Goal: Task Accomplishment & Management: Use online tool/utility

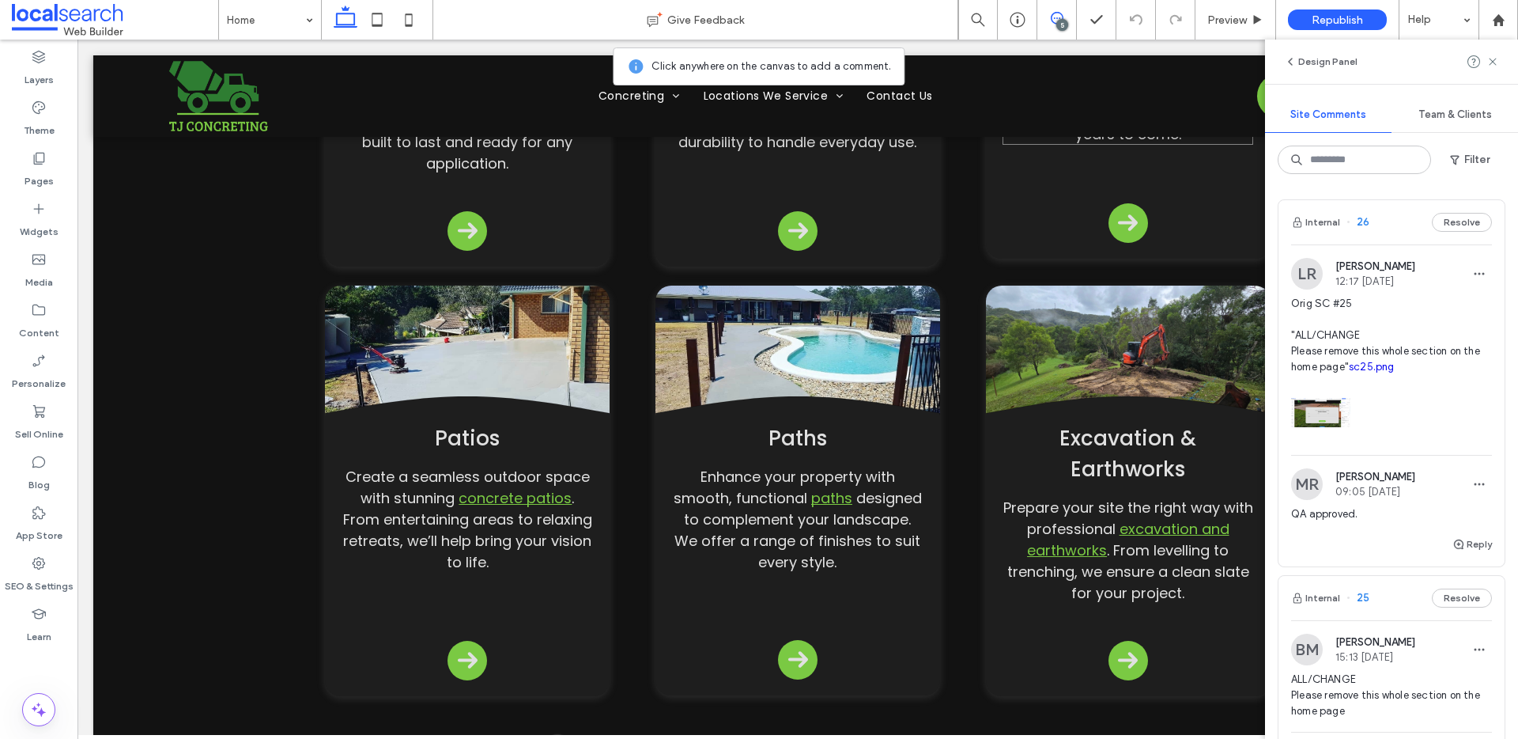
scroll to position [2095, 0]
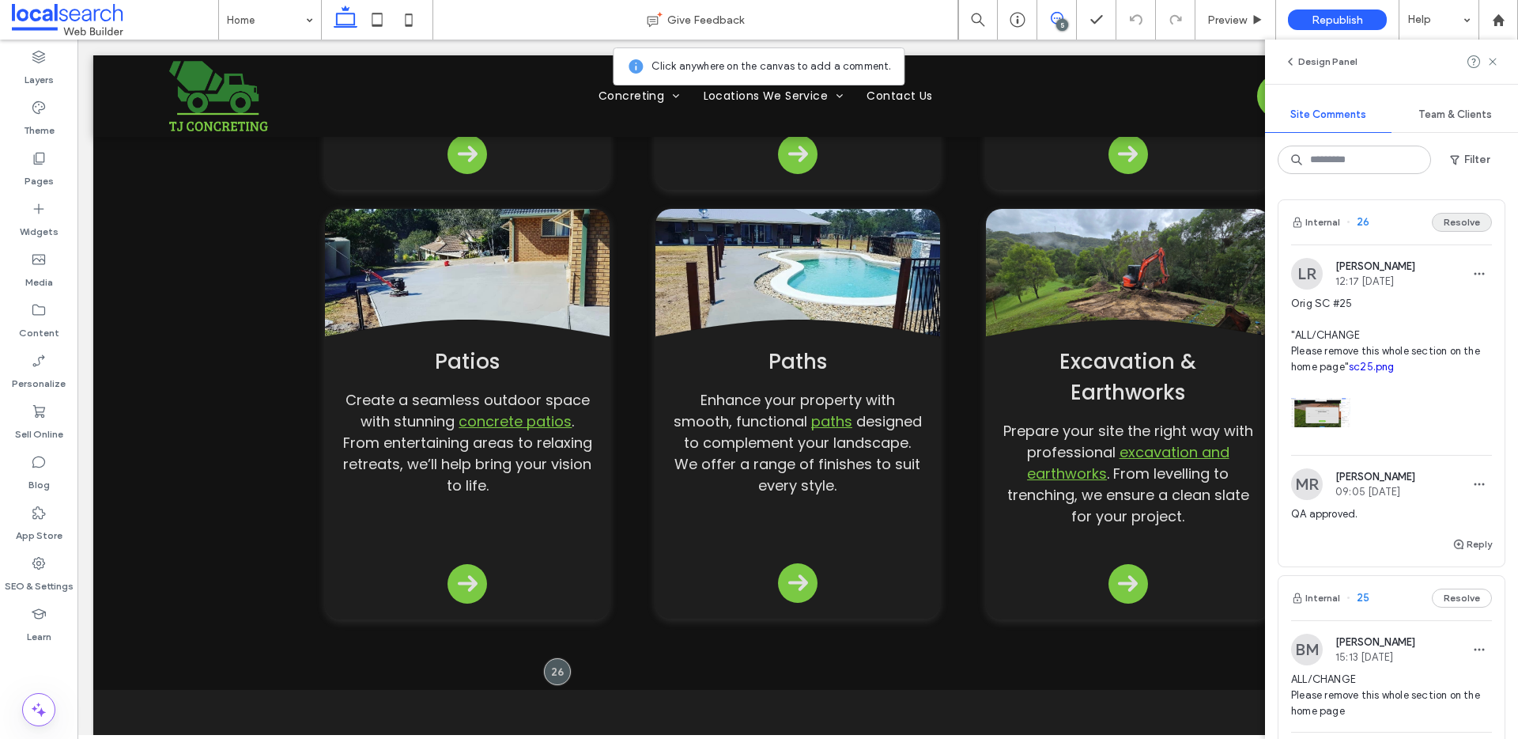
click at [1474, 222] on button "Resolve" at bounding box center [1462, 222] width 60 height 19
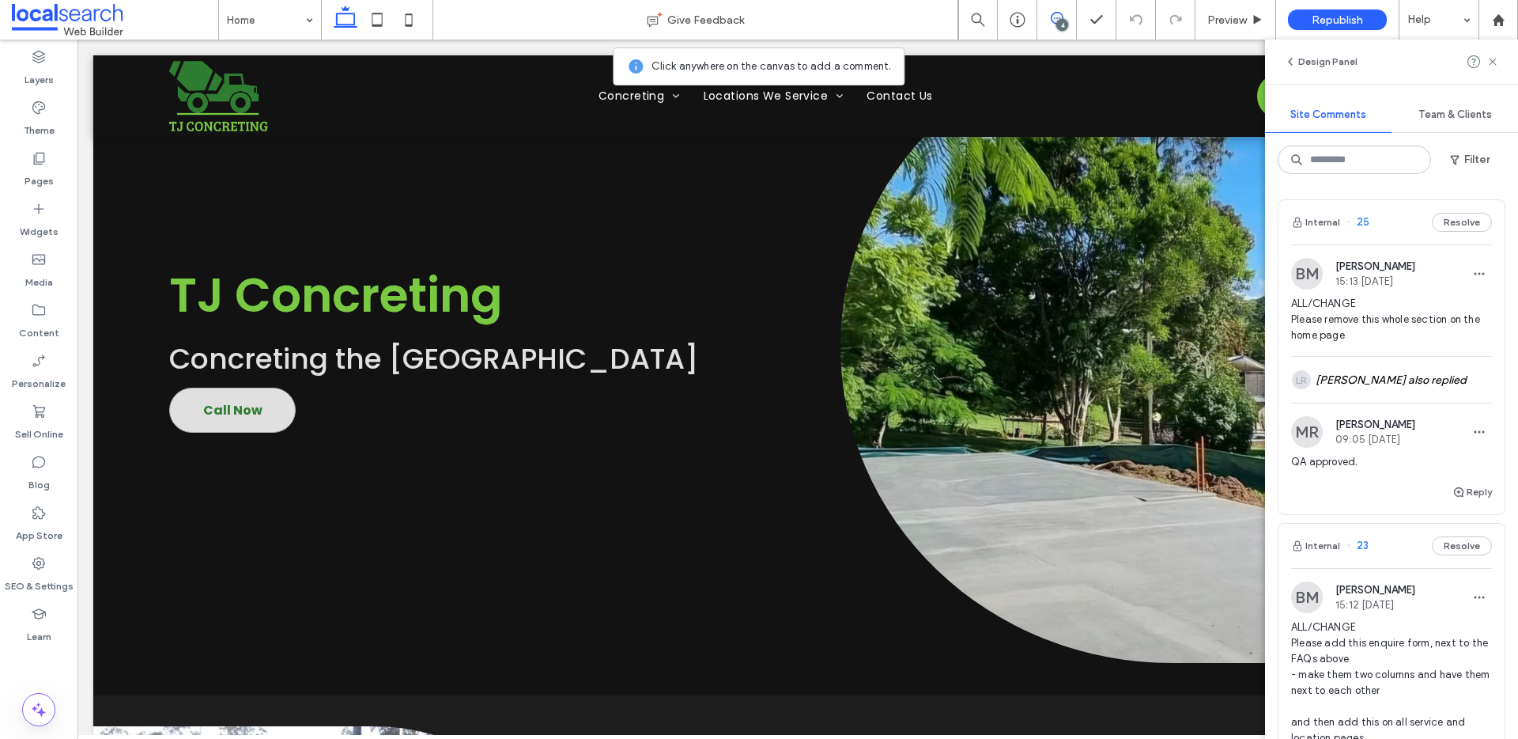
scroll to position [0, 0]
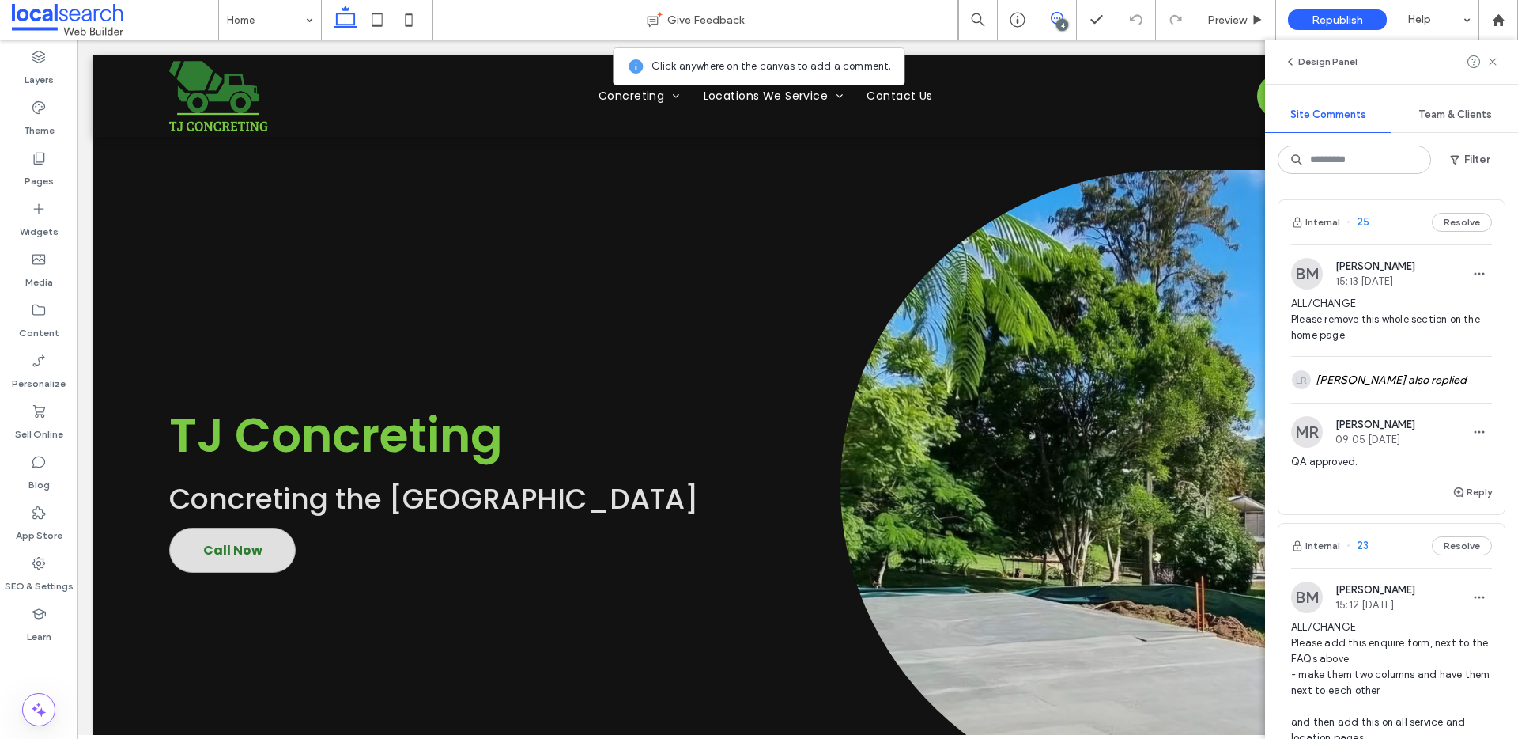
click at [1401, 325] on span "ALL/CHANGE Please remove this whole section on the home page" at bounding box center [1391, 319] width 201 height 47
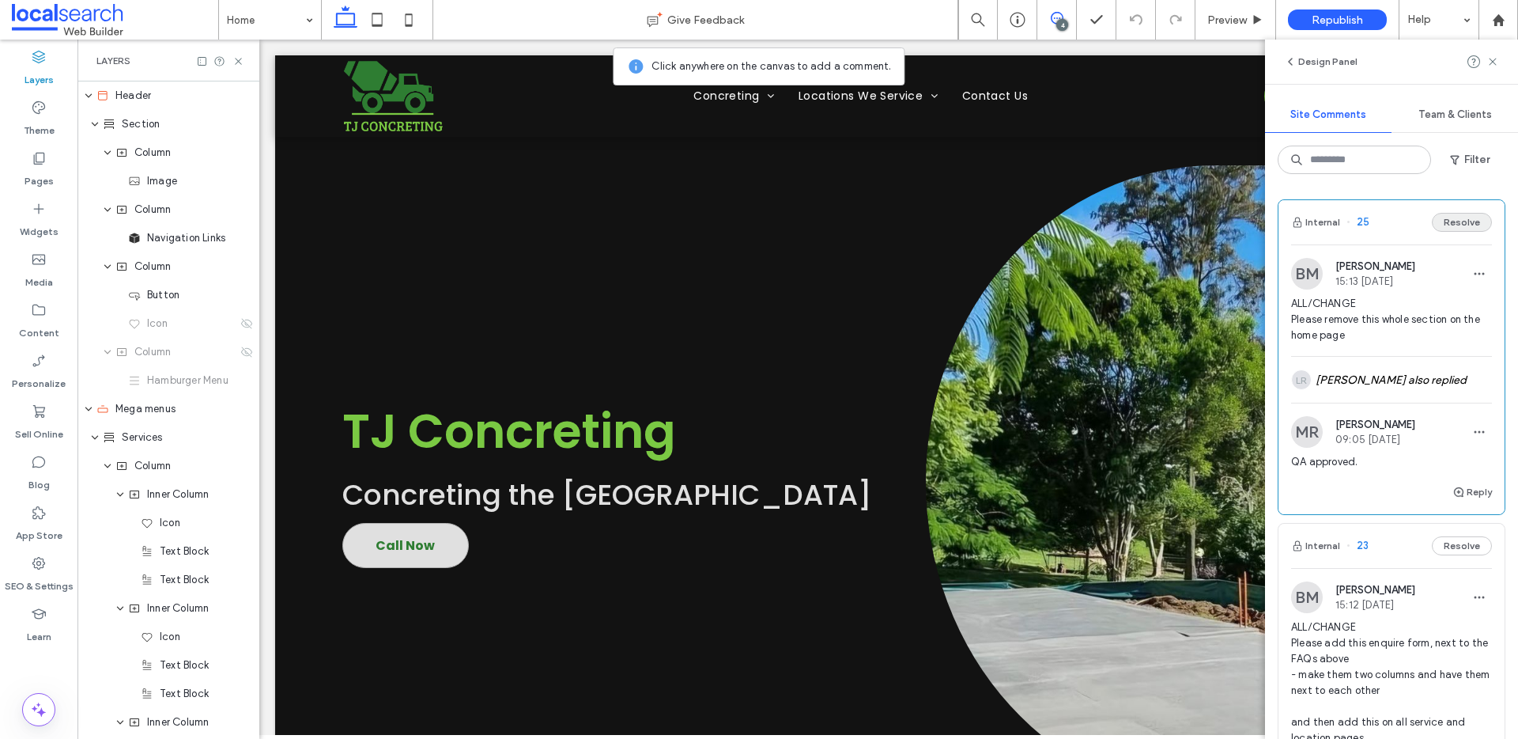
click at [1442, 223] on button "Resolve" at bounding box center [1462, 222] width 60 height 19
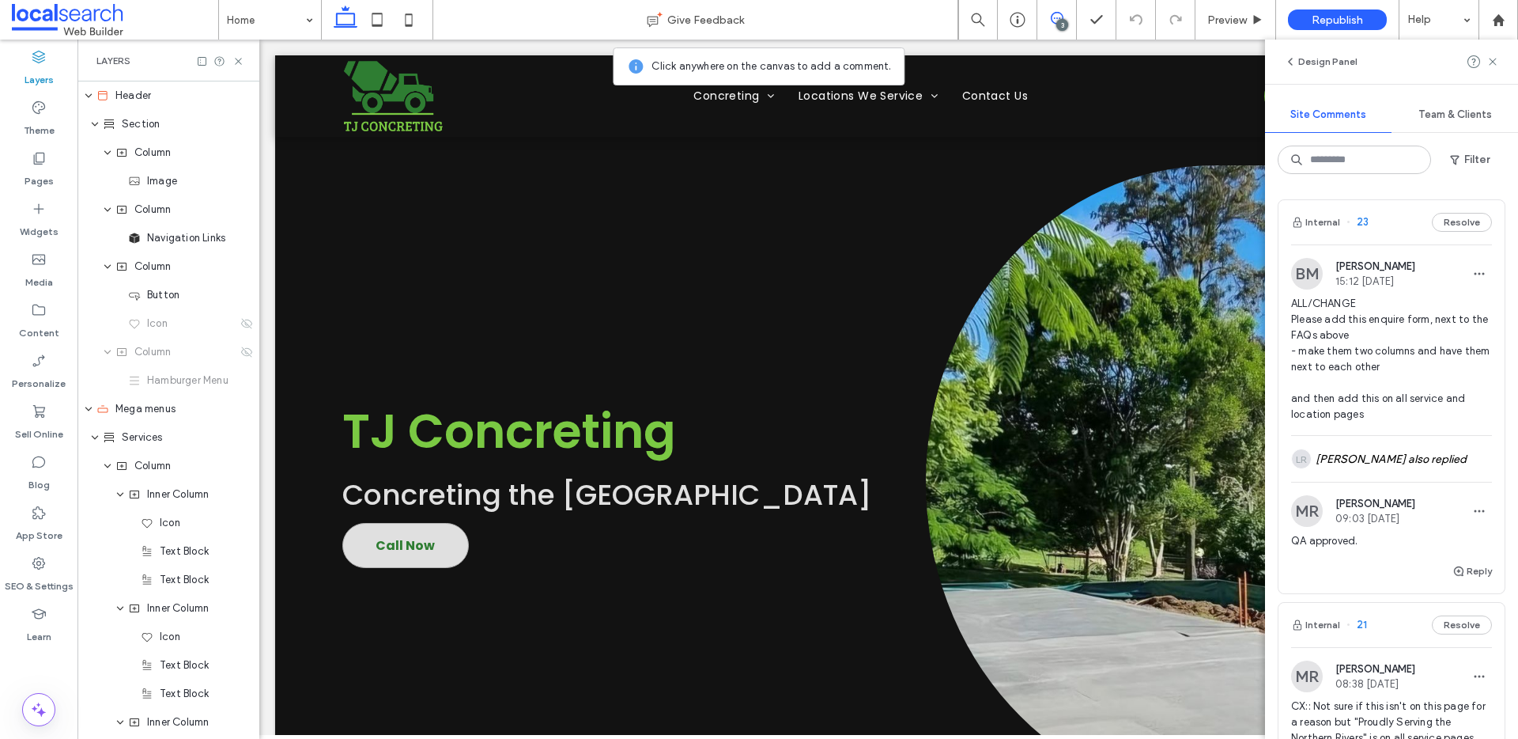
click at [1398, 346] on span "ALL/CHANGE Please add this enquire form, next to the FAQs above - make them two…" at bounding box center [1391, 359] width 201 height 127
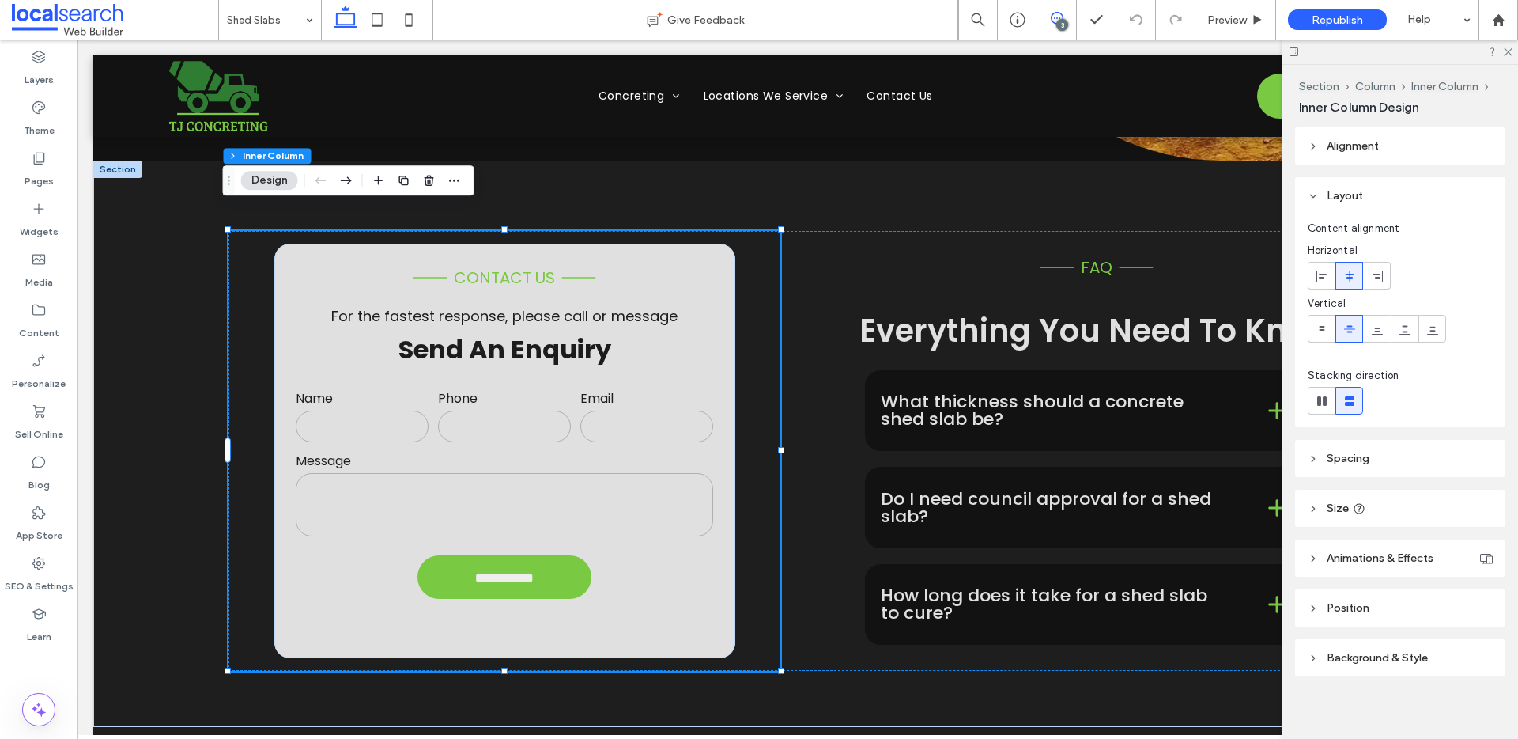
click at [1053, 17] on use at bounding box center [1057, 18] width 13 height 13
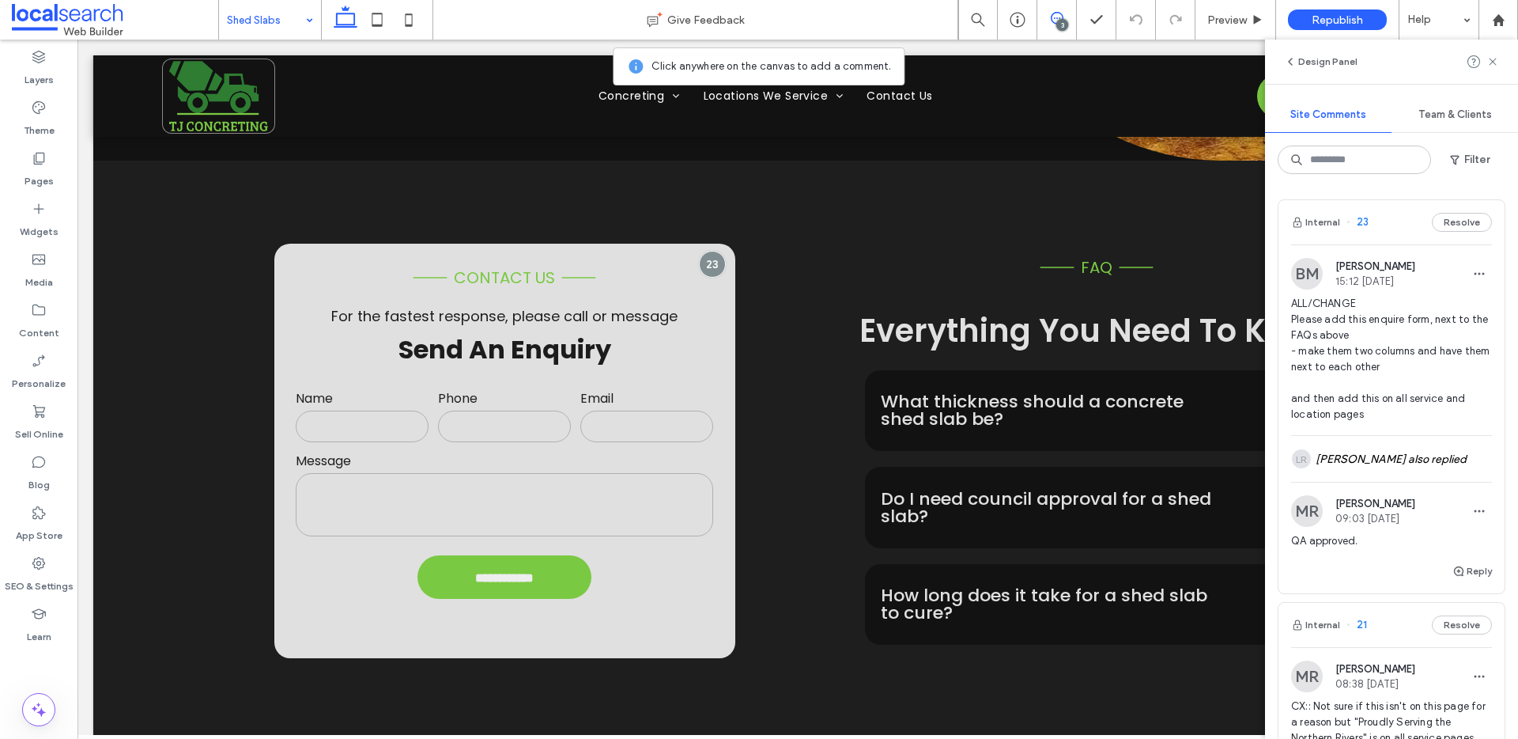
drag, startPoint x: 196, startPoint y: 1, endPoint x: 275, endPoint y: 21, distance: 81.7
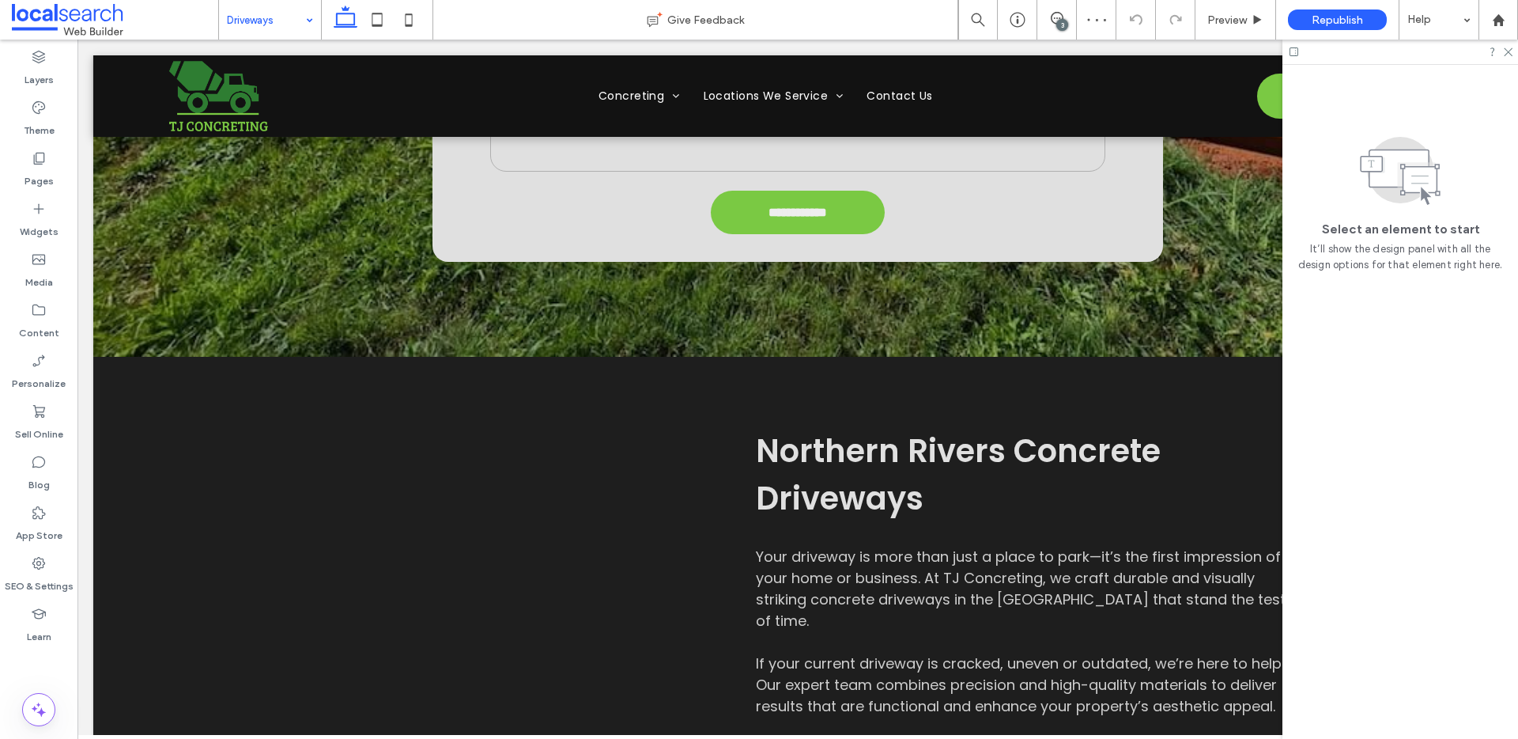
scroll to position [535, 0]
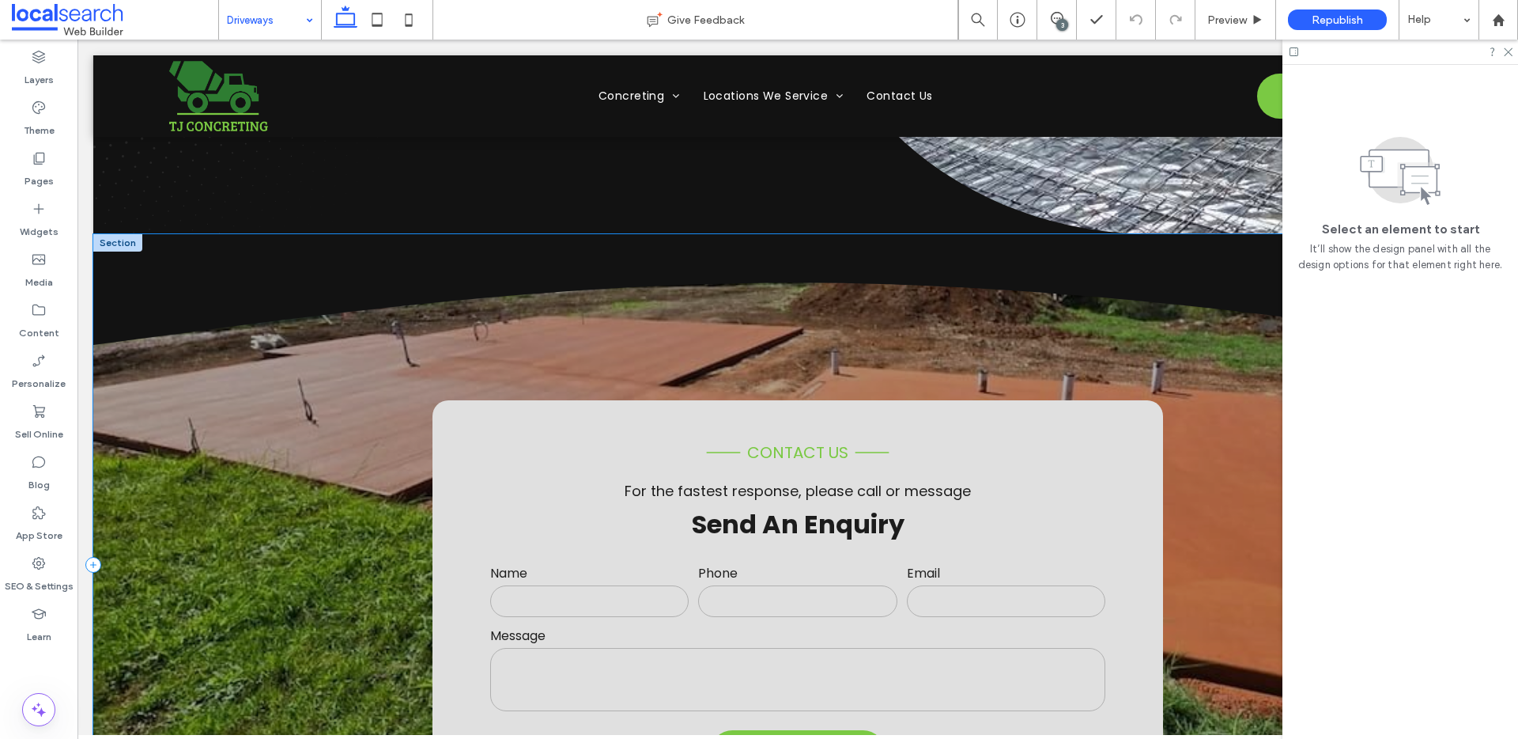
click at [180, 384] on div "**********" at bounding box center [797, 565] width 1409 height 663
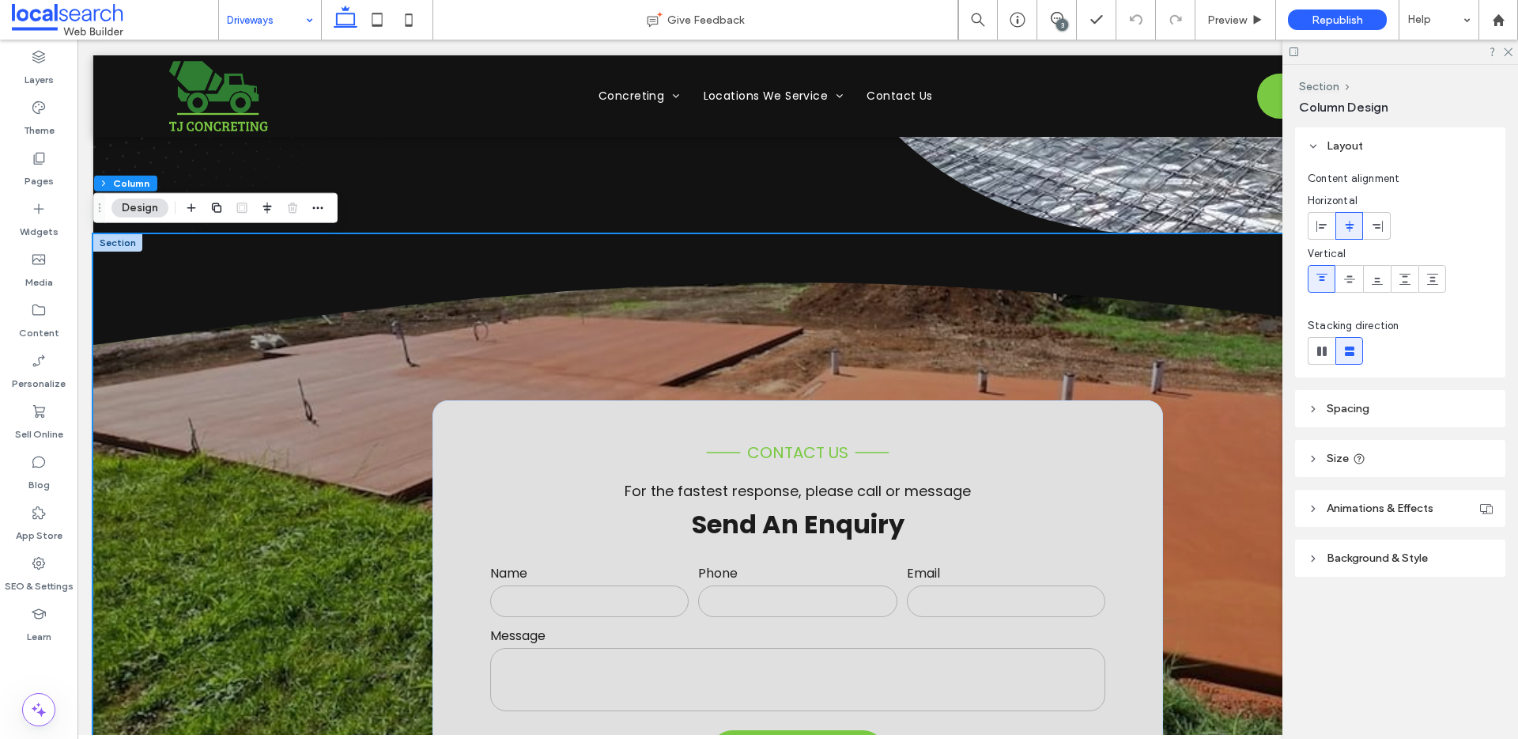
click at [122, 238] on div at bounding box center [117, 242] width 49 height 17
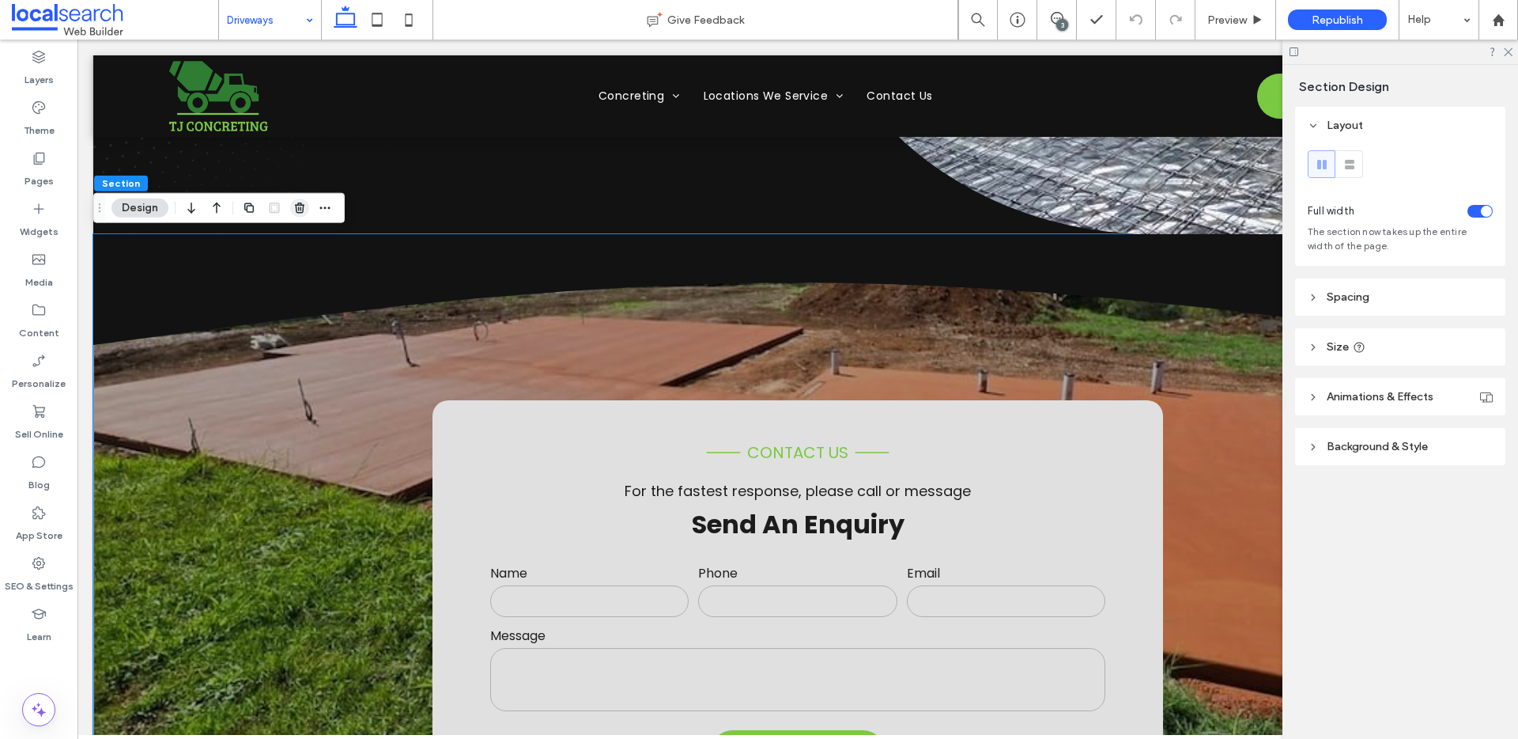
click at [305, 207] on icon "button" at bounding box center [299, 208] width 13 height 13
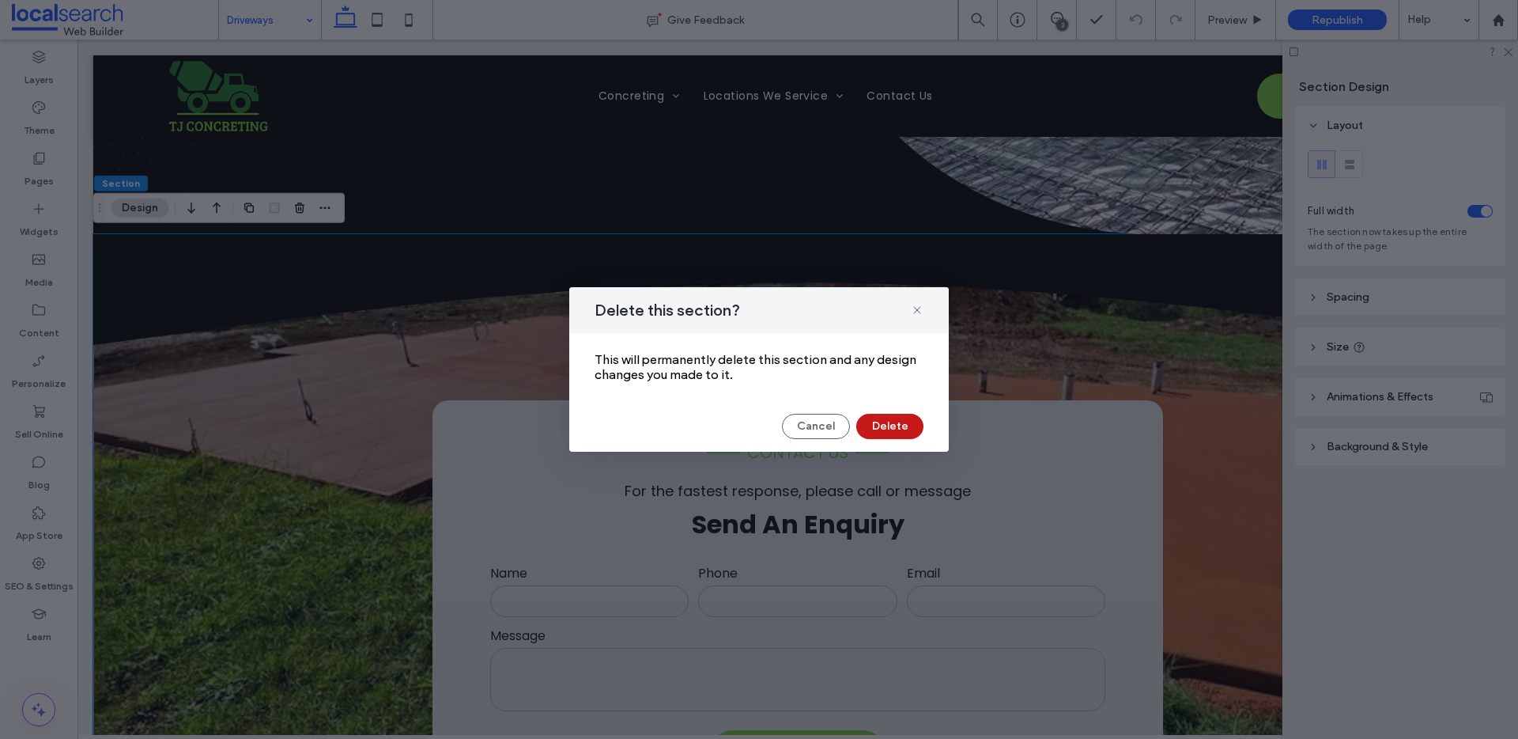
click at [897, 428] on button "Delete" at bounding box center [889, 426] width 67 height 25
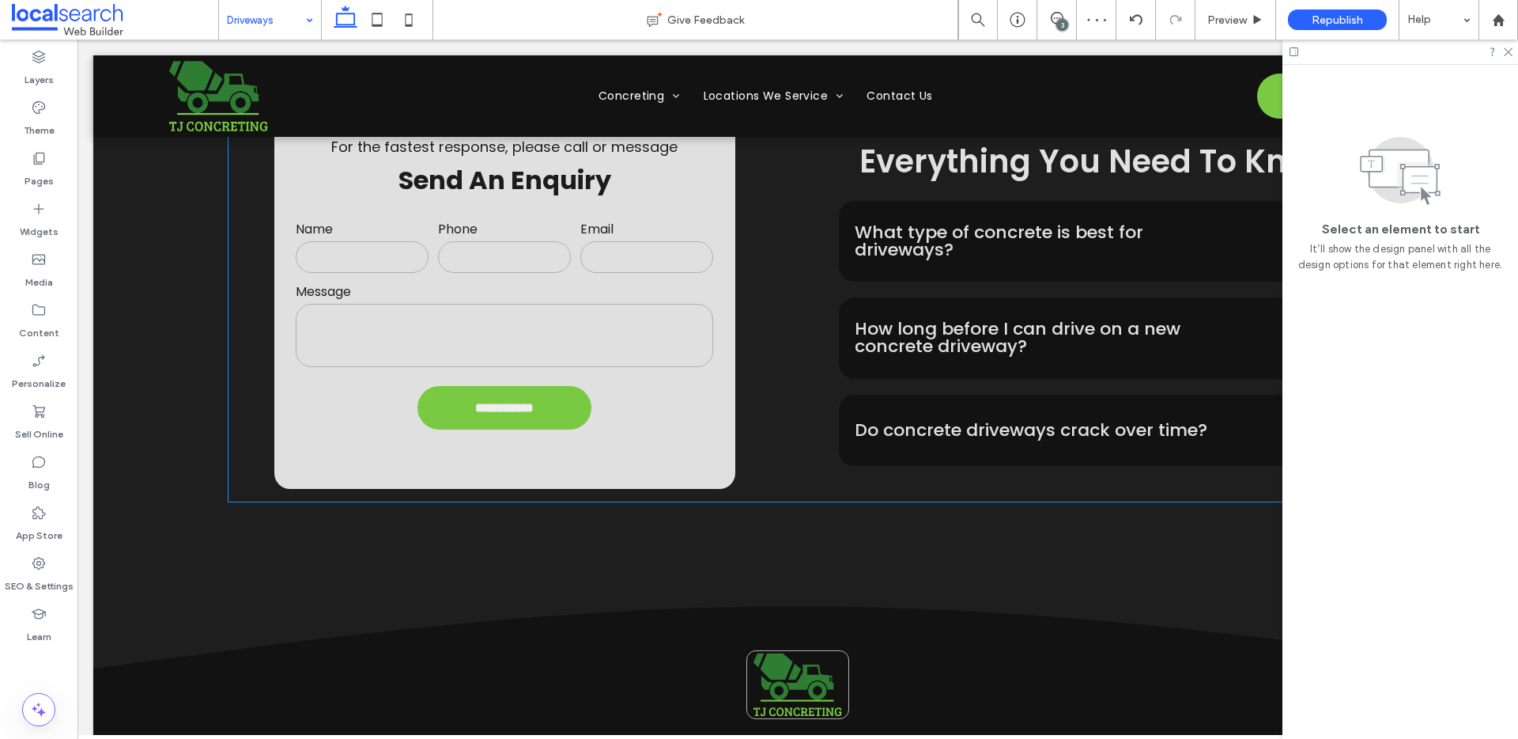
scroll to position [2637, 0]
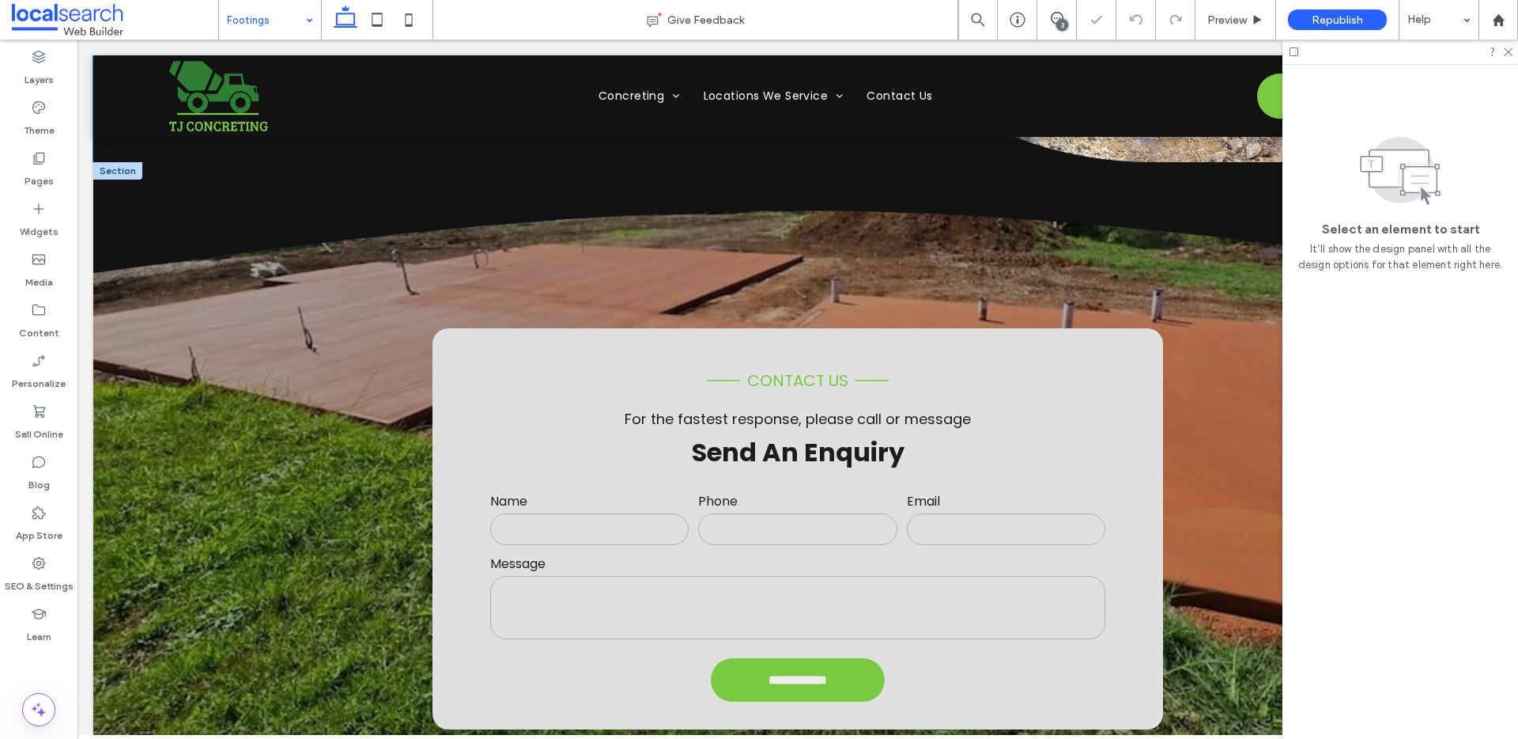
scroll to position [528, 0]
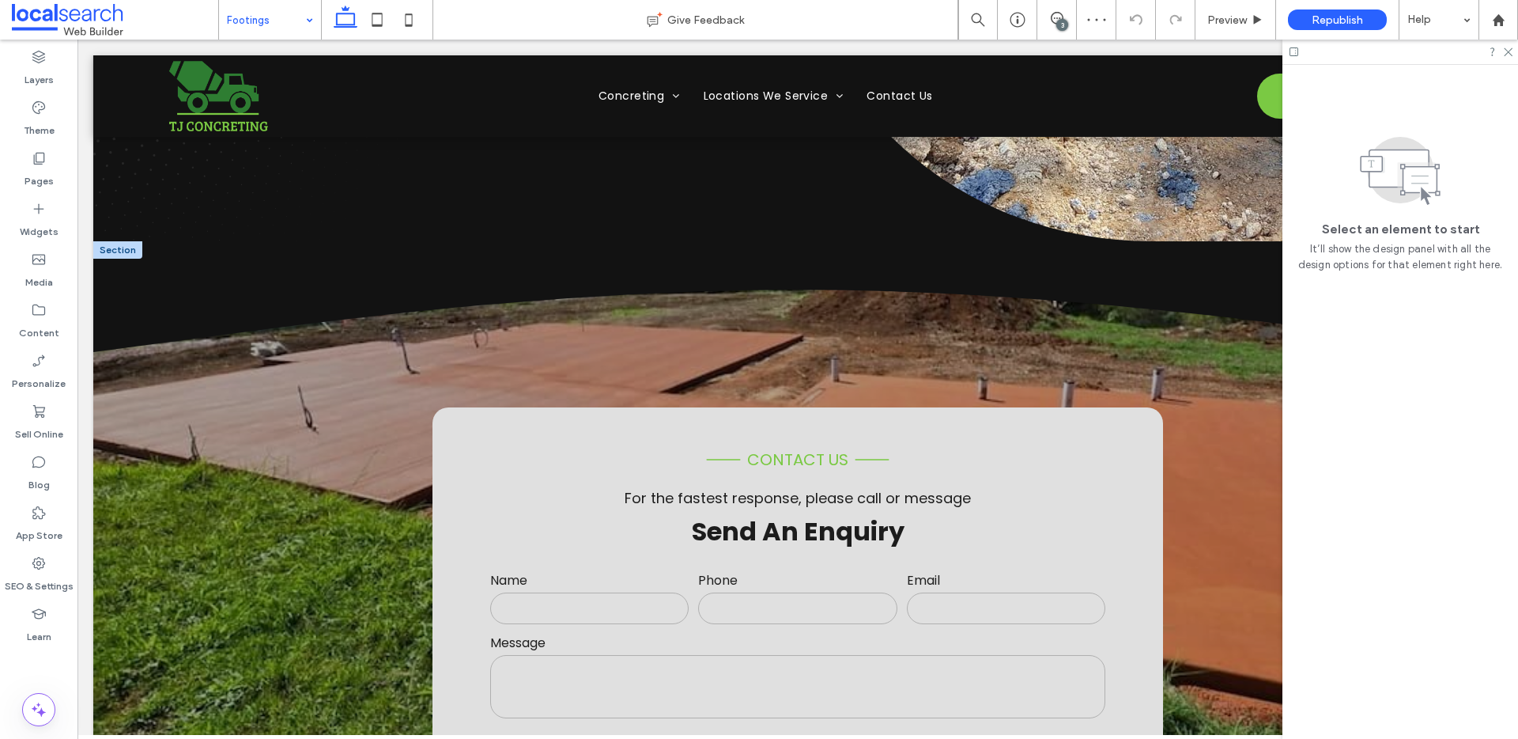
click at [124, 251] on div at bounding box center [117, 249] width 49 height 17
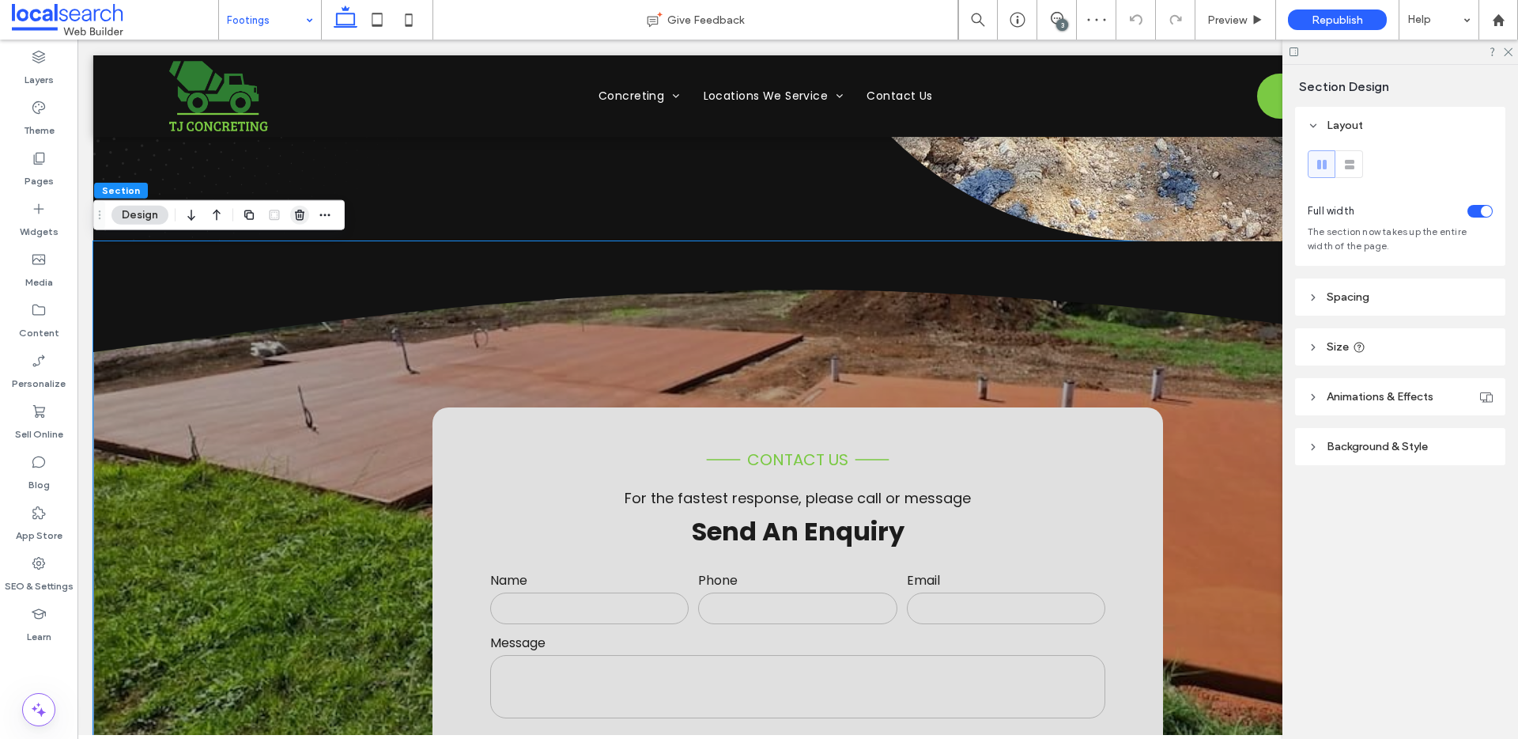
click at [294, 218] on icon "button" at bounding box center [299, 215] width 13 height 13
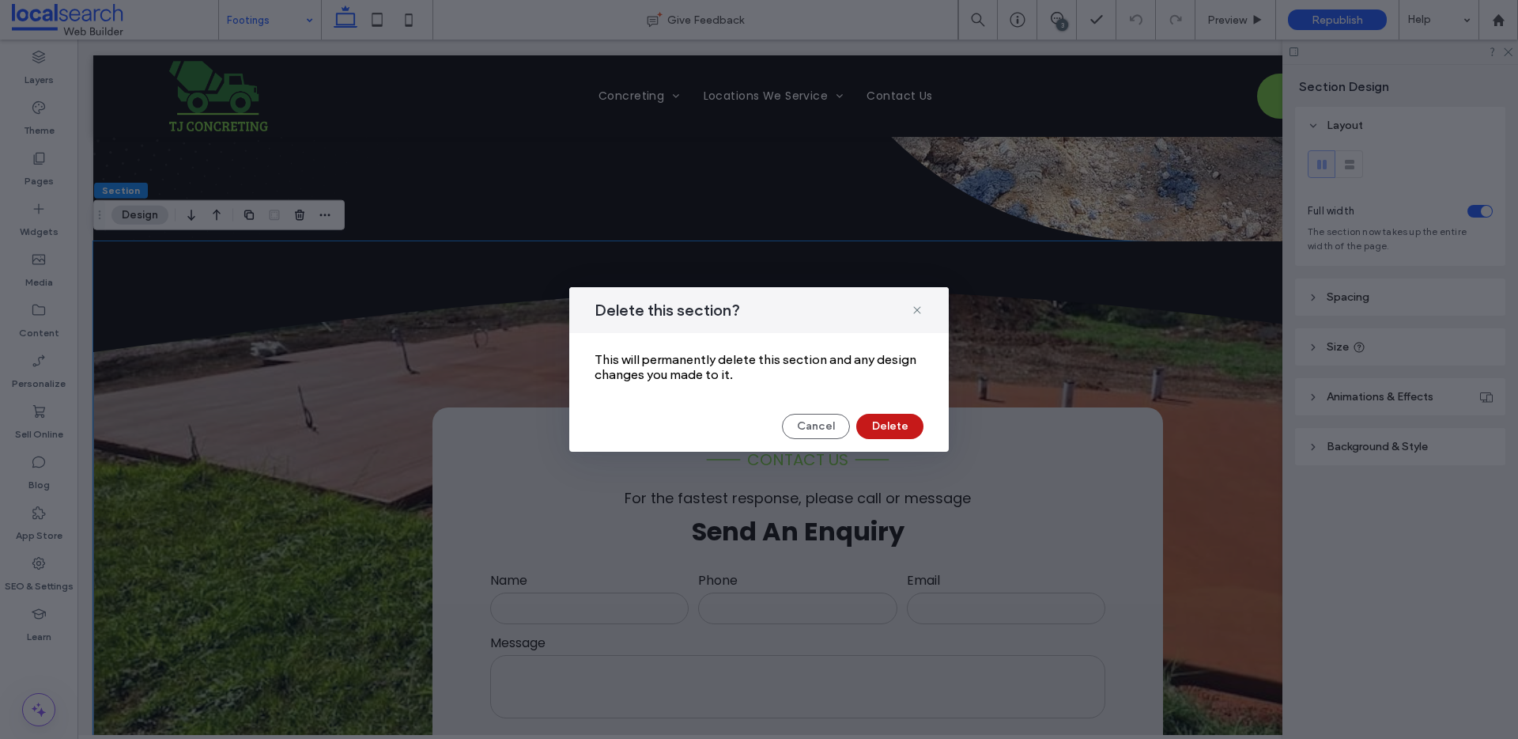
click at [870, 436] on button "Delete" at bounding box center [889, 426] width 67 height 25
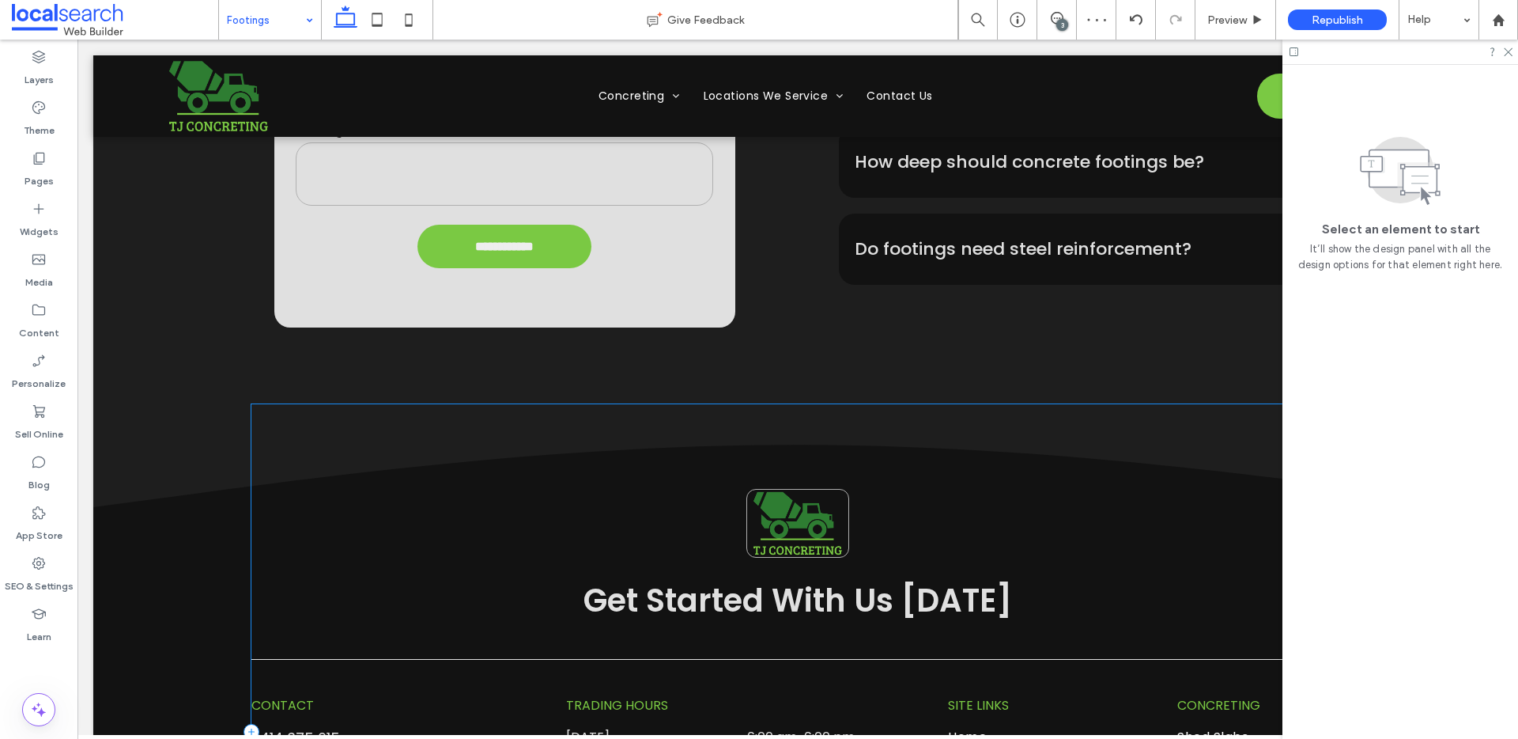
scroll to position [2126, 0]
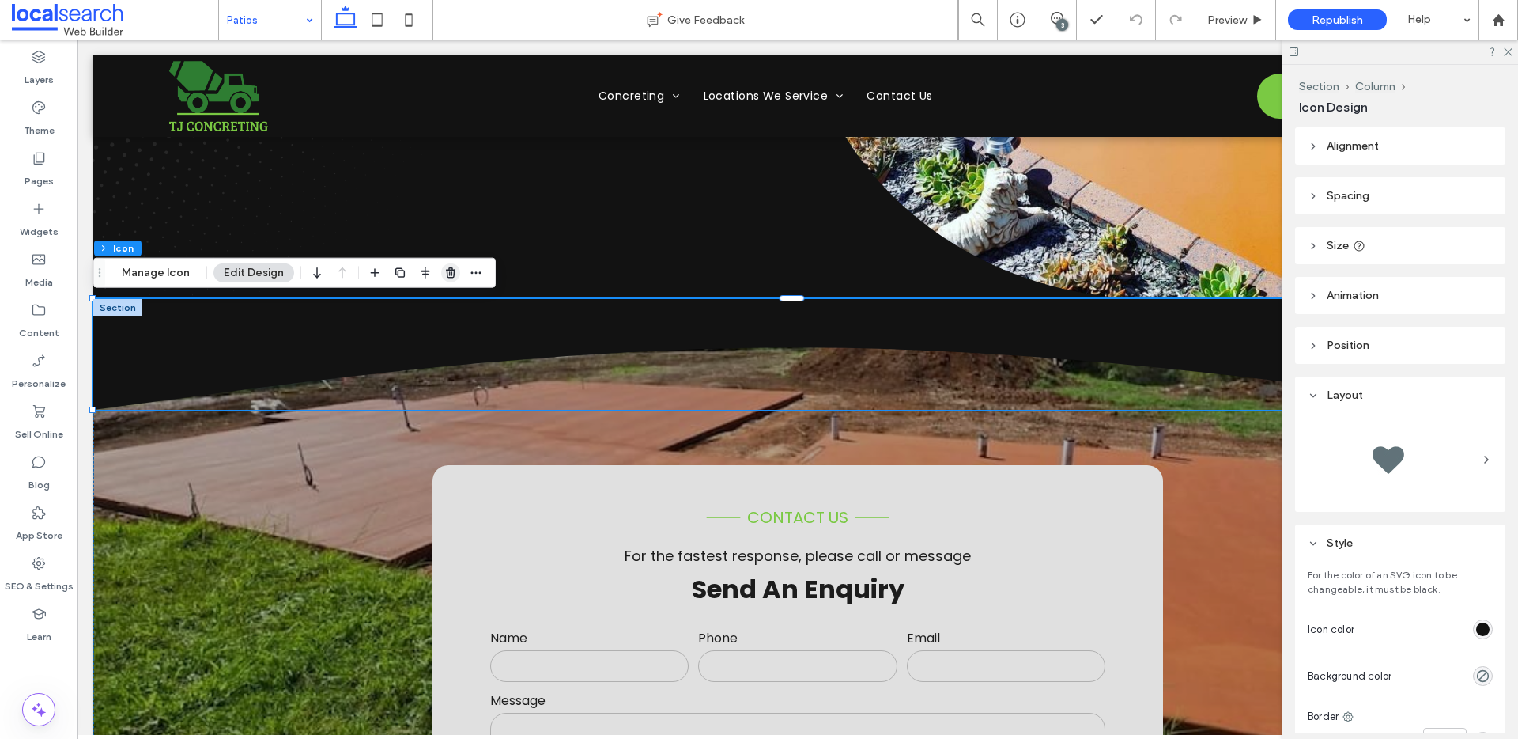
click at [448, 275] on use "button" at bounding box center [450, 272] width 9 height 10
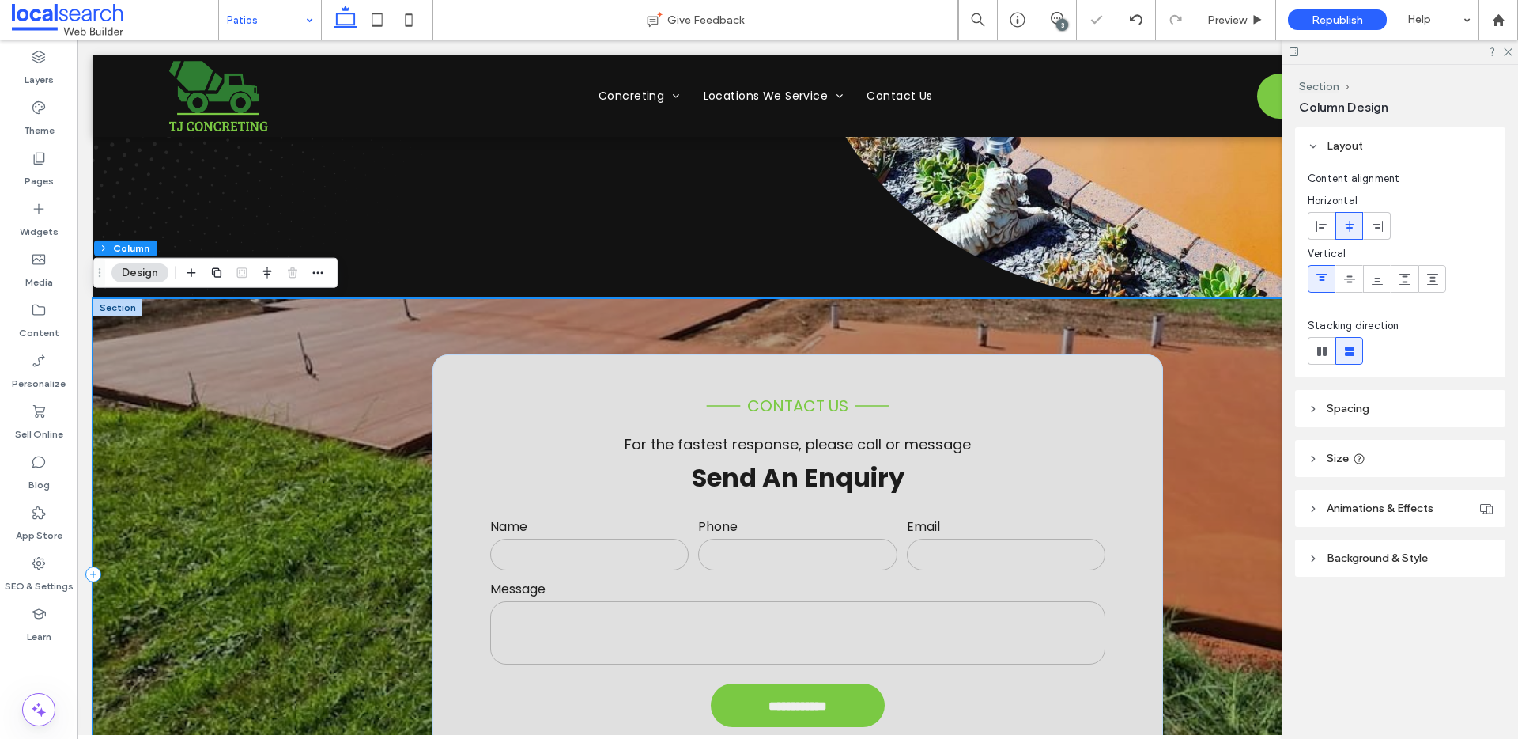
click at [205, 338] on div "**********" at bounding box center [797, 574] width 1409 height 551
drag, startPoint x: 134, startPoint y: 326, endPoint x: 116, endPoint y: 308, distance: 25.7
click at [134, 326] on div "**********" at bounding box center [797, 574] width 1409 height 551
click at [115, 304] on div at bounding box center [117, 307] width 49 height 17
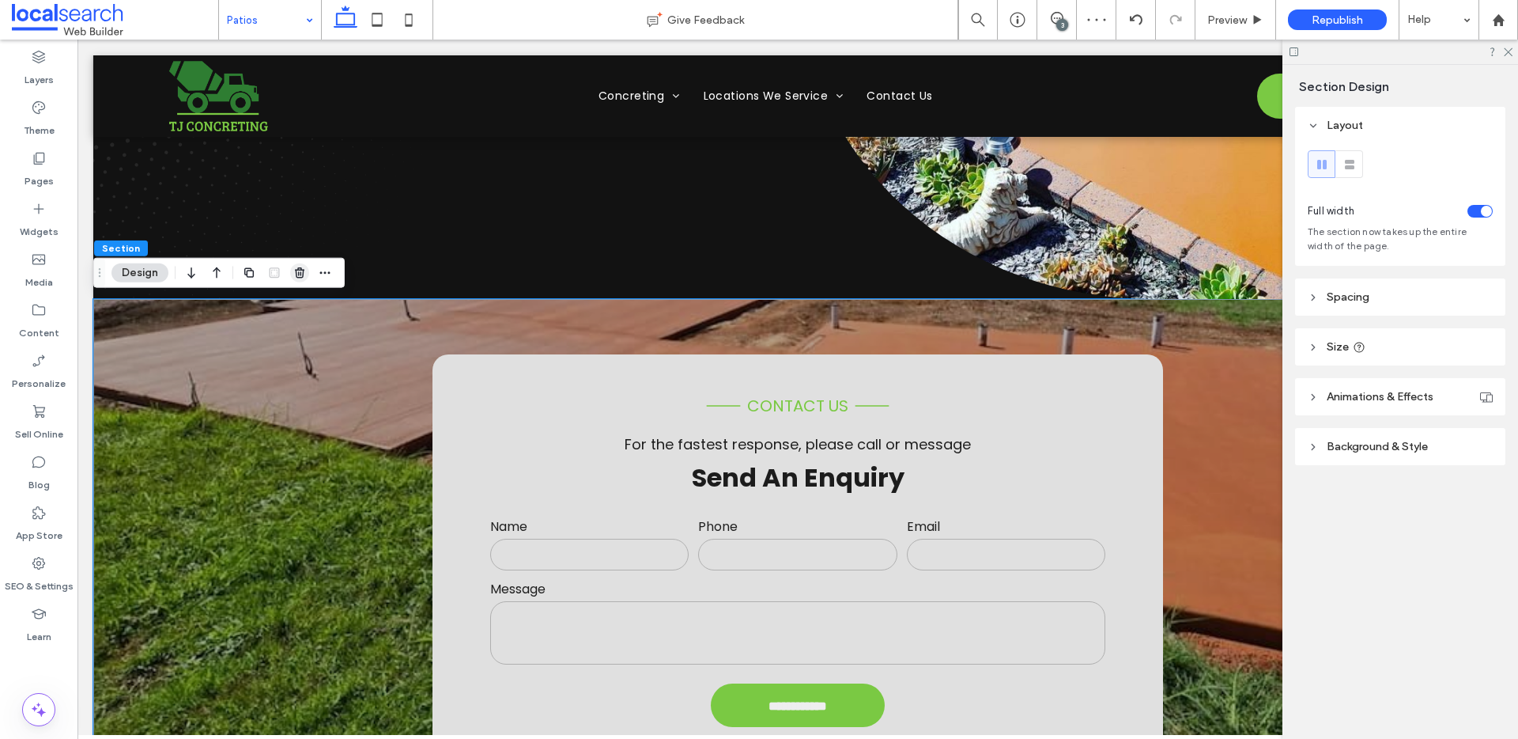
click at [302, 276] on icon "button" at bounding box center [299, 272] width 13 height 13
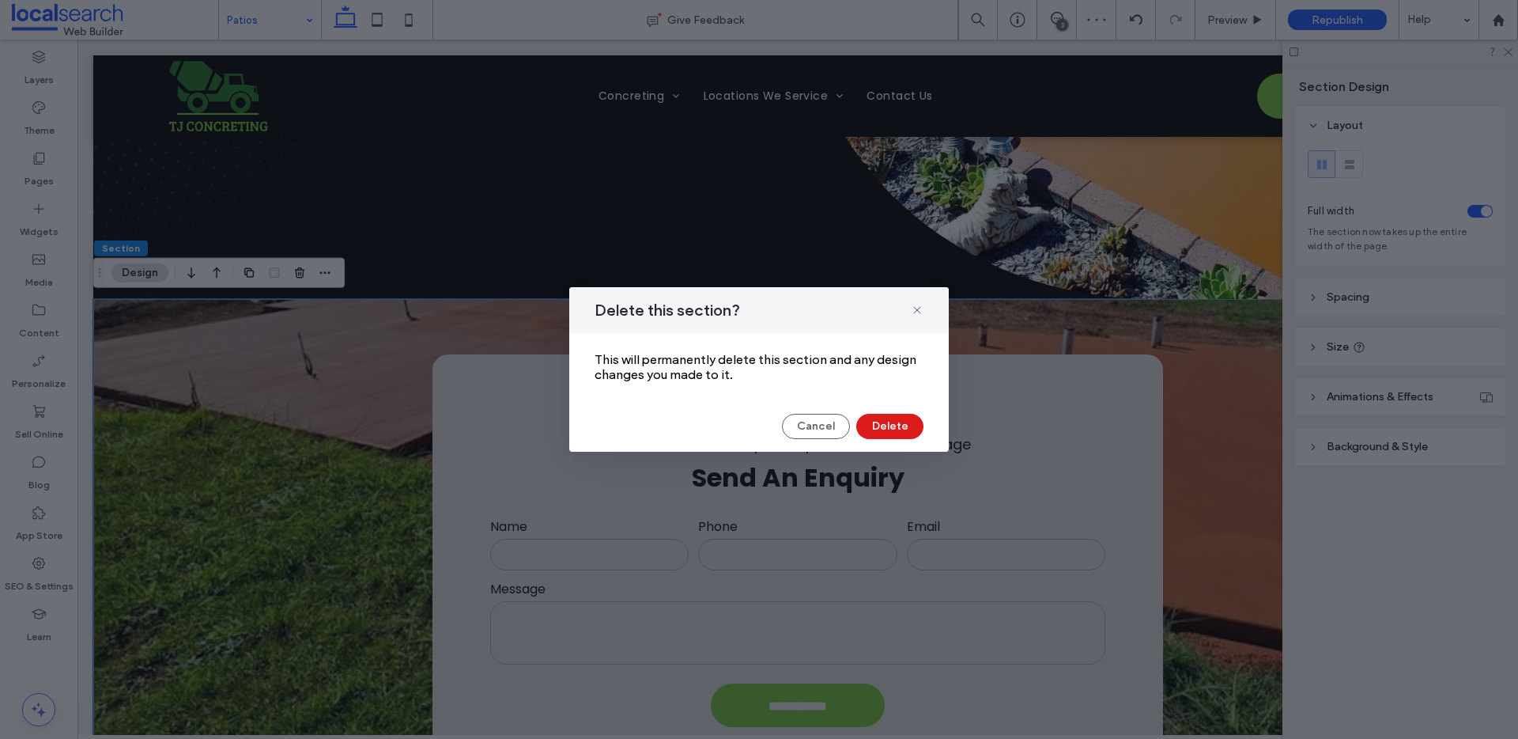
click at [859, 416] on div "Cancel Delete" at bounding box center [759, 426] width 329 height 25
click at [885, 421] on button "Delete" at bounding box center [889, 426] width 67 height 25
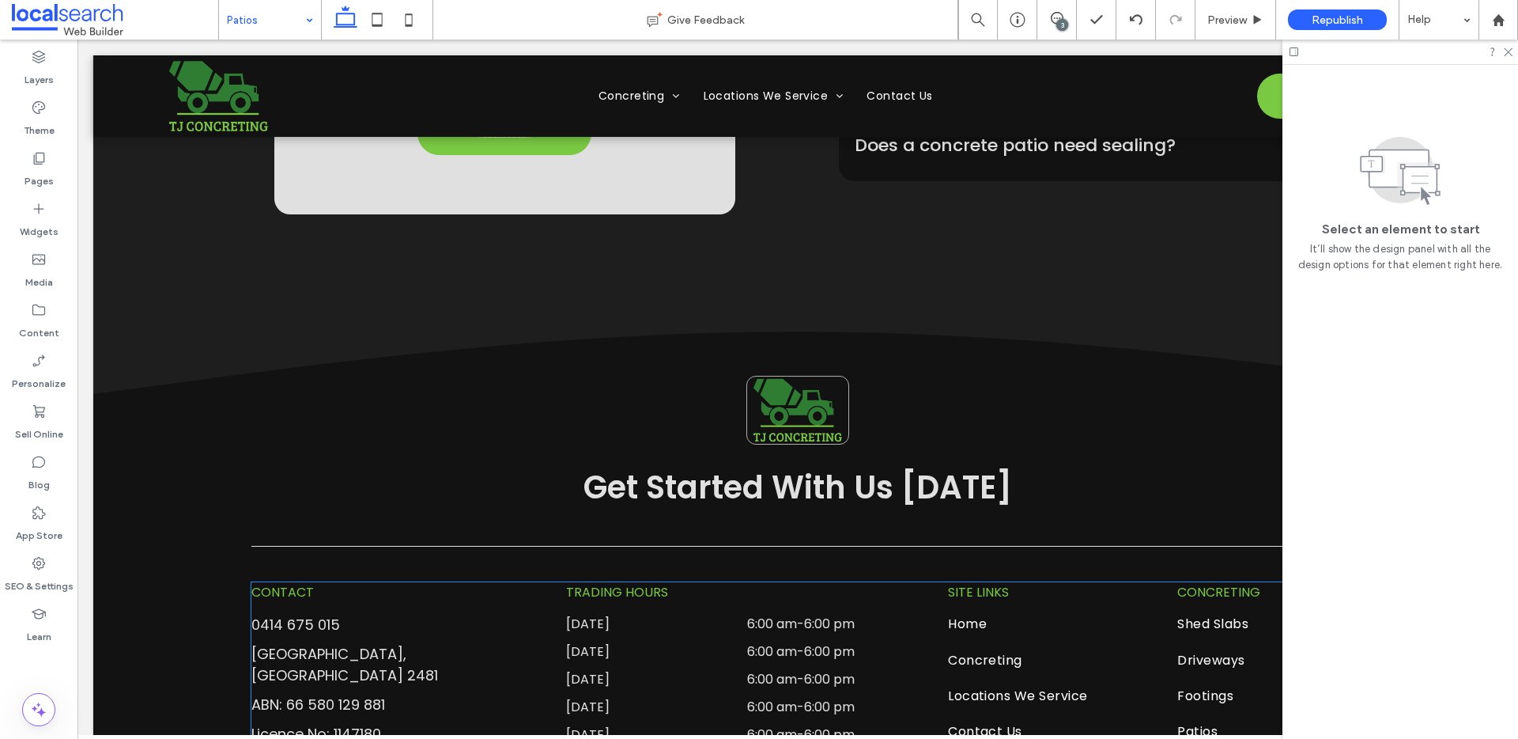
scroll to position [2445, 0]
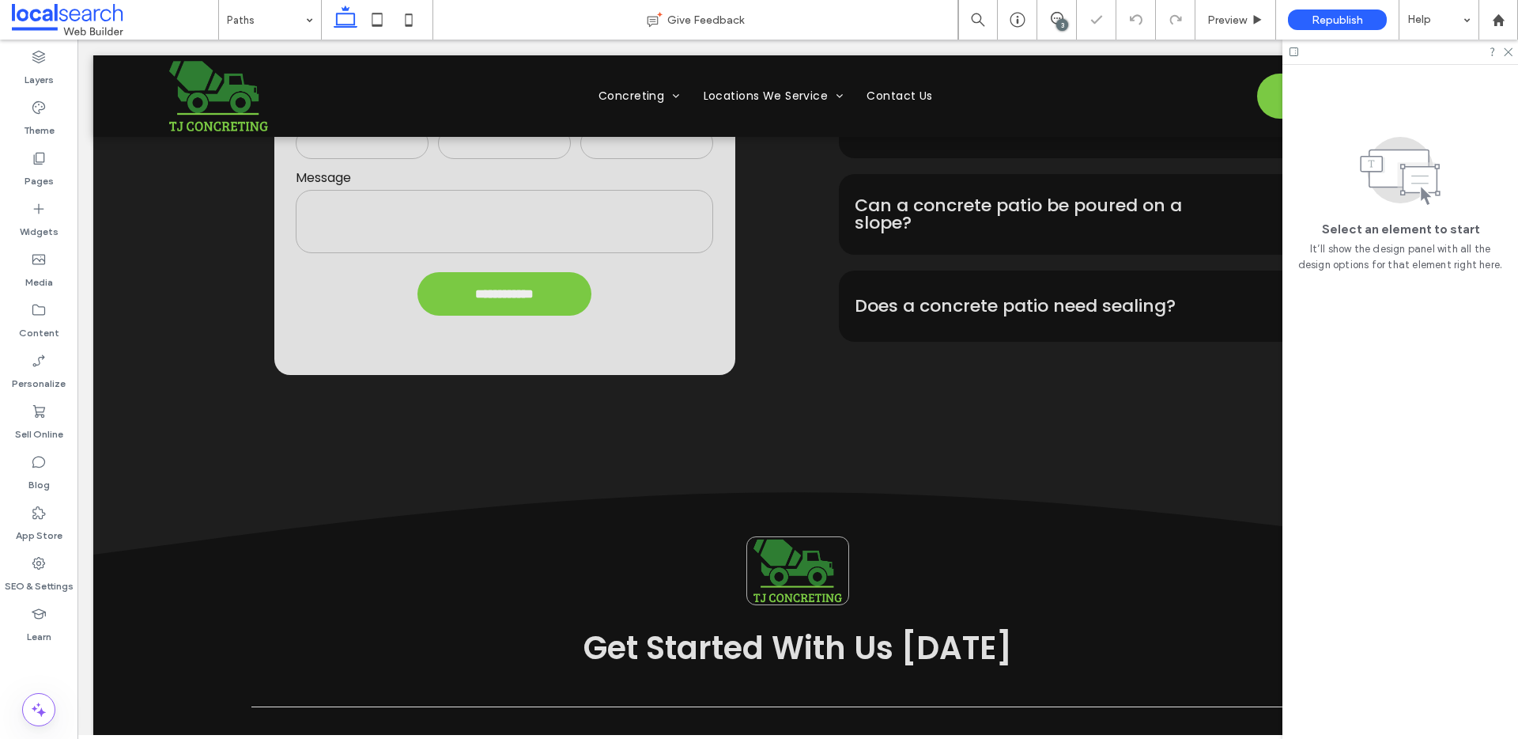
click at [1514, 55] on div at bounding box center [1401, 52] width 236 height 25
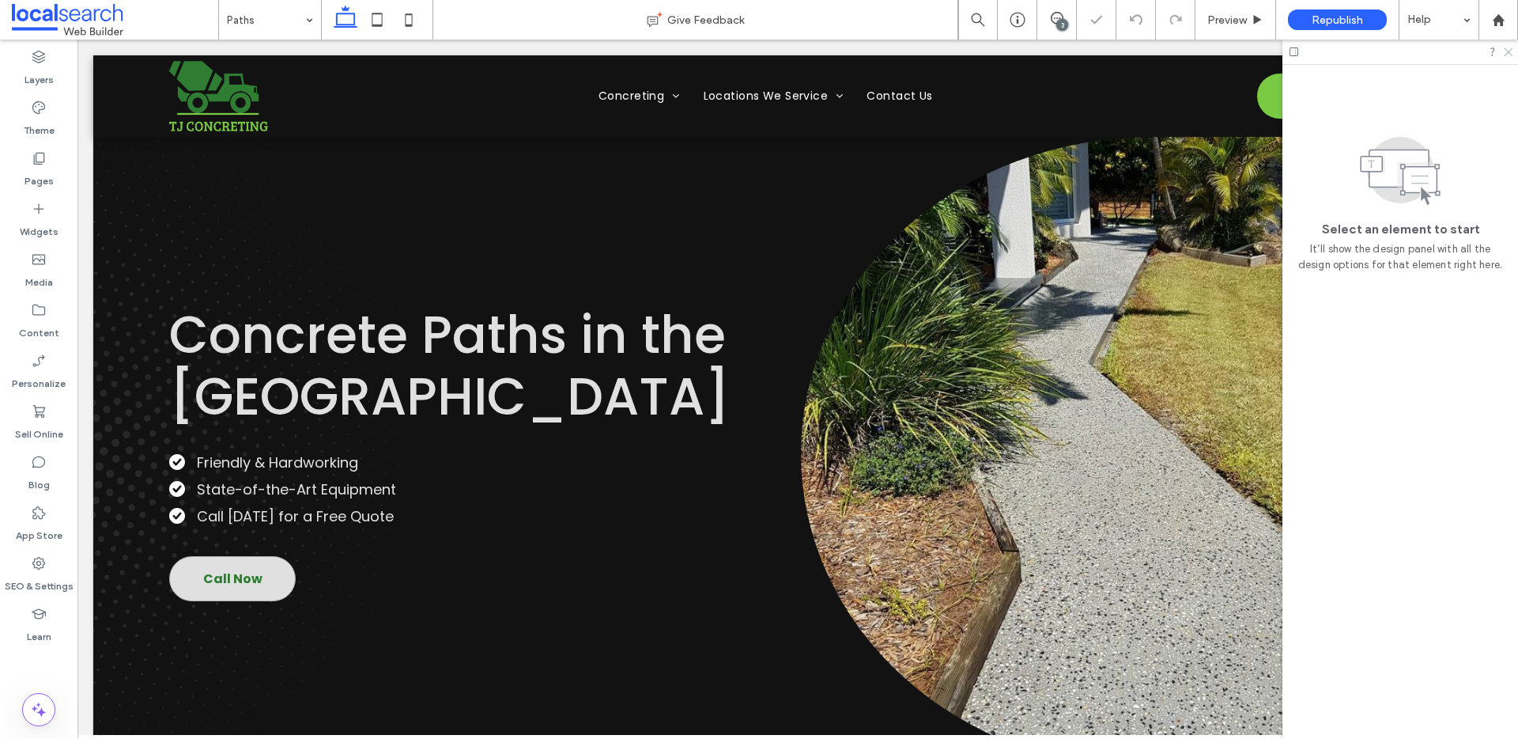
click at [1510, 49] on use at bounding box center [1508, 52] width 9 height 9
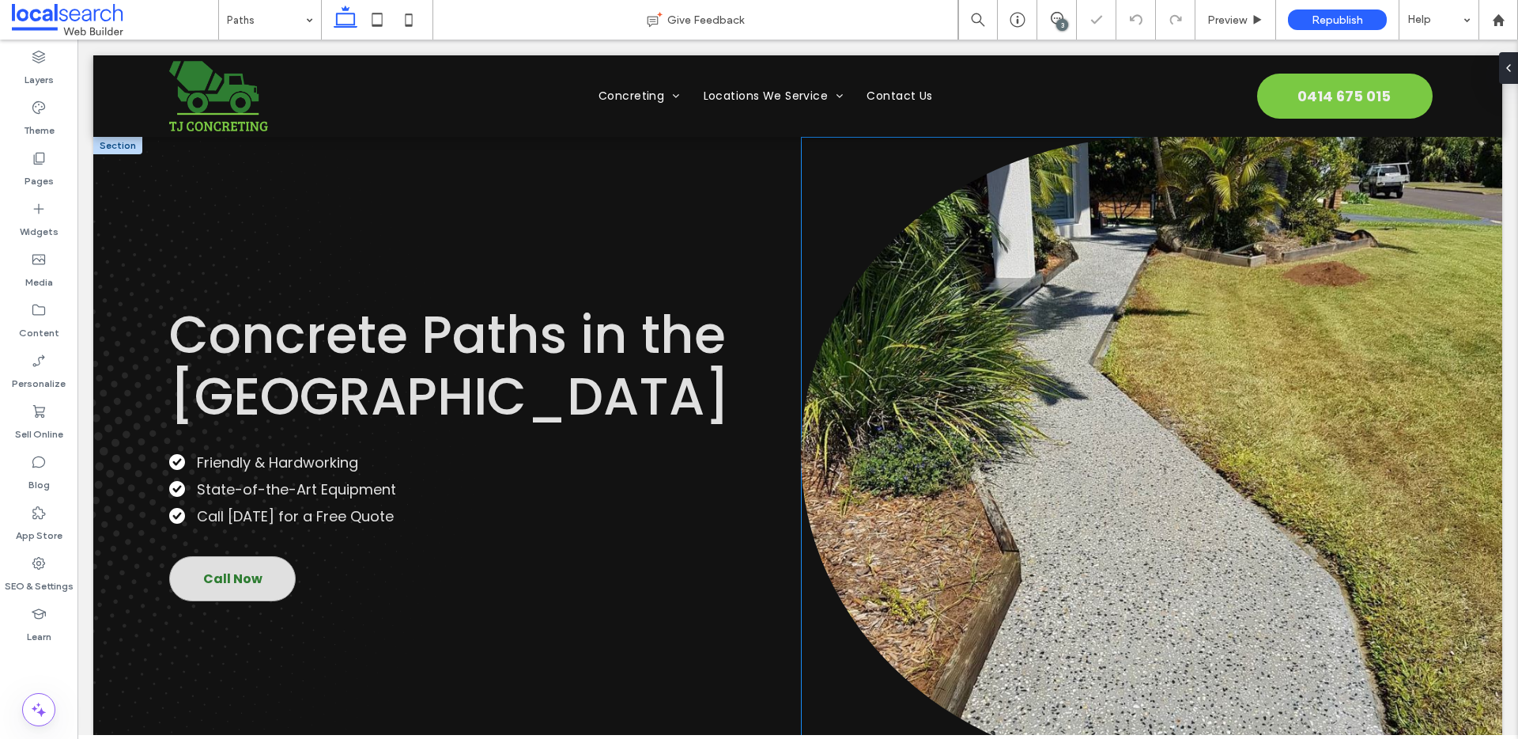
scroll to position [540, 0]
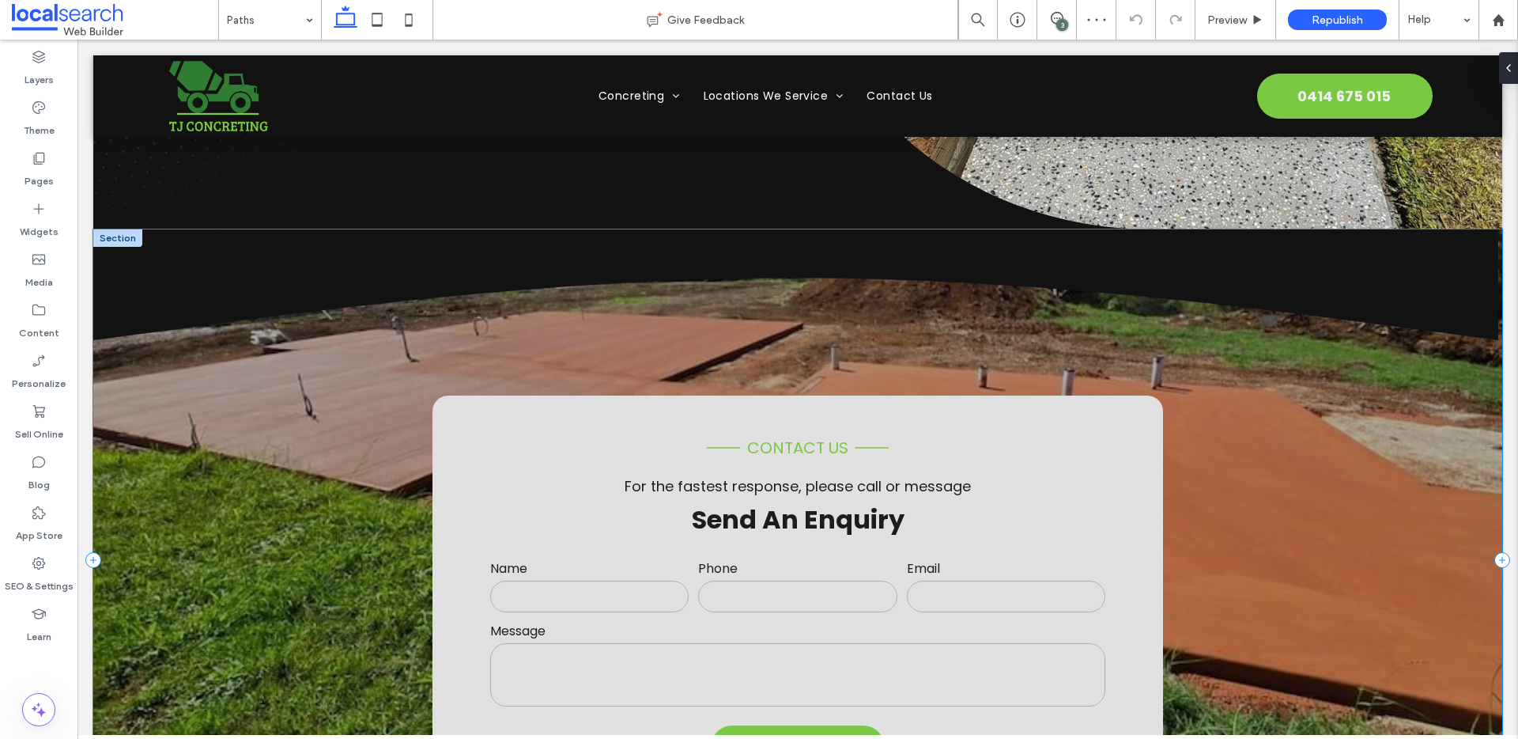
click at [326, 341] on div "**********" at bounding box center [797, 560] width 1409 height 663
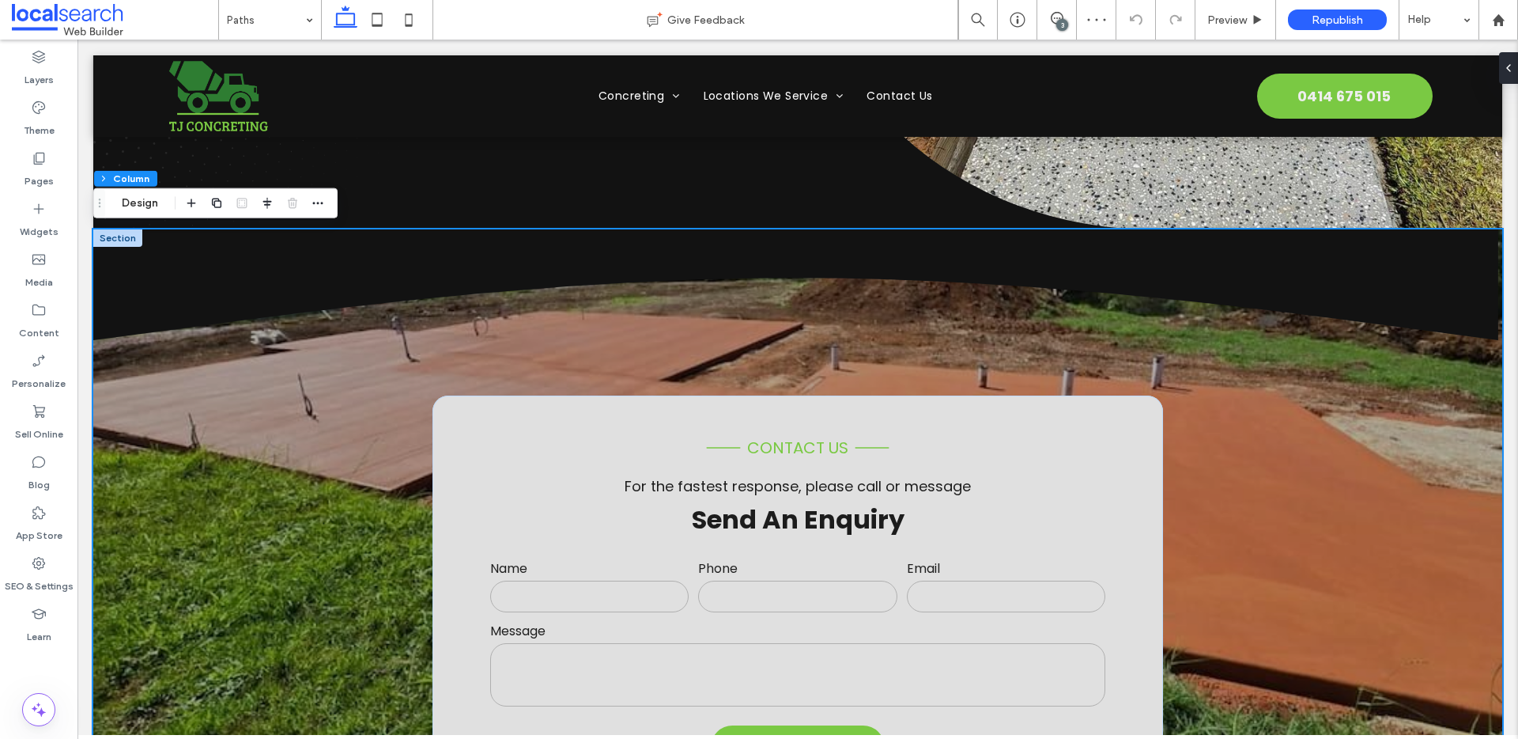
click at [116, 238] on div at bounding box center [117, 237] width 49 height 17
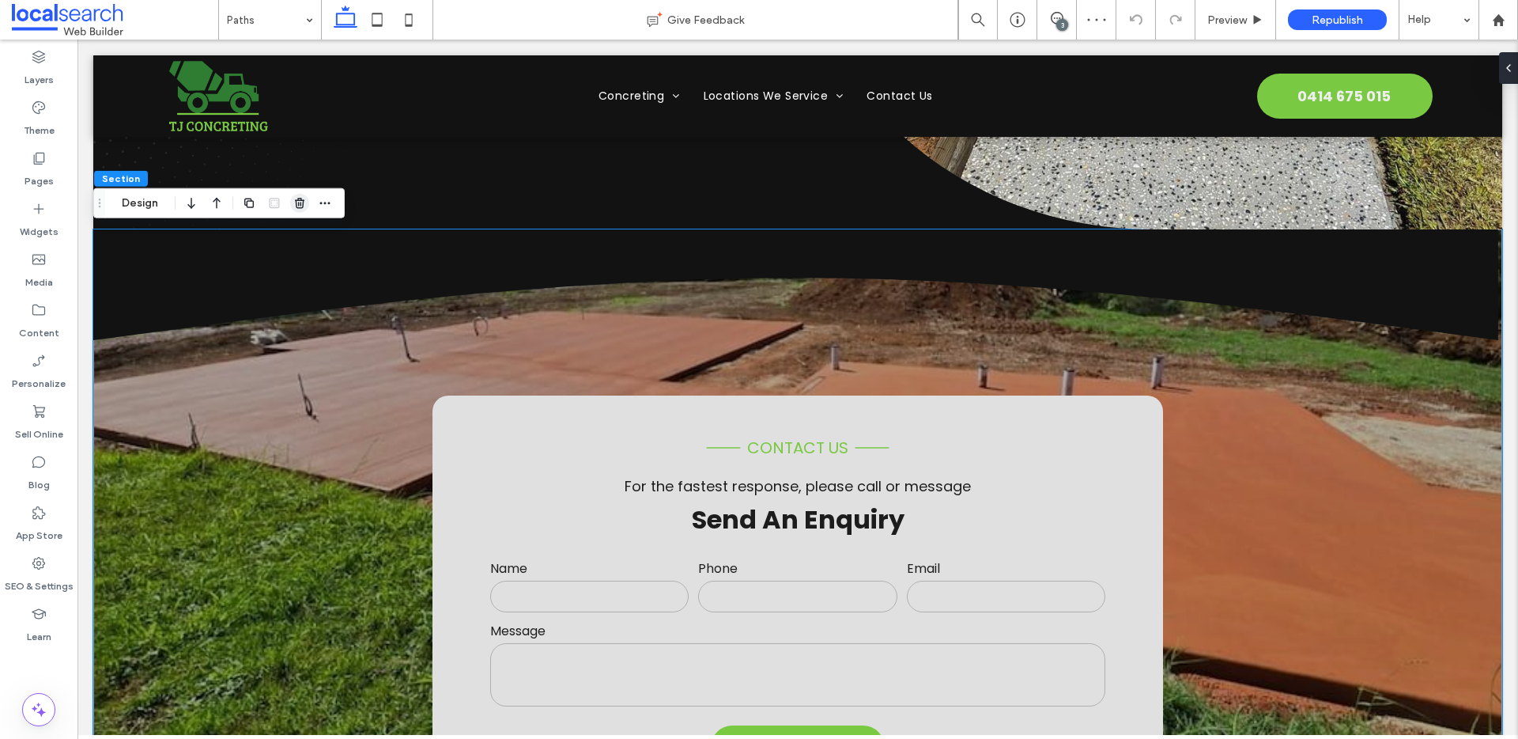
click at [301, 199] on use "button" at bounding box center [299, 203] width 9 height 10
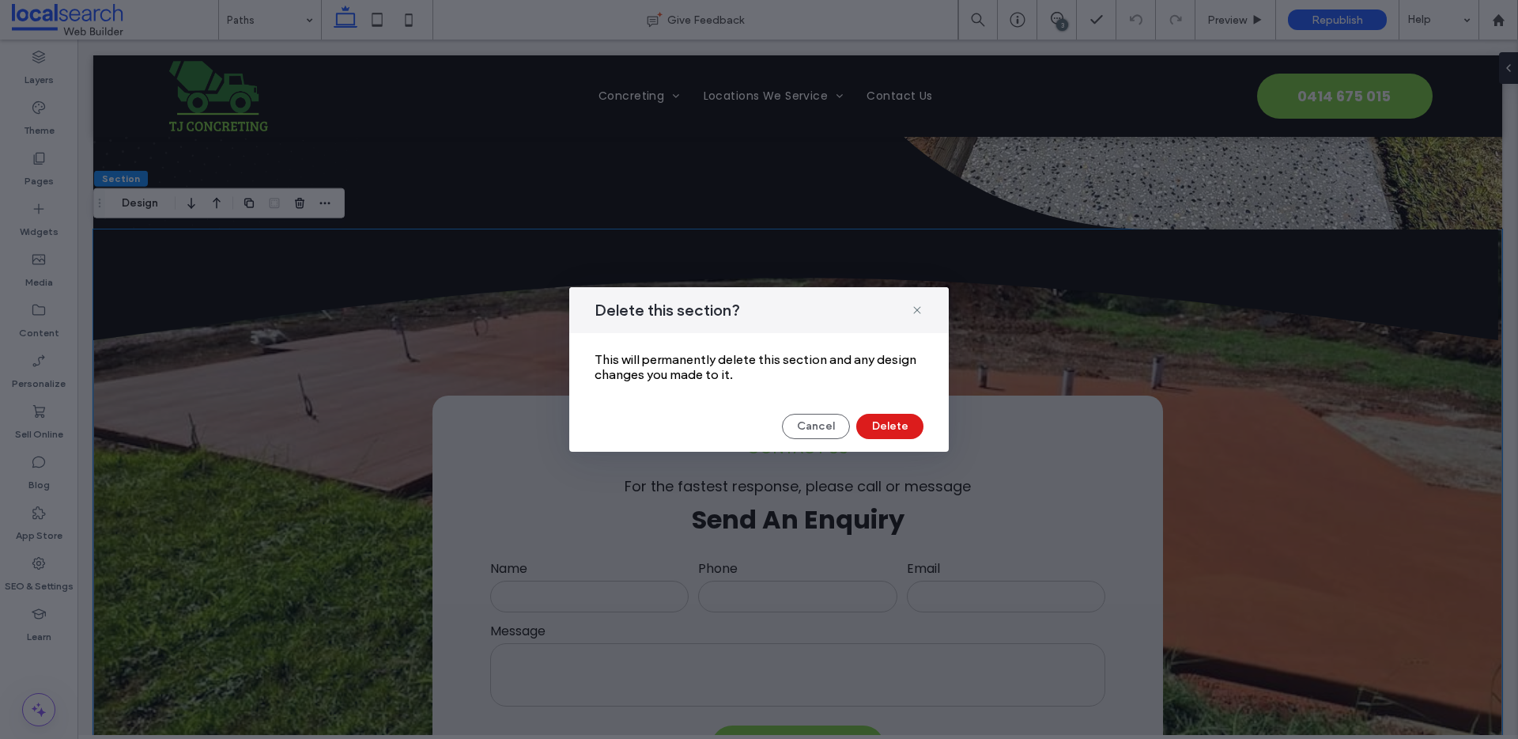
click at [923, 420] on div "Cancel Delete" at bounding box center [759, 426] width 329 height 25
click at [902, 424] on button "Delete" at bounding box center [889, 426] width 67 height 25
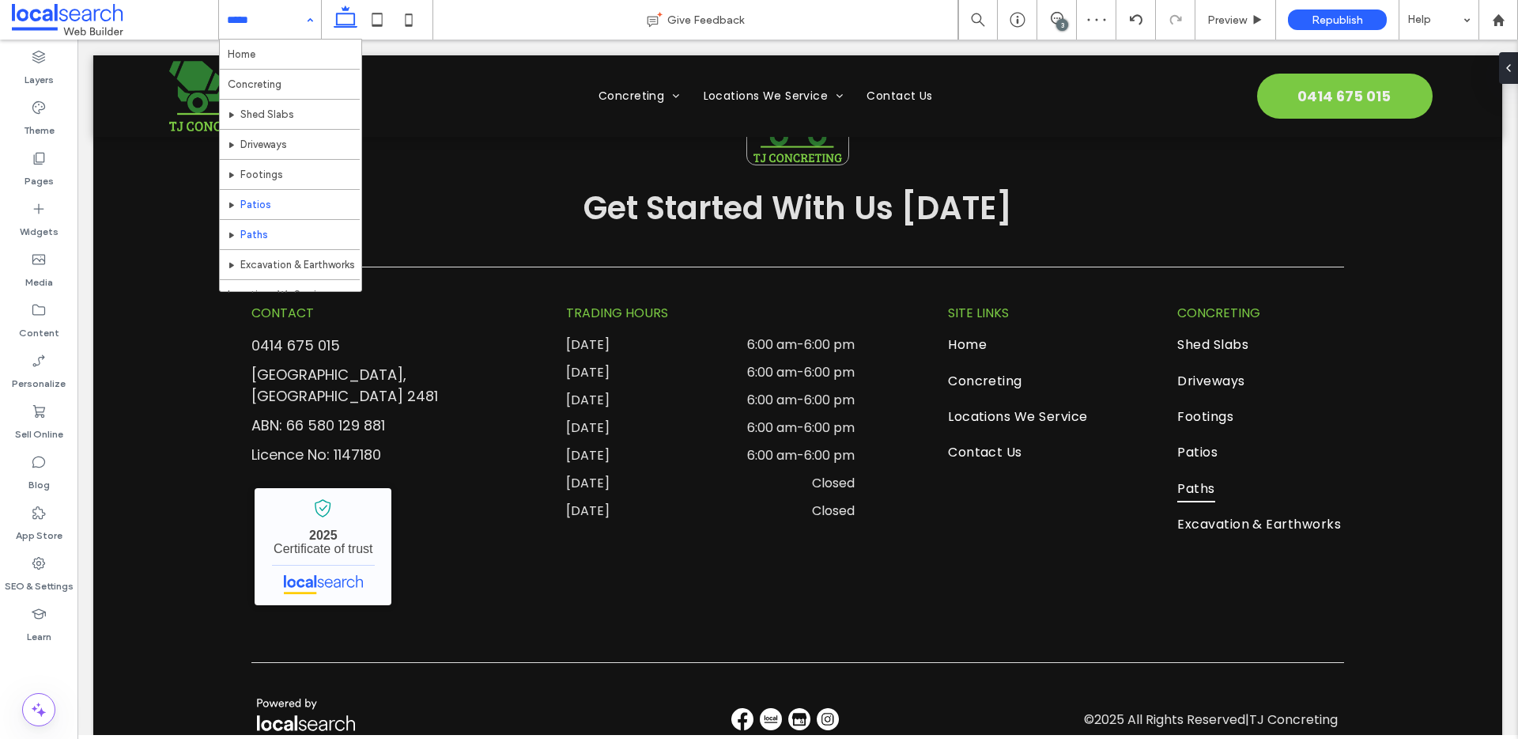
scroll to position [139, 0]
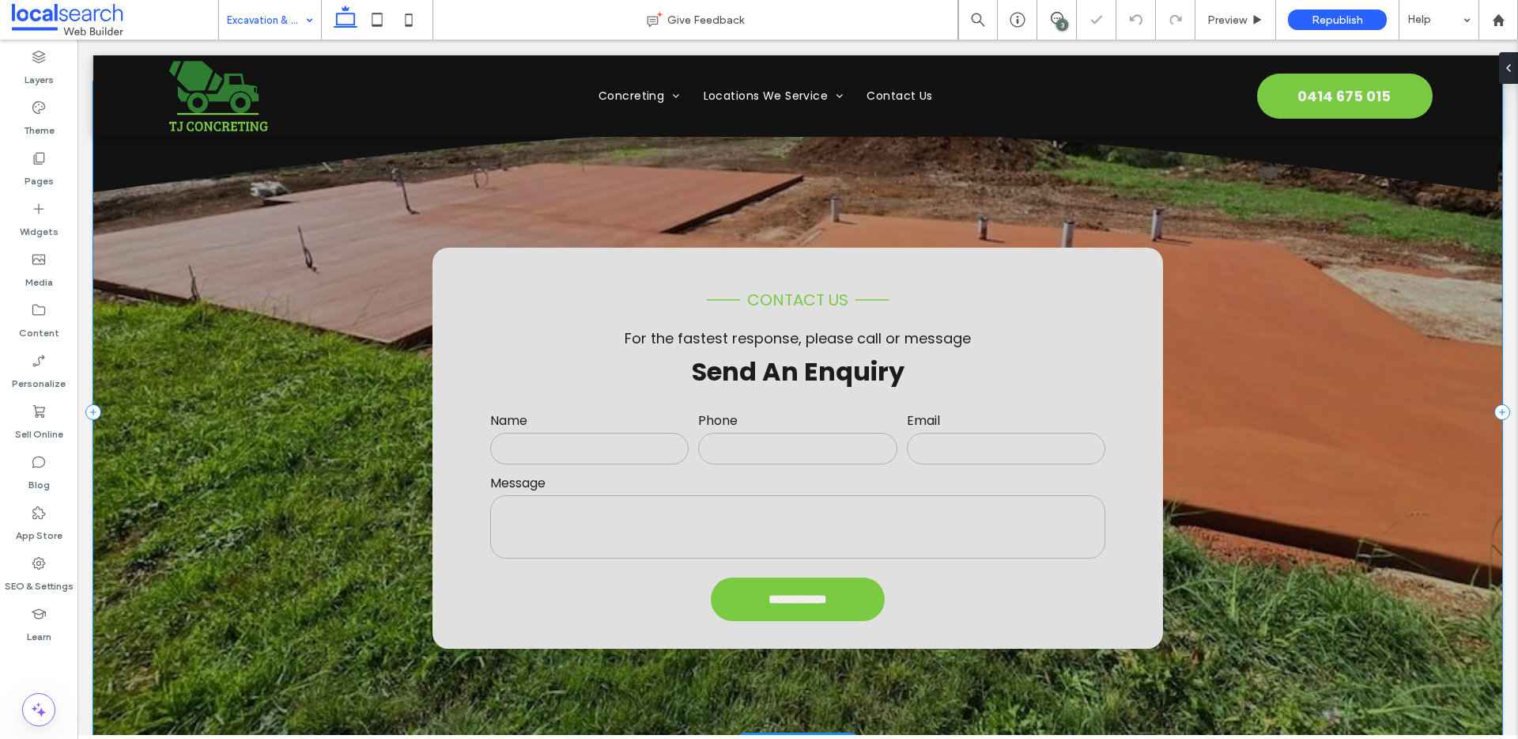
scroll to position [618, 0]
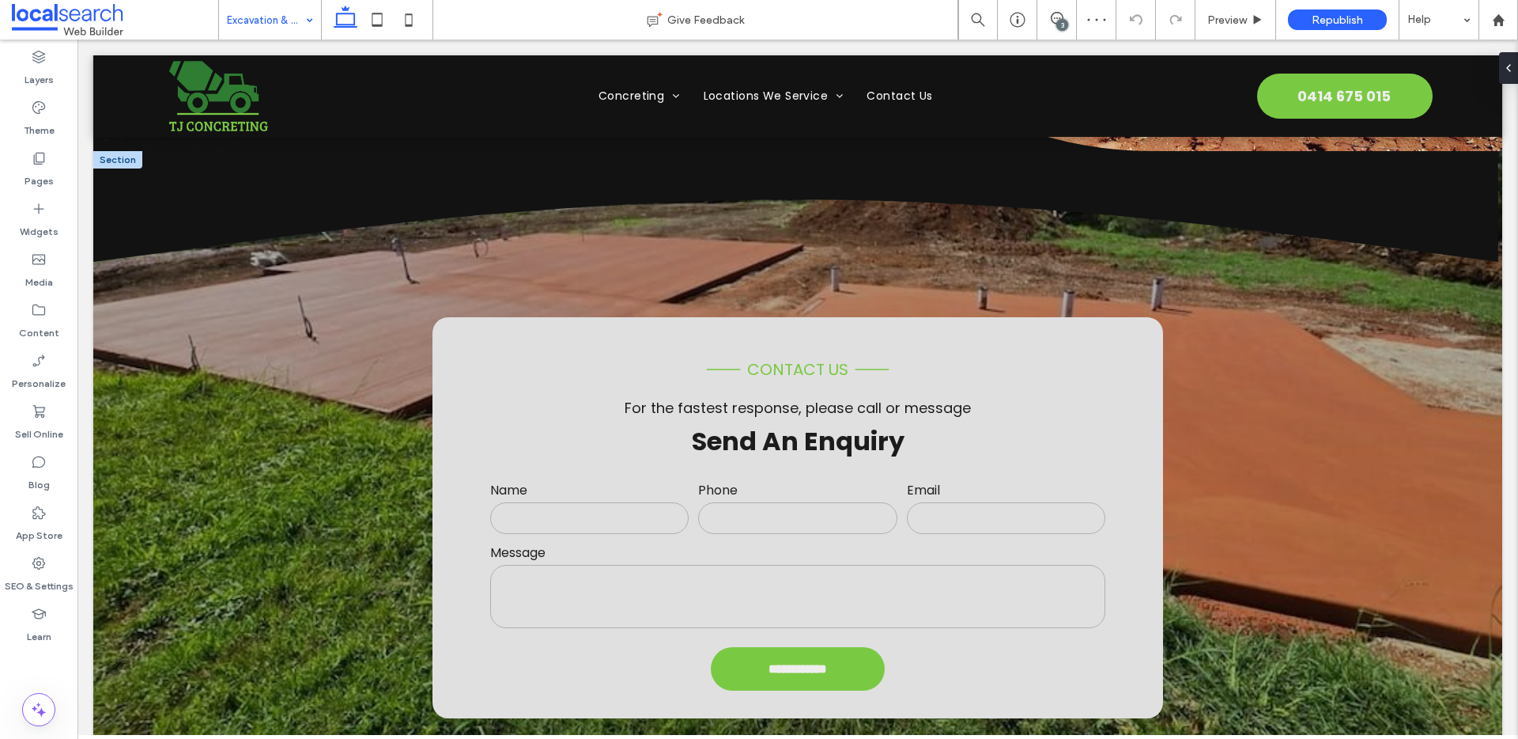
click at [126, 159] on div at bounding box center [117, 159] width 49 height 17
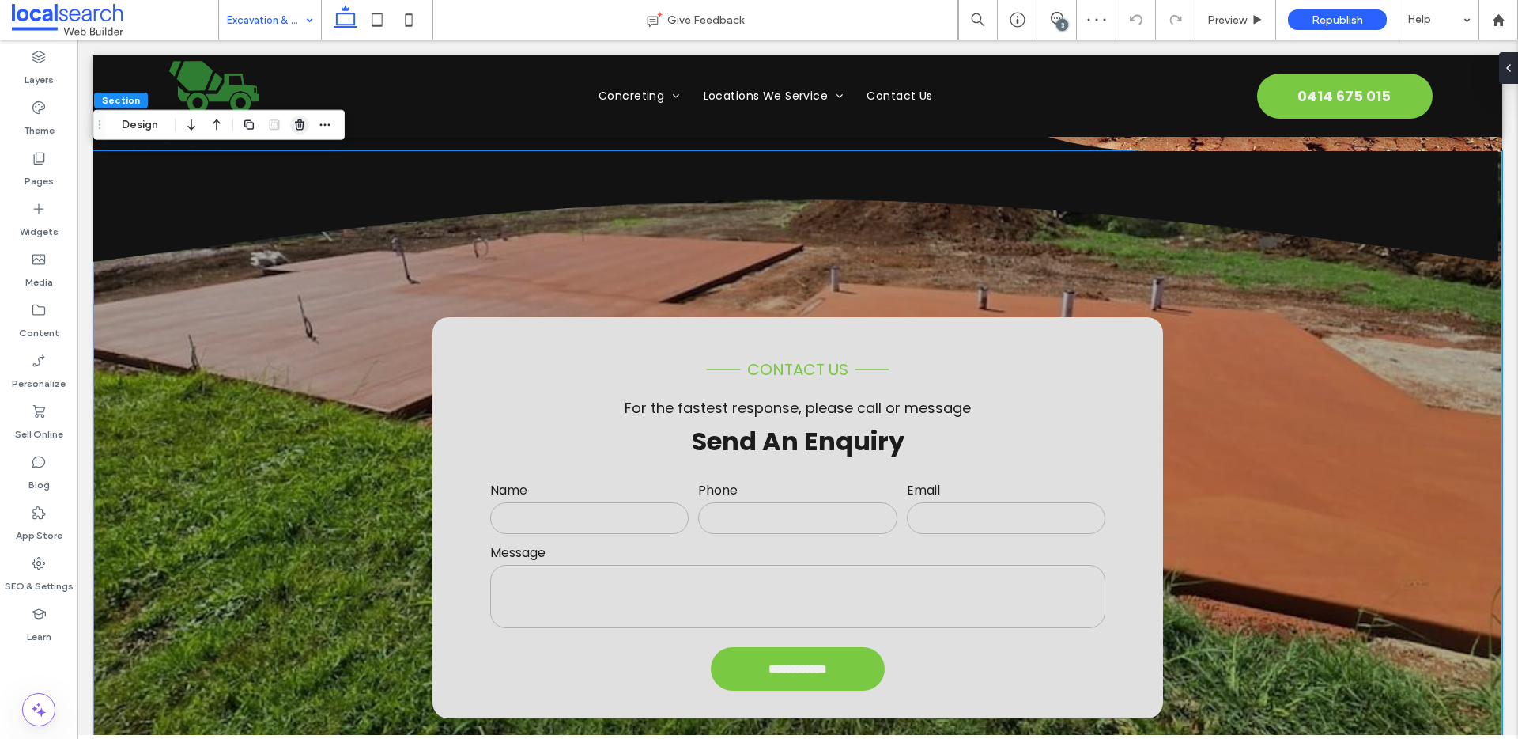
click at [296, 122] on use "button" at bounding box center [299, 124] width 9 height 10
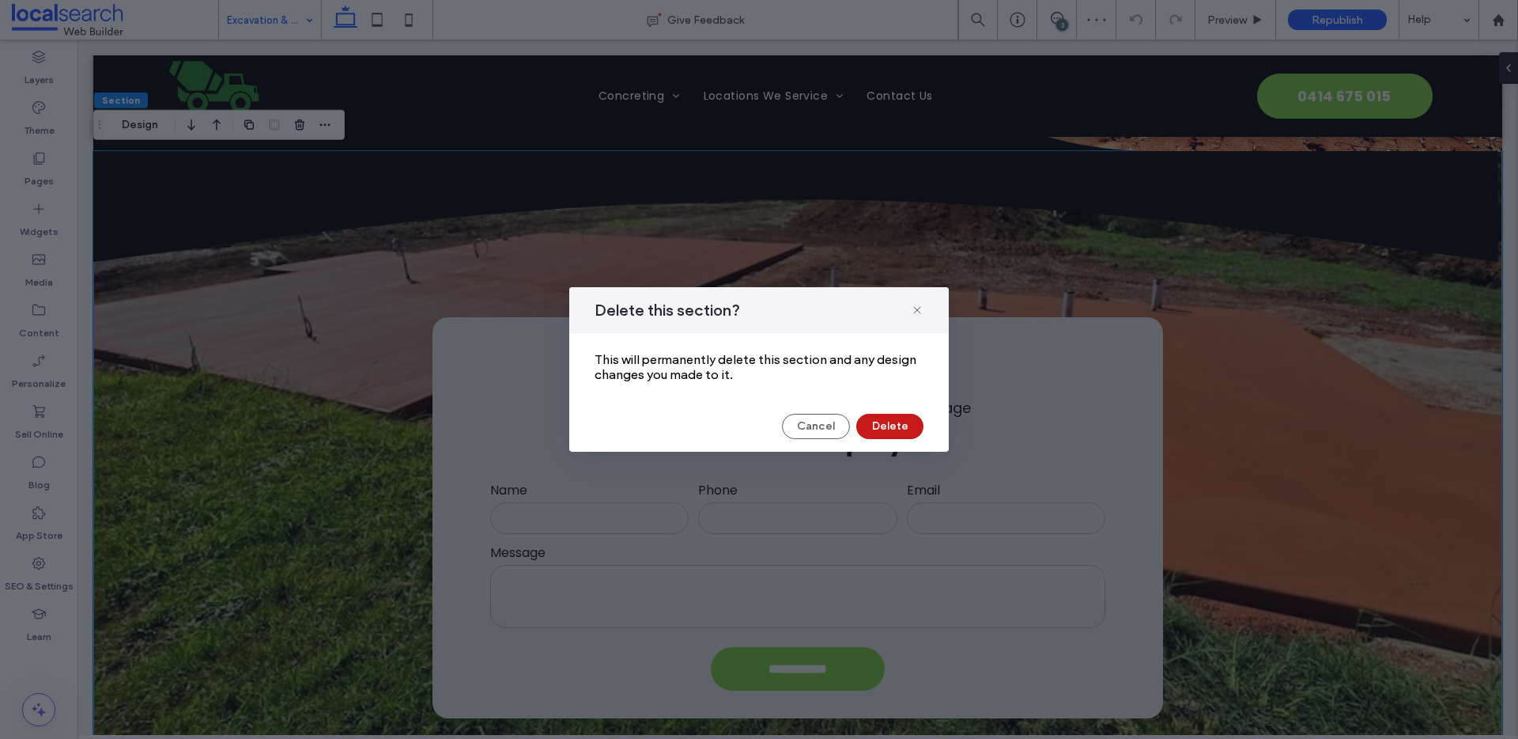
click at [887, 428] on button "Delete" at bounding box center [889, 426] width 67 height 25
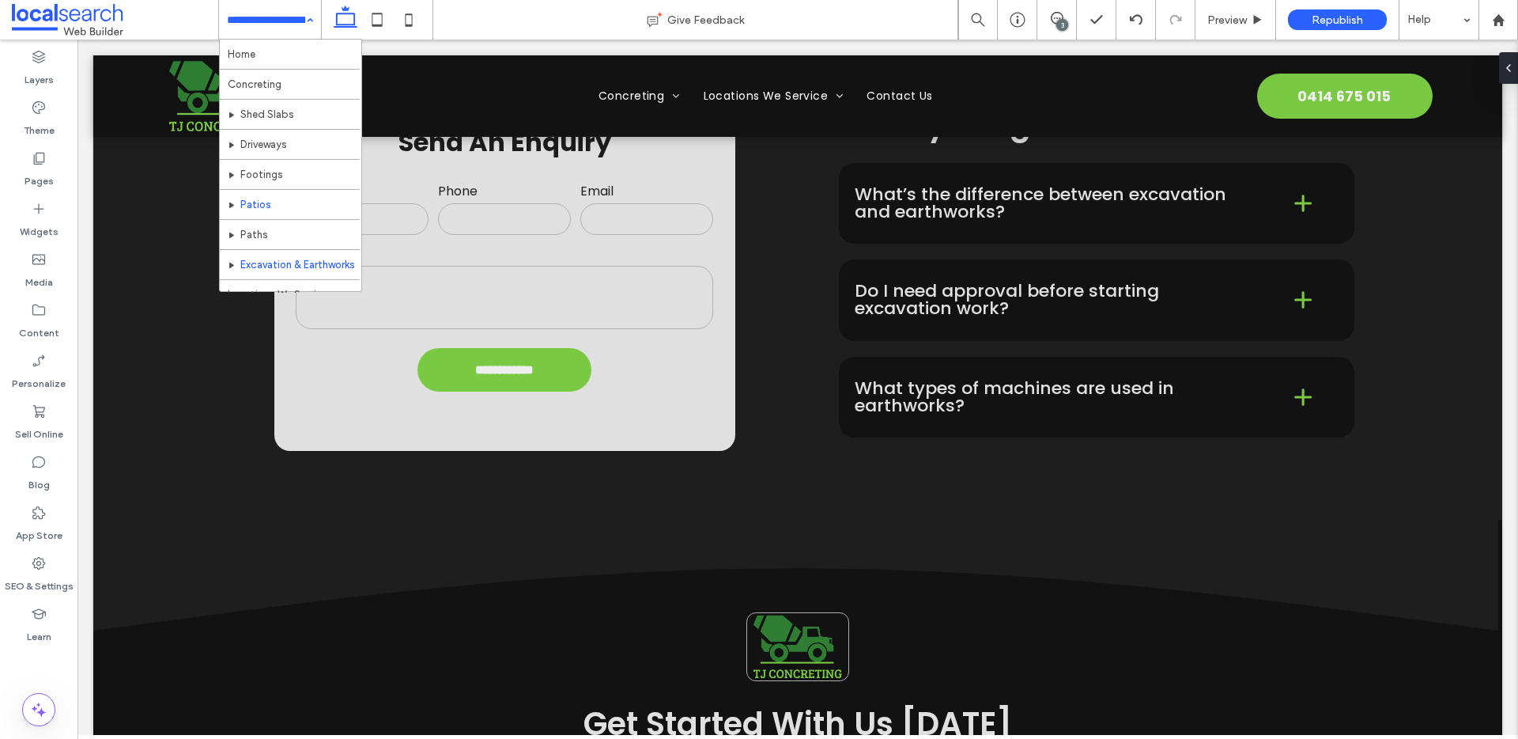
scroll to position [146, 0]
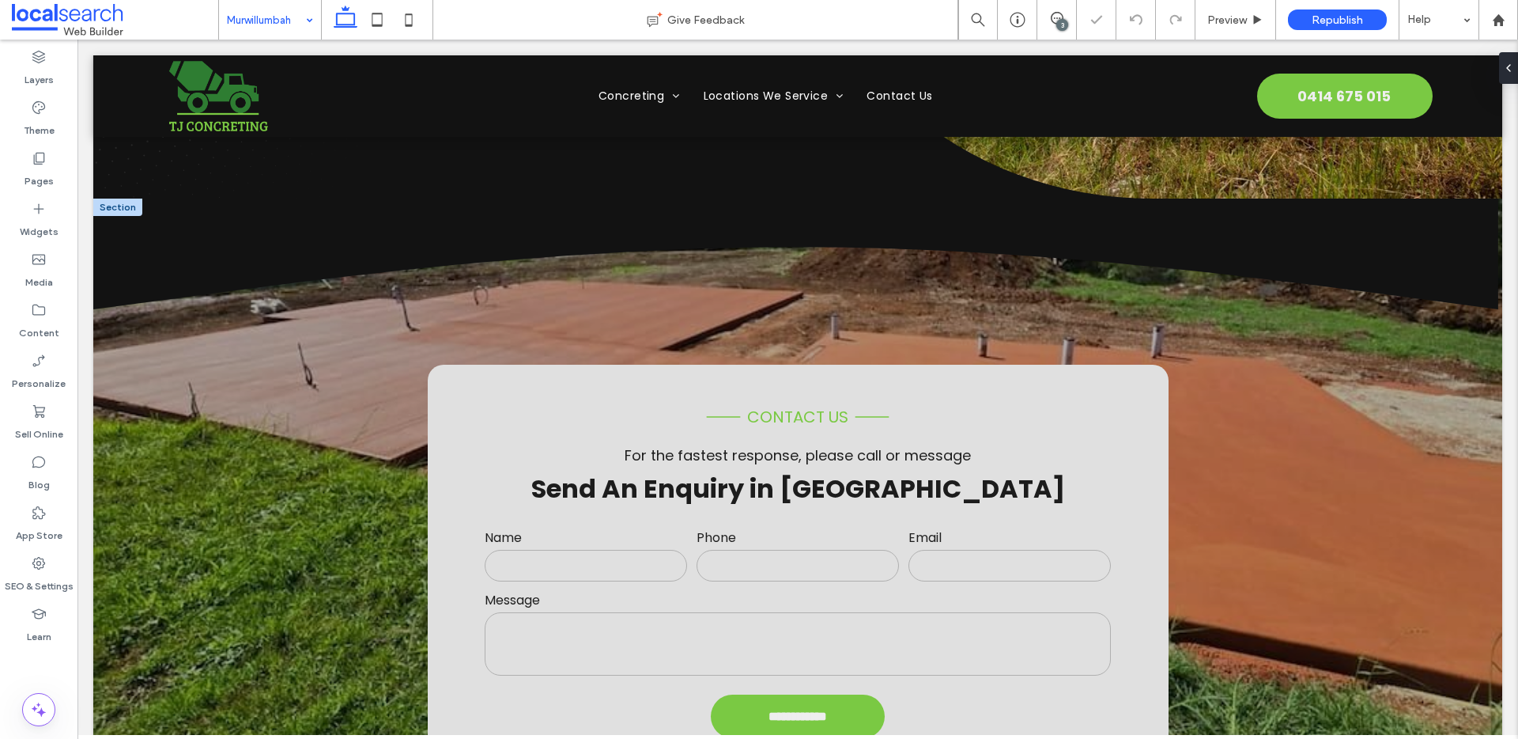
scroll to position [378, 0]
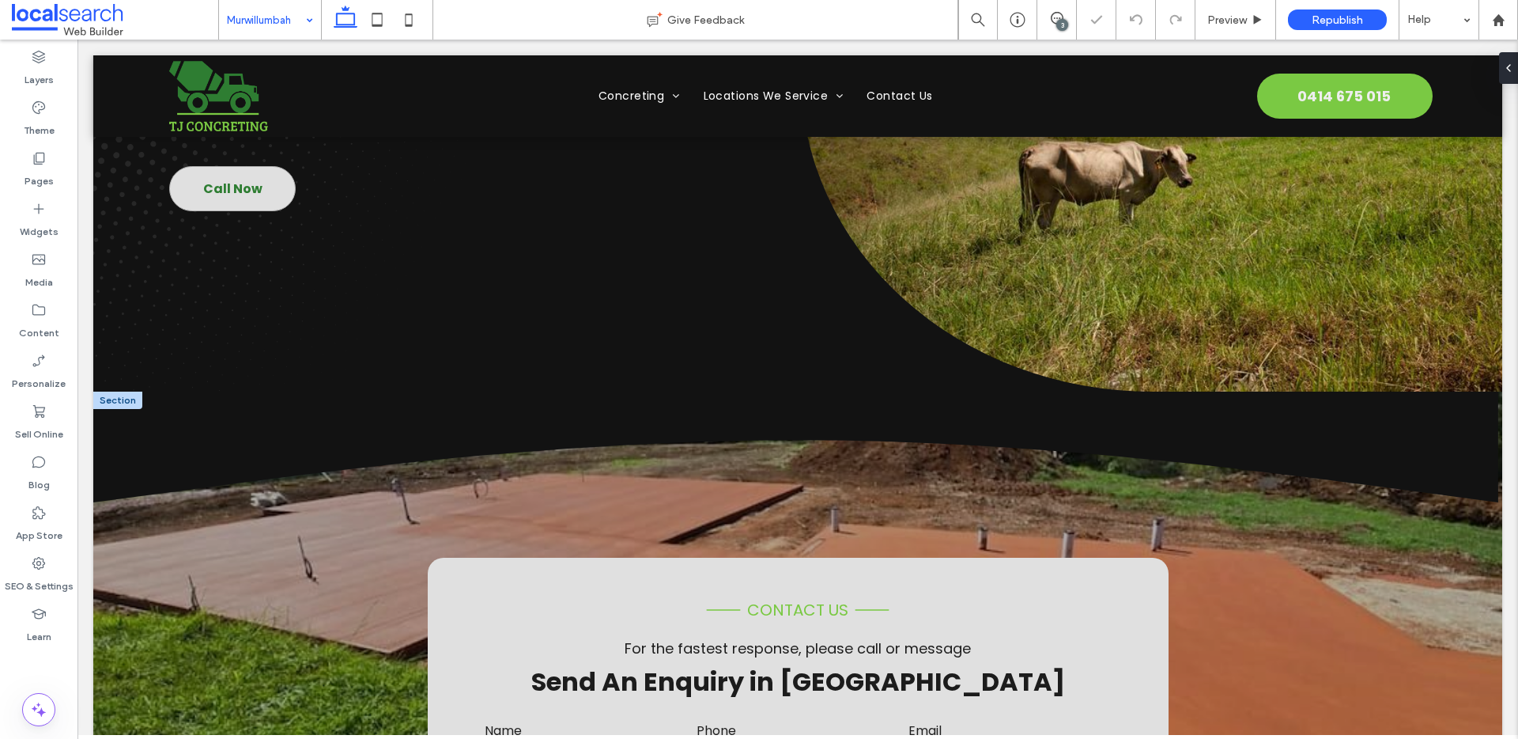
click at [138, 403] on div at bounding box center [117, 399] width 49 height 17
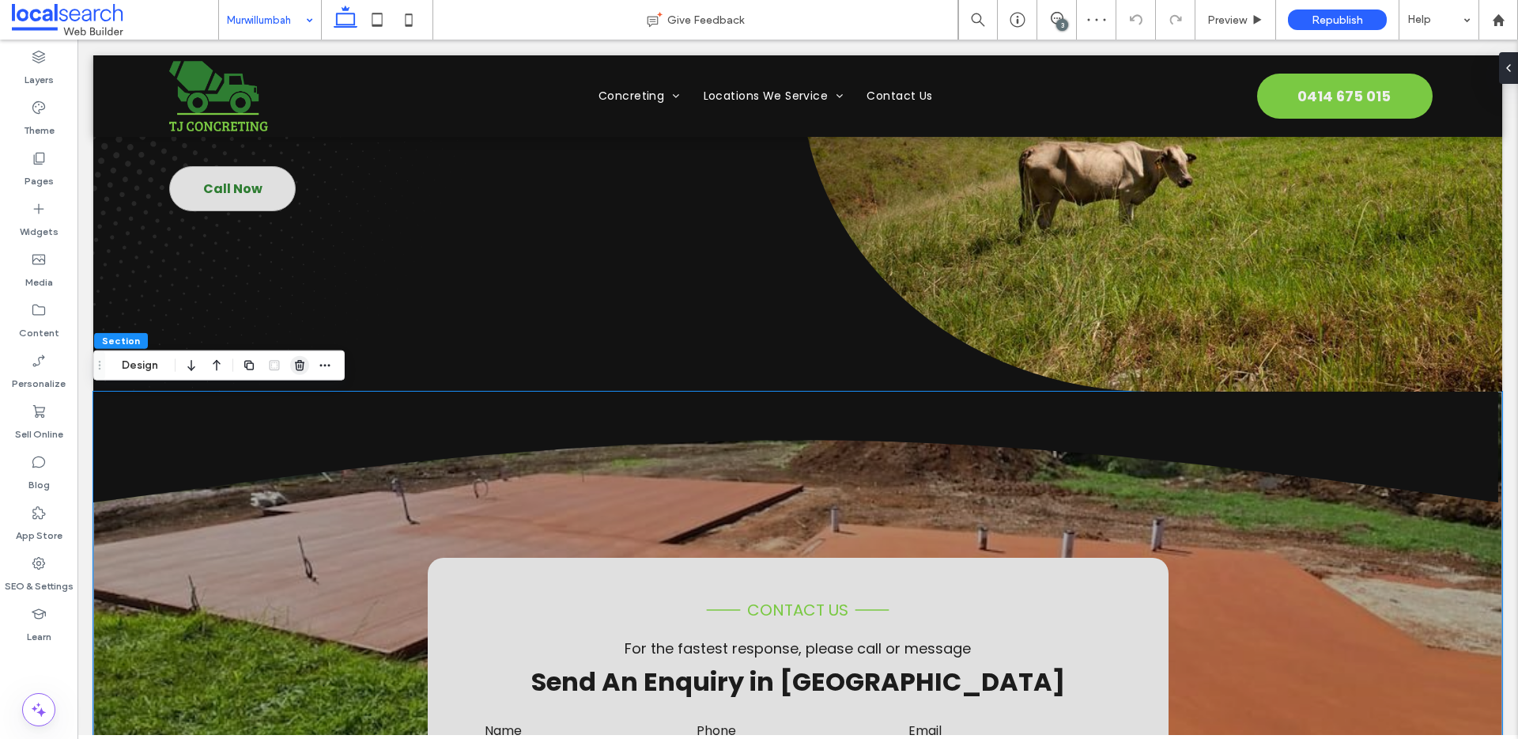
click at [297, 365] on icon "button" at bounding box center [299, 365] width 13 height 13
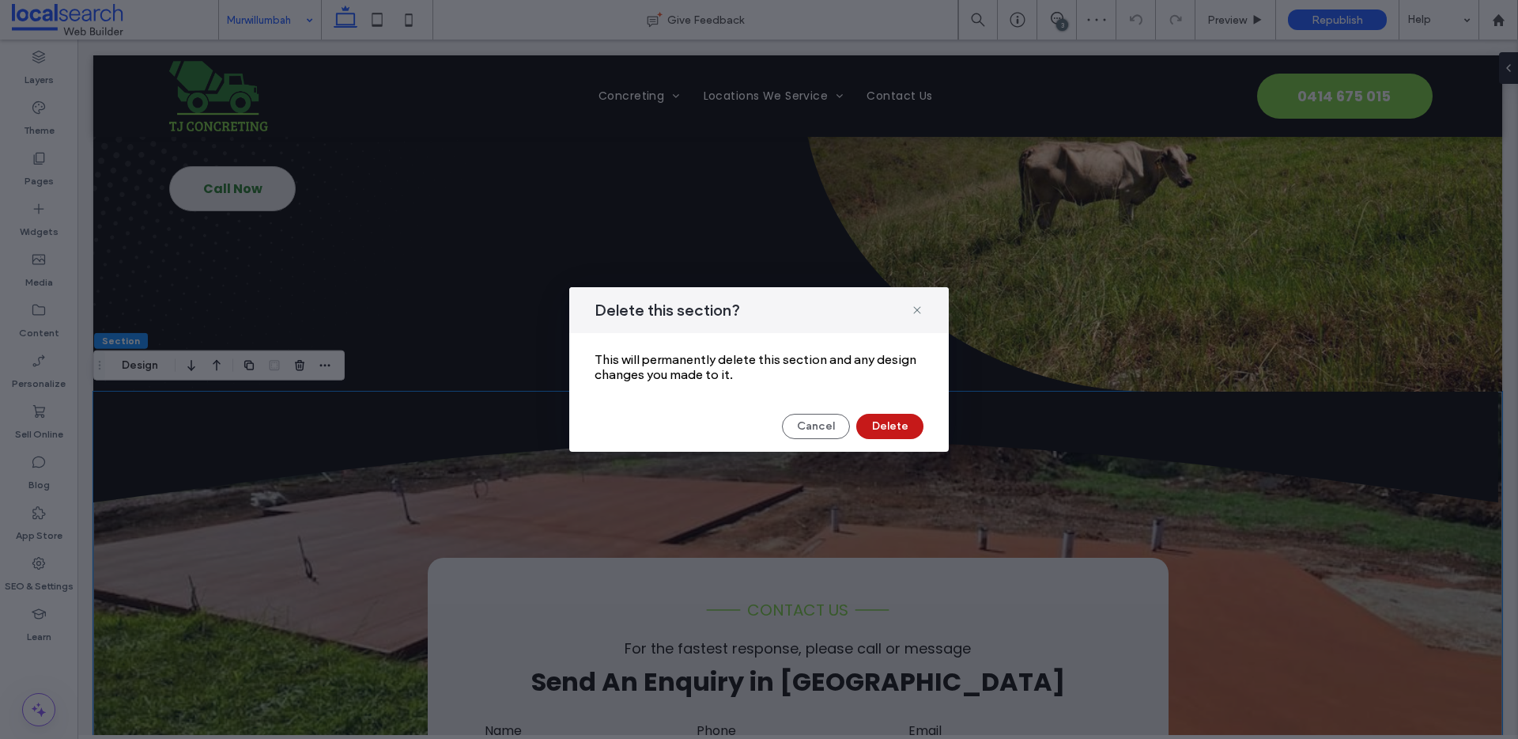
click at [886, 422] on button "Delete" at bounding box center [889, 426] width 67 height 25
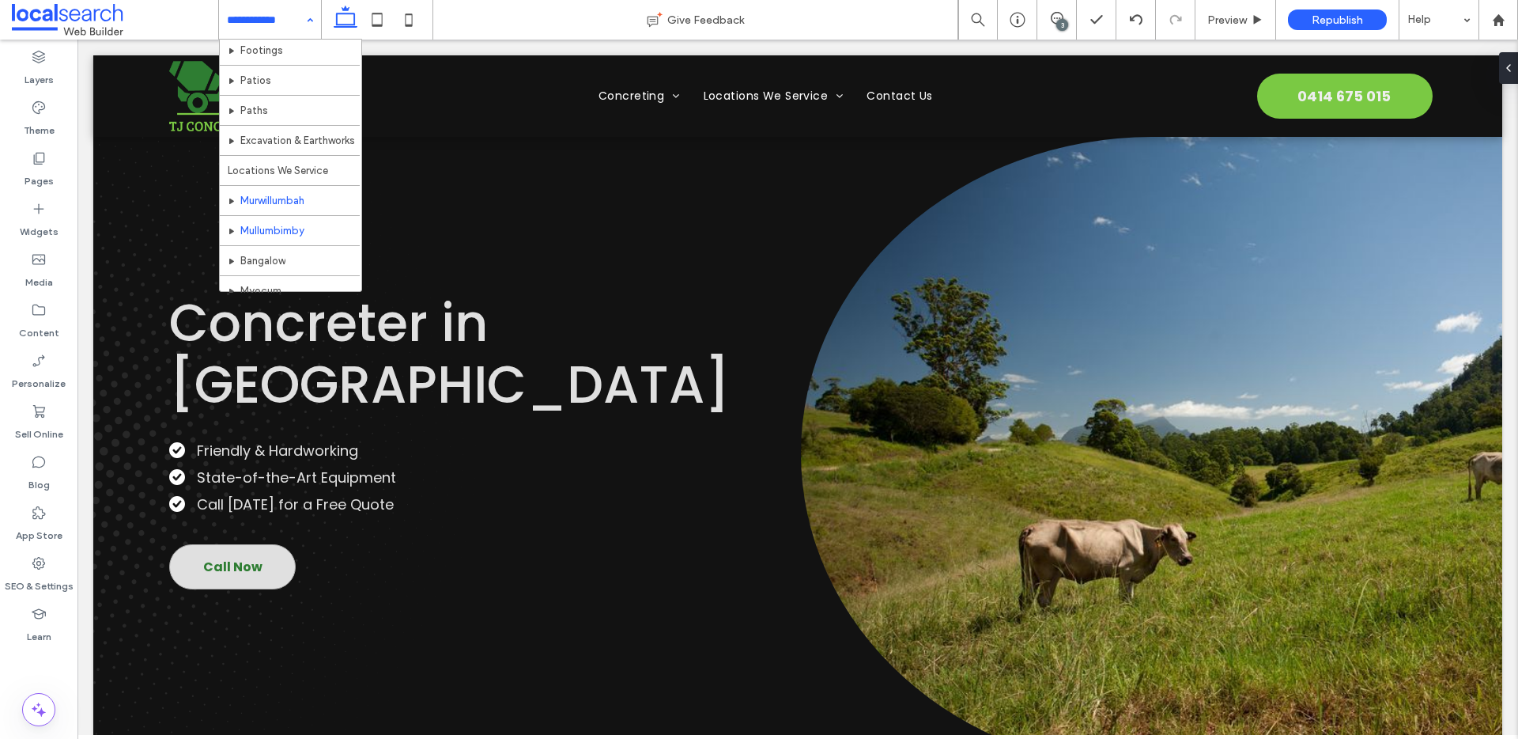
scroll to position [152, 0]
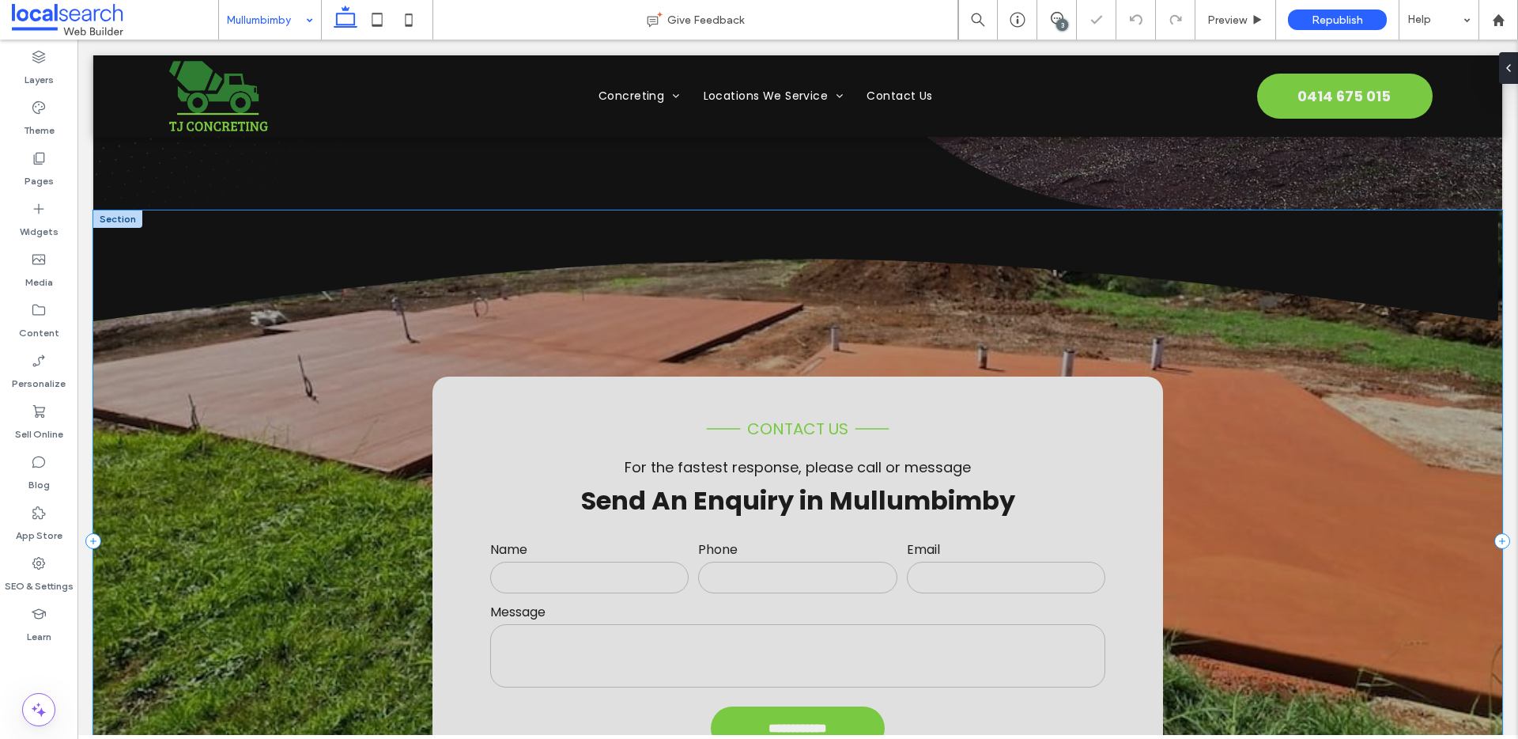
scroll to position [560, 0]
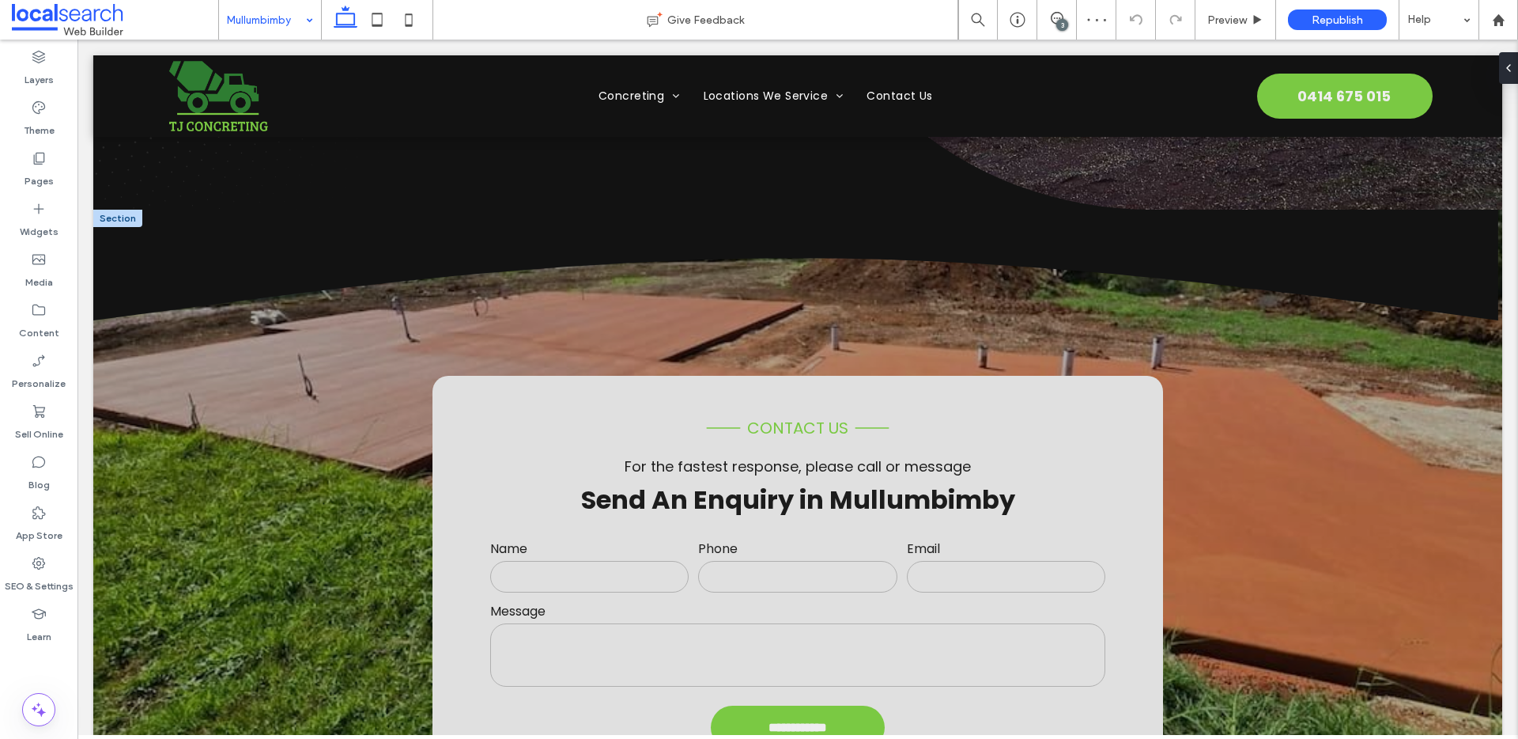
click at [114, 220] on div at bounding box center [117, 218] width 49 height 17
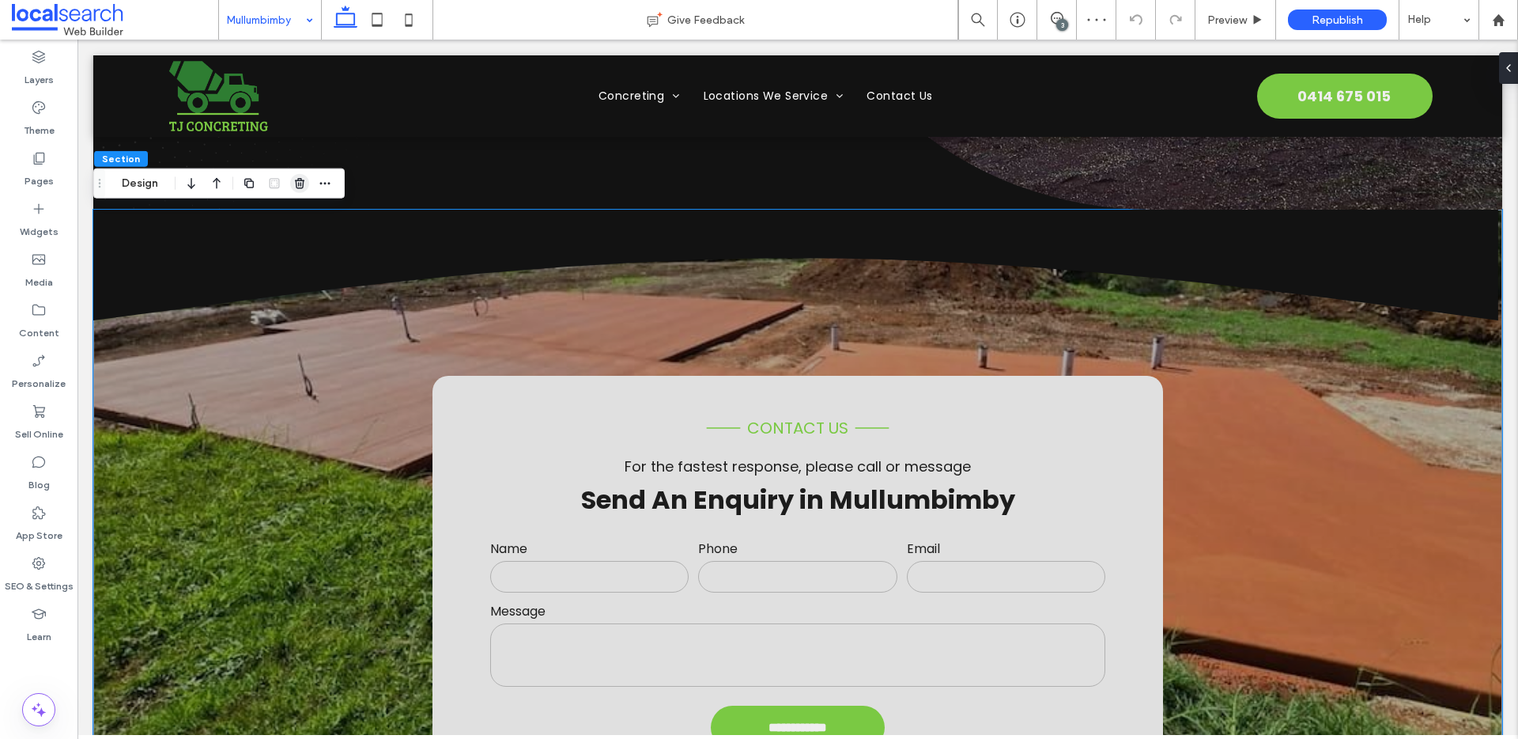
click at [297, 185] on use "button" at bounding box center [299, 183] width 9 height 10
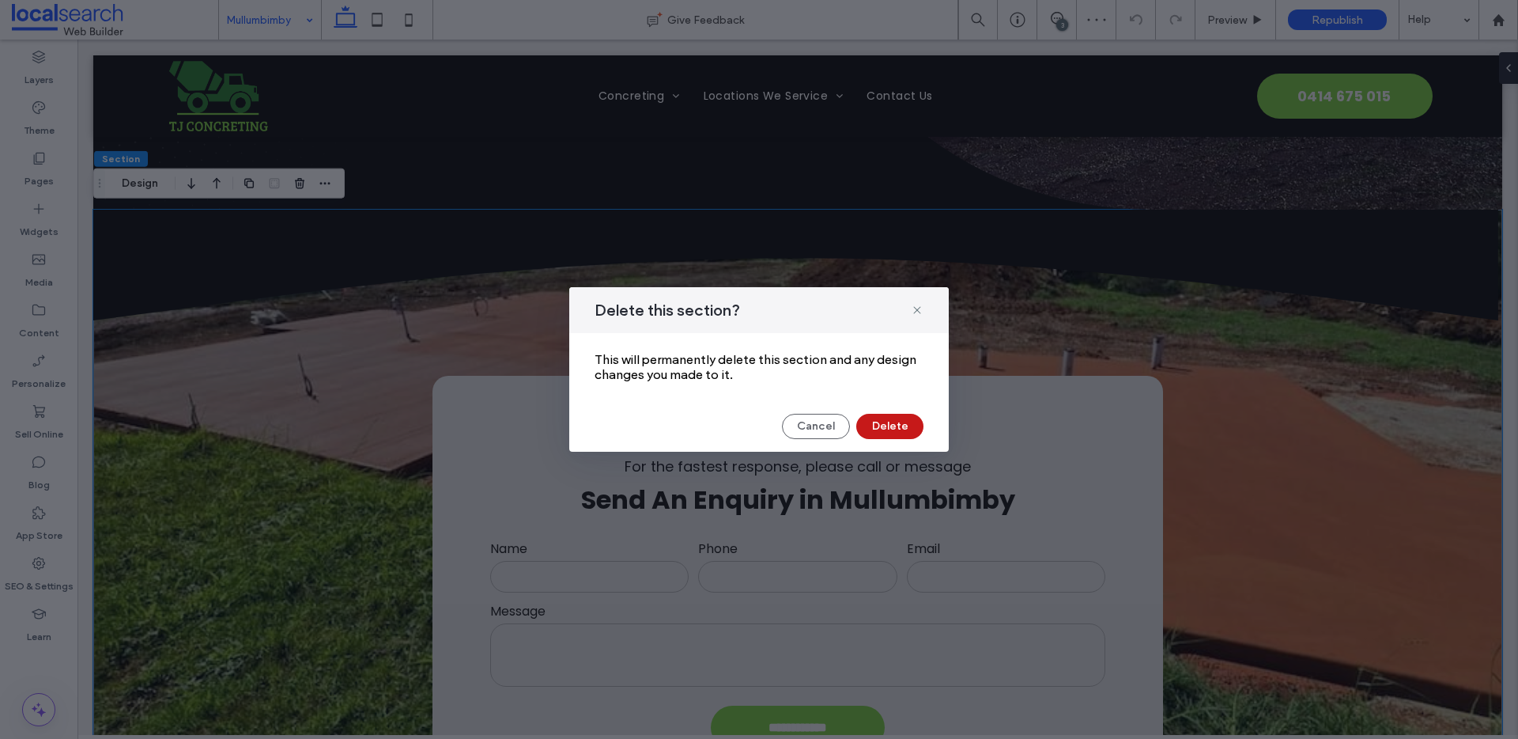
click at [900, 428] on button "Delete" at bounding box center [889, 426] width 67 height 25
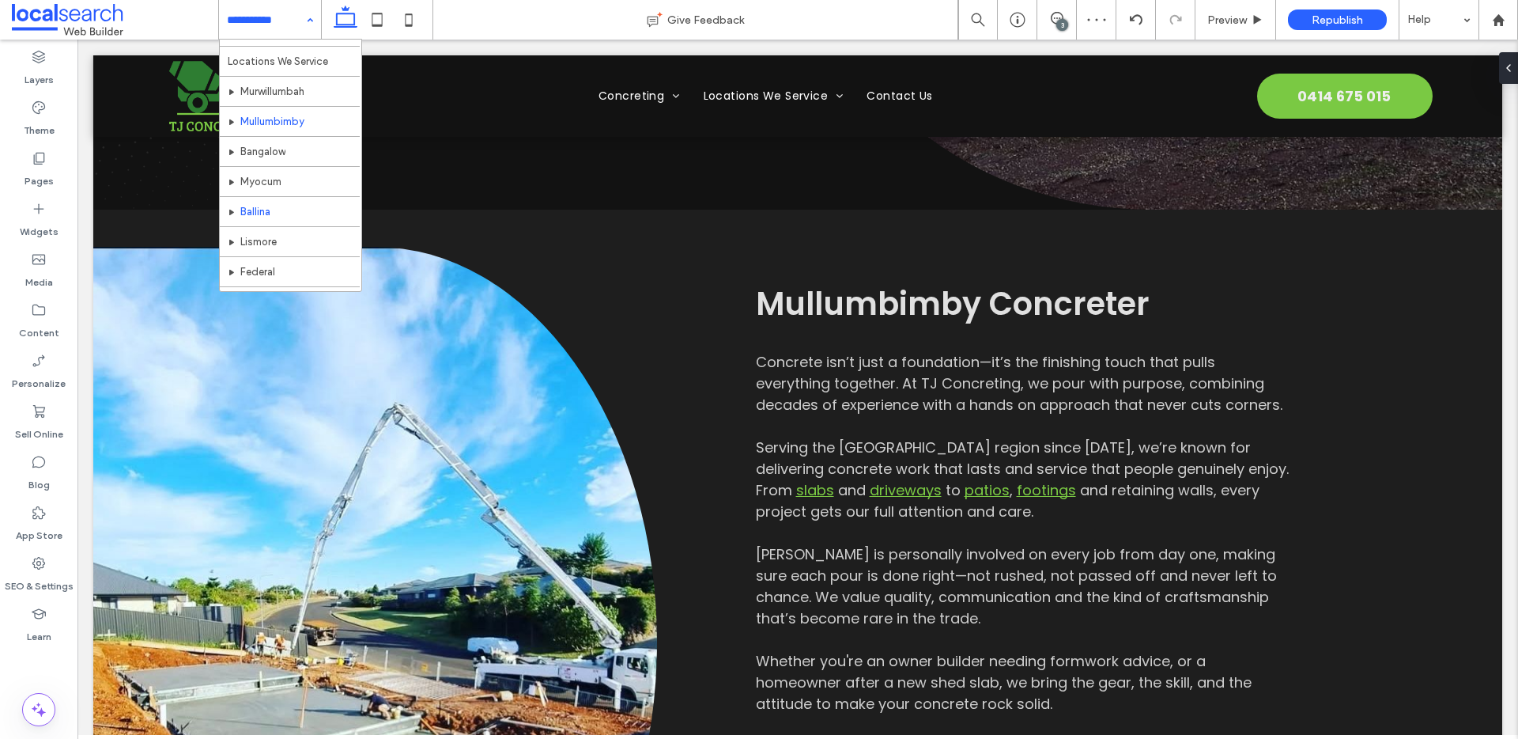
scroll to position [257, 0]
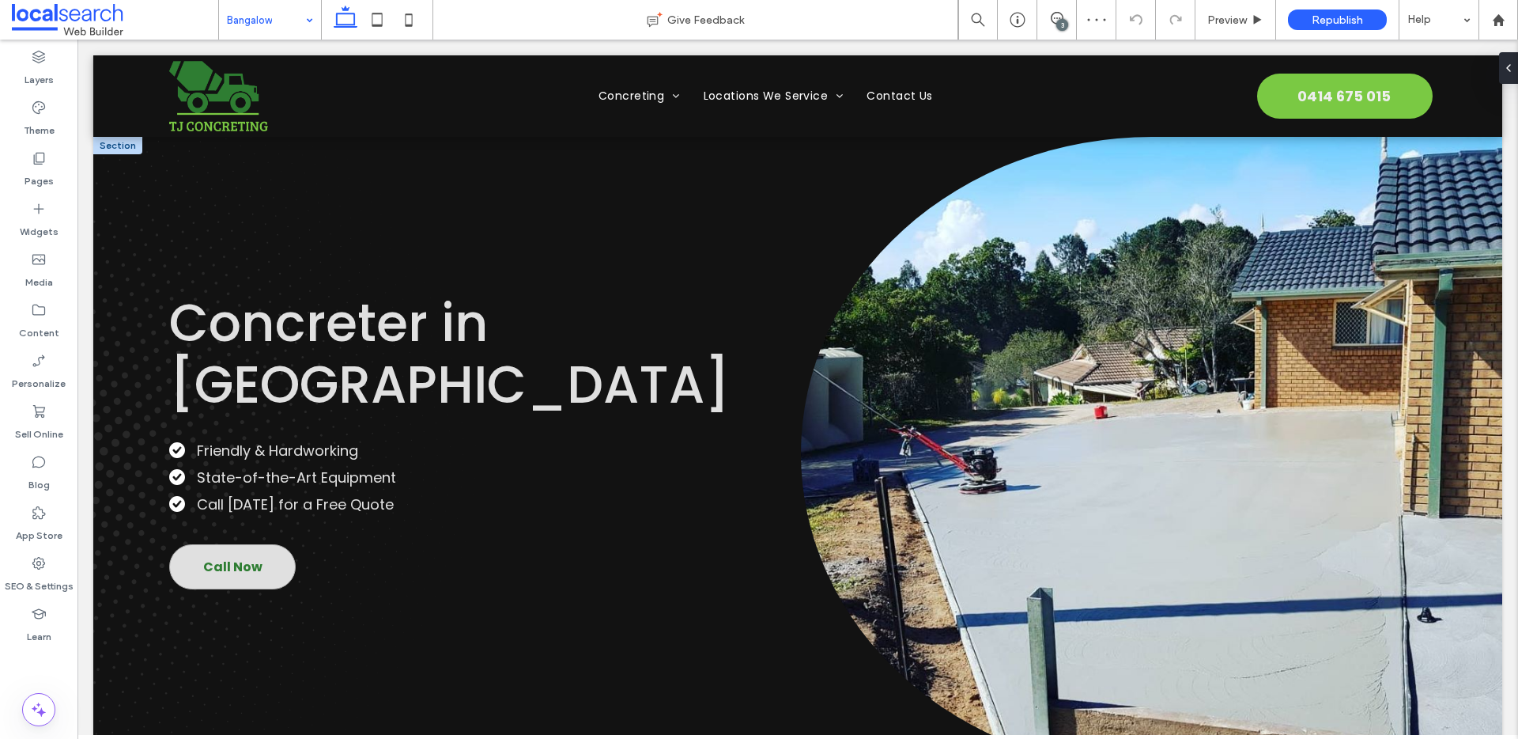
scroll to position [321, 0]
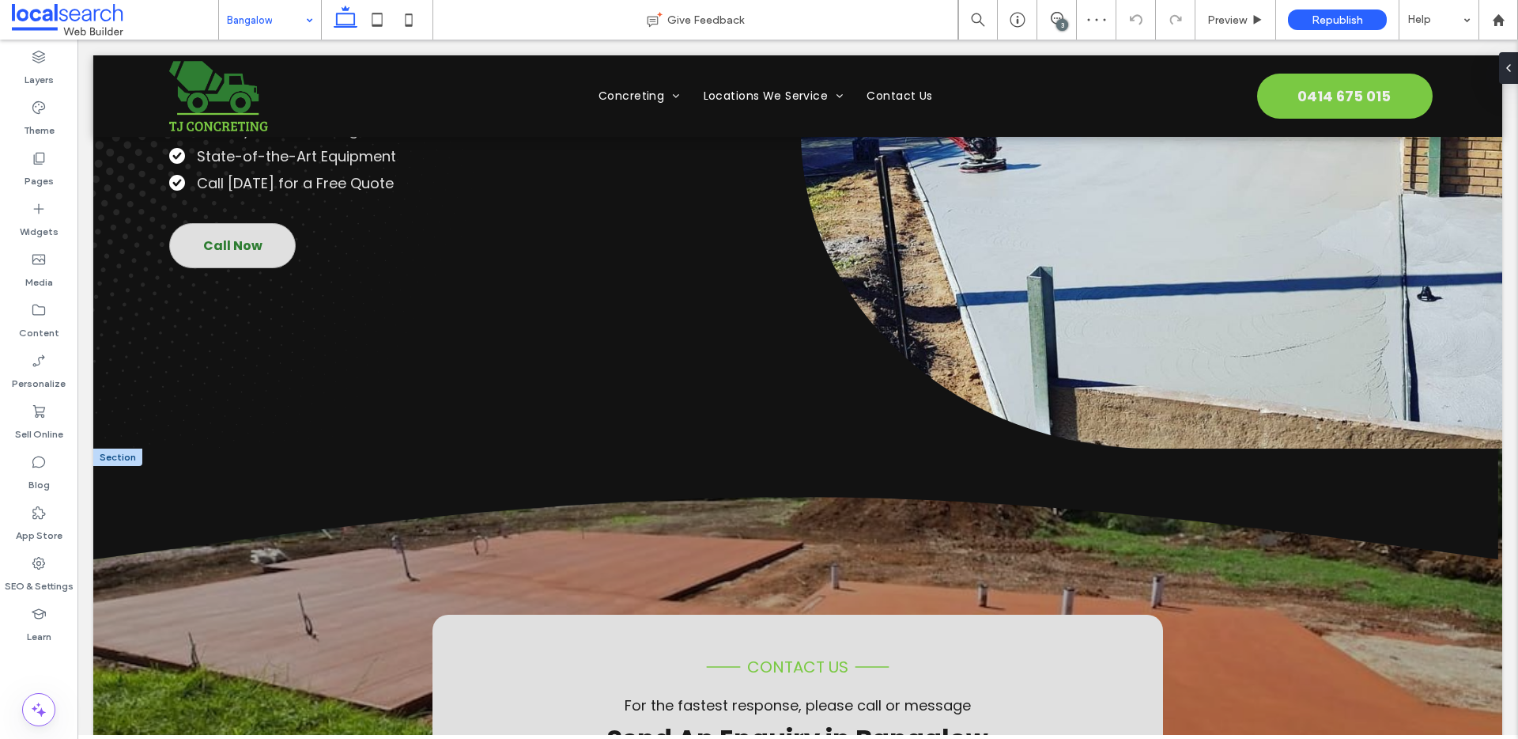
click at [133, 458] on div at bounding box center [117, 456] width 49 height 17
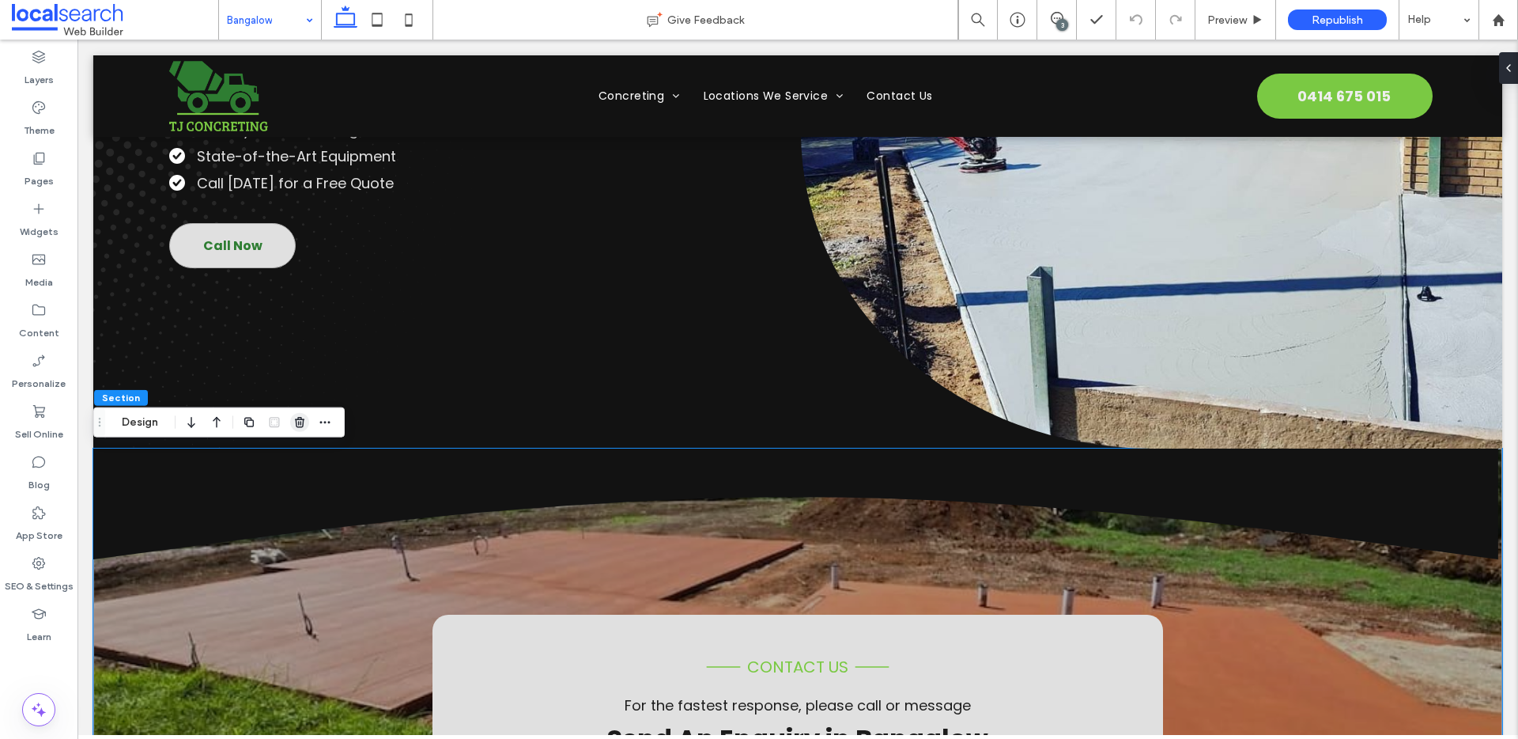
click at [303, 425] on use "button" at bounding box center [299, 422] width 9 height 10
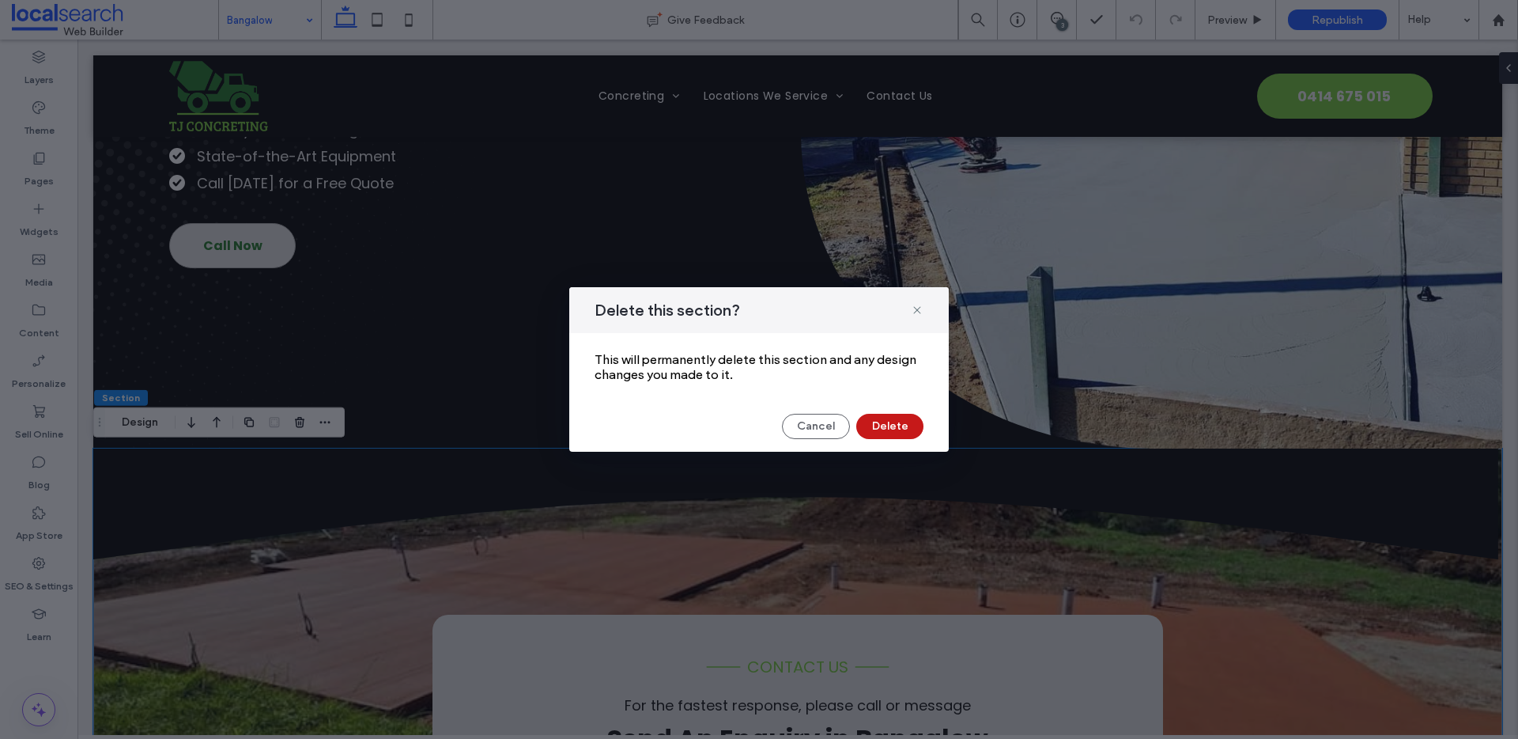
drag, startPoint x: 890, startPoint y: 427, endPoint x: 533, endPoint y: 241, distance: 402.9
click at [890, 427] on button "Delete" at bounding box center [889, 426] width 67 height 25
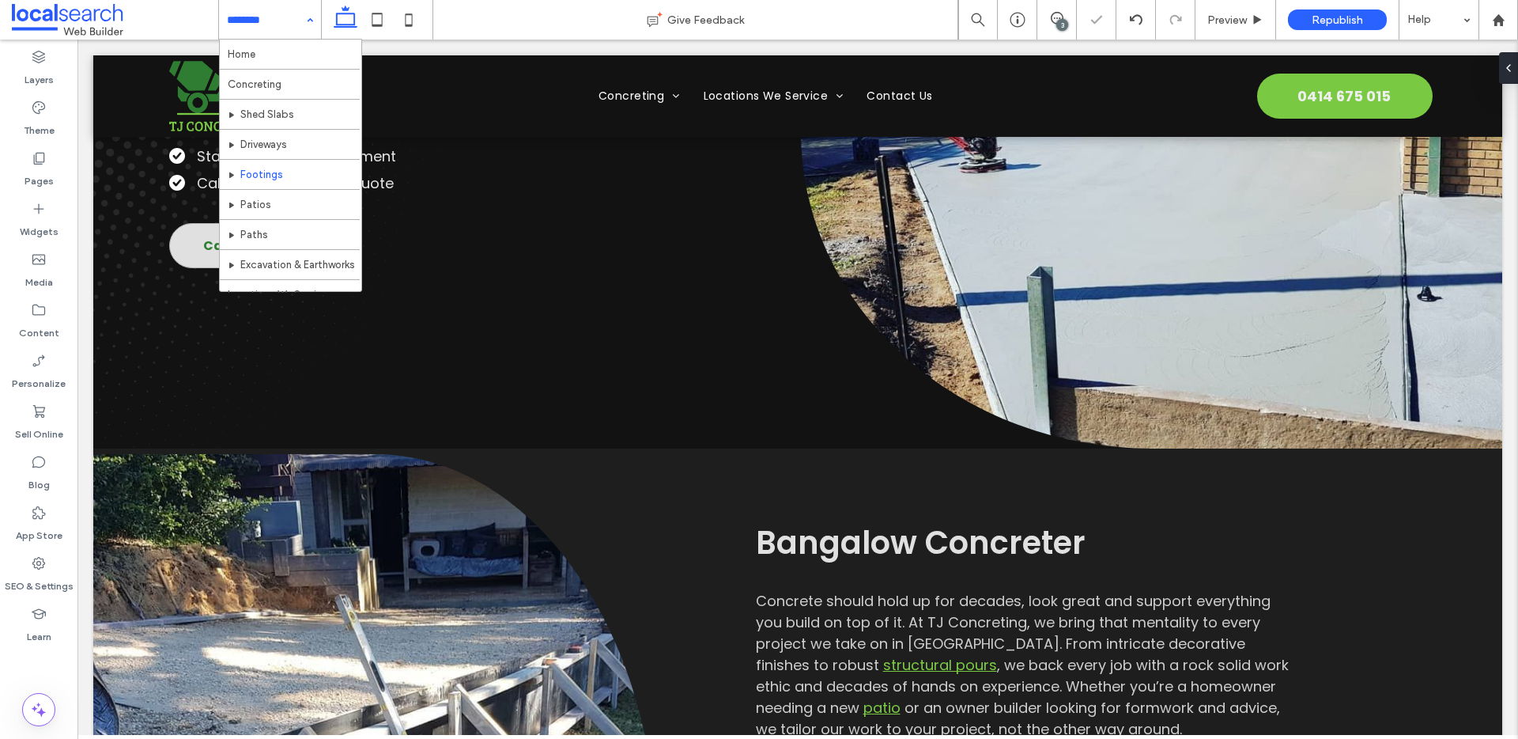
scroll to position [137, 0]
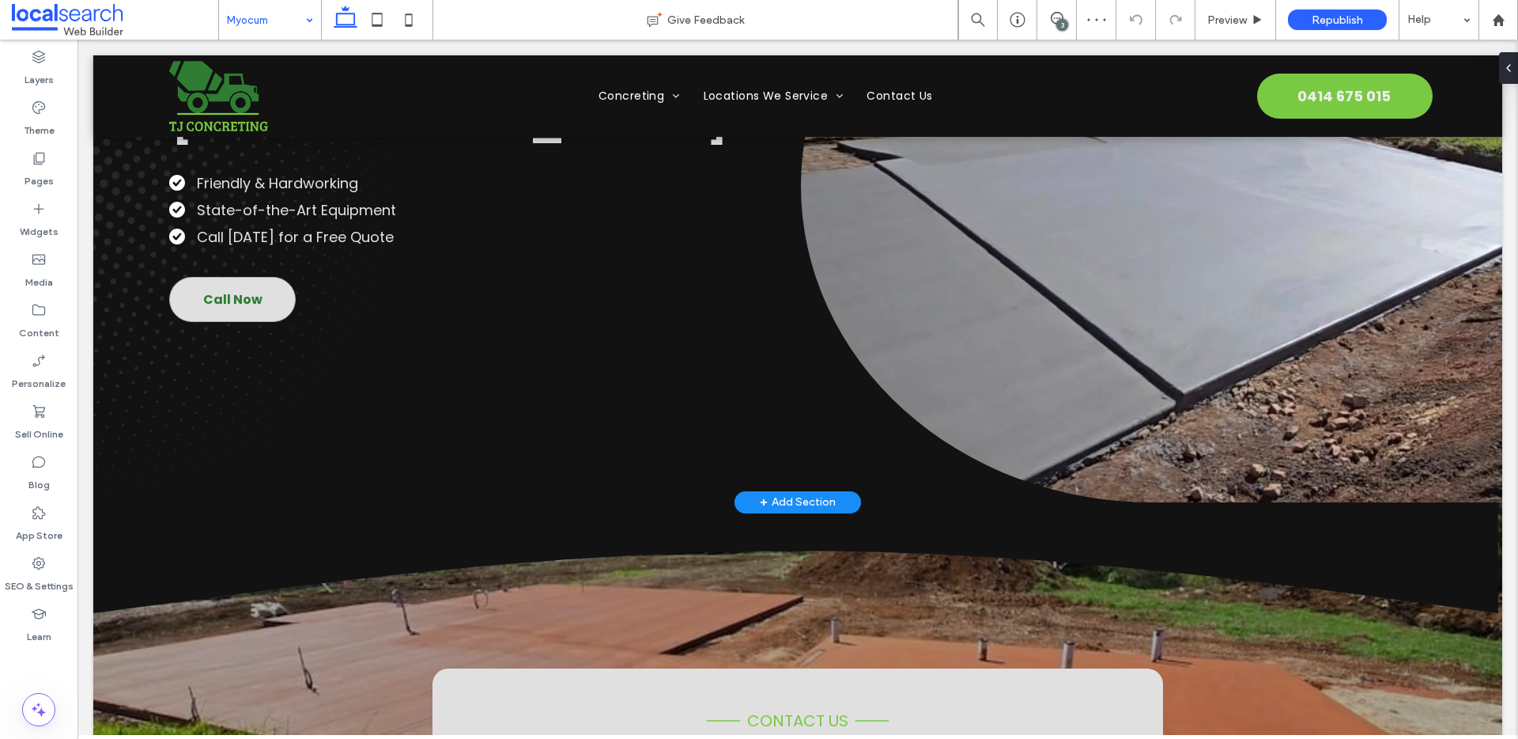
scroll to position [284, 0]
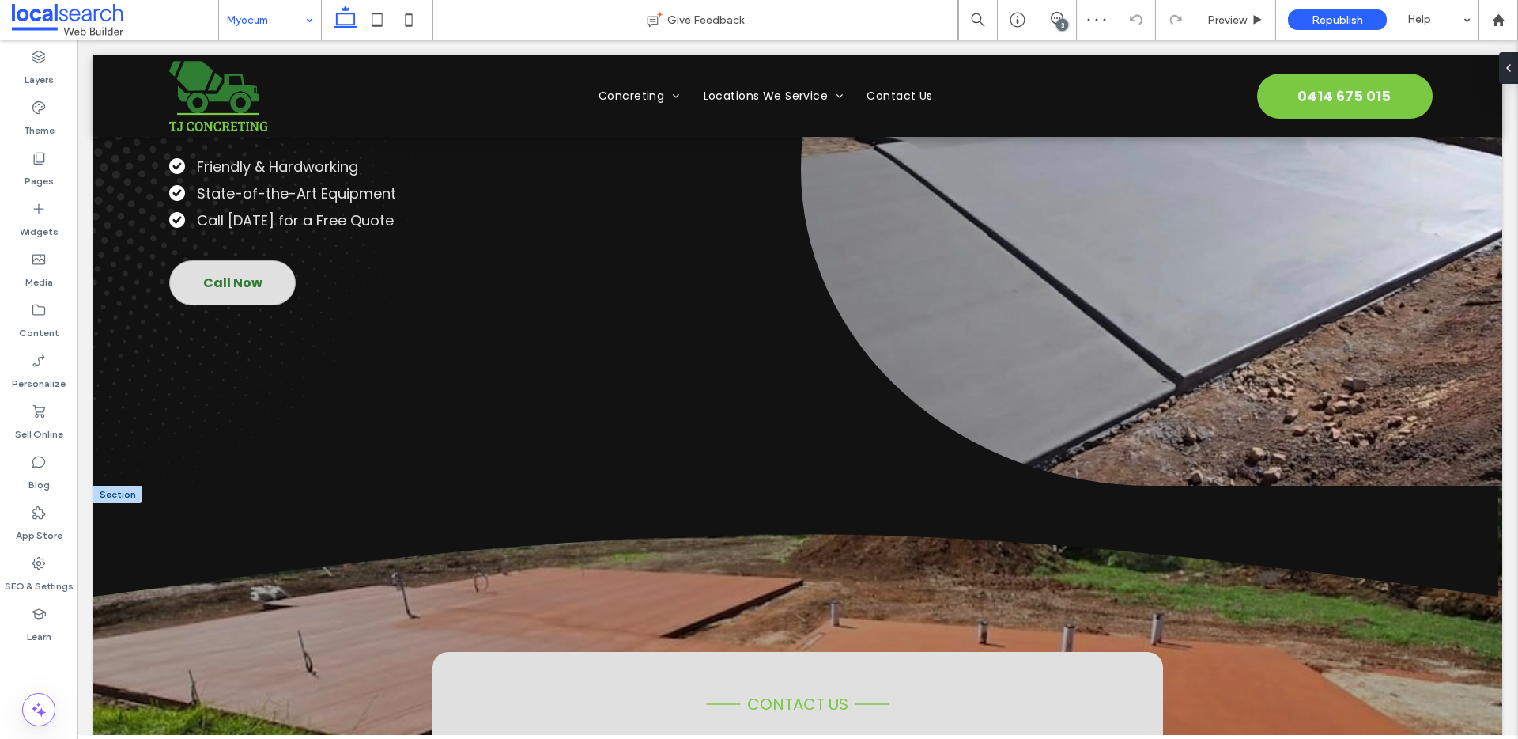
click at [124, 487] on div at bounding box center [117, 494] width 49 height 17
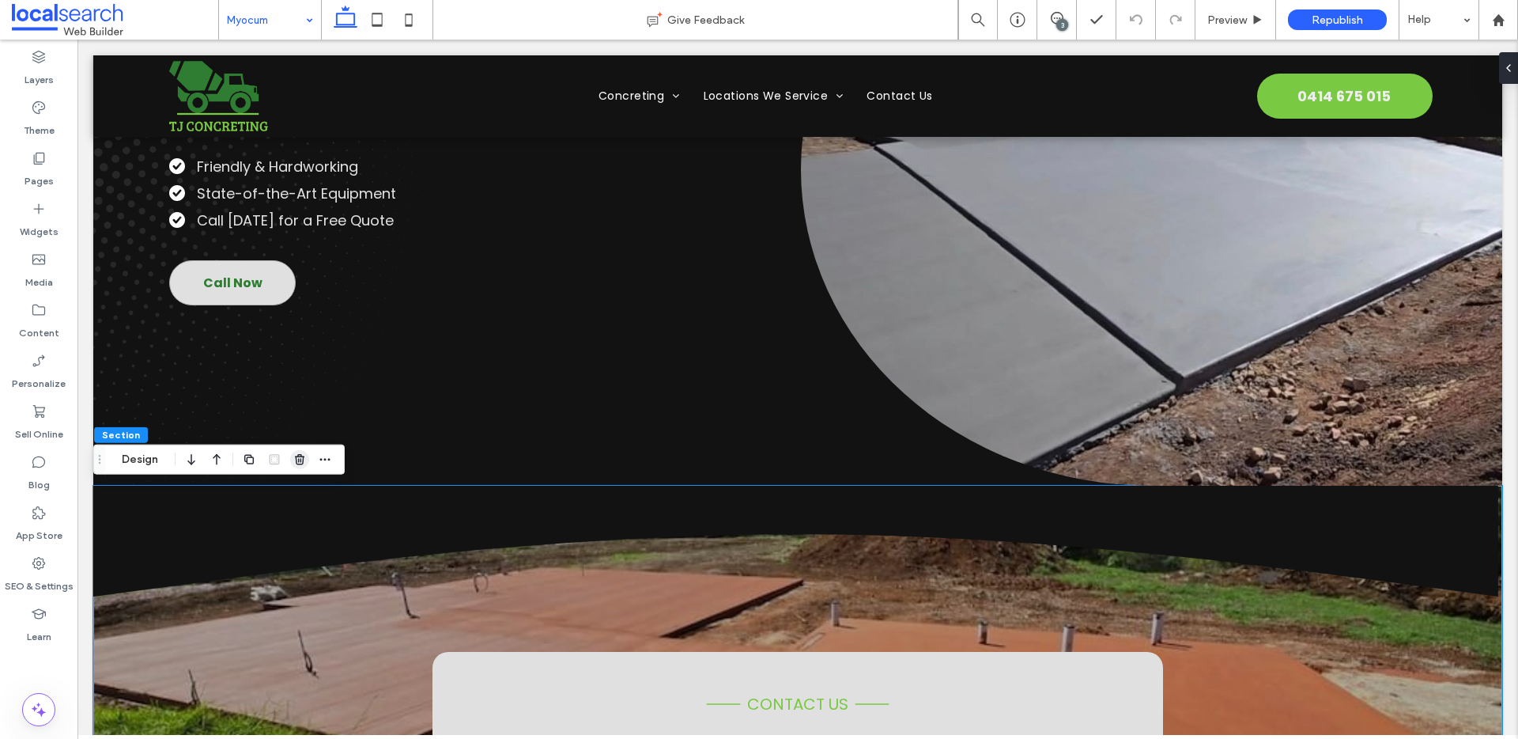
click at [300, 459] on icon "button" at bounding box center [299, 459] width 13 height 13
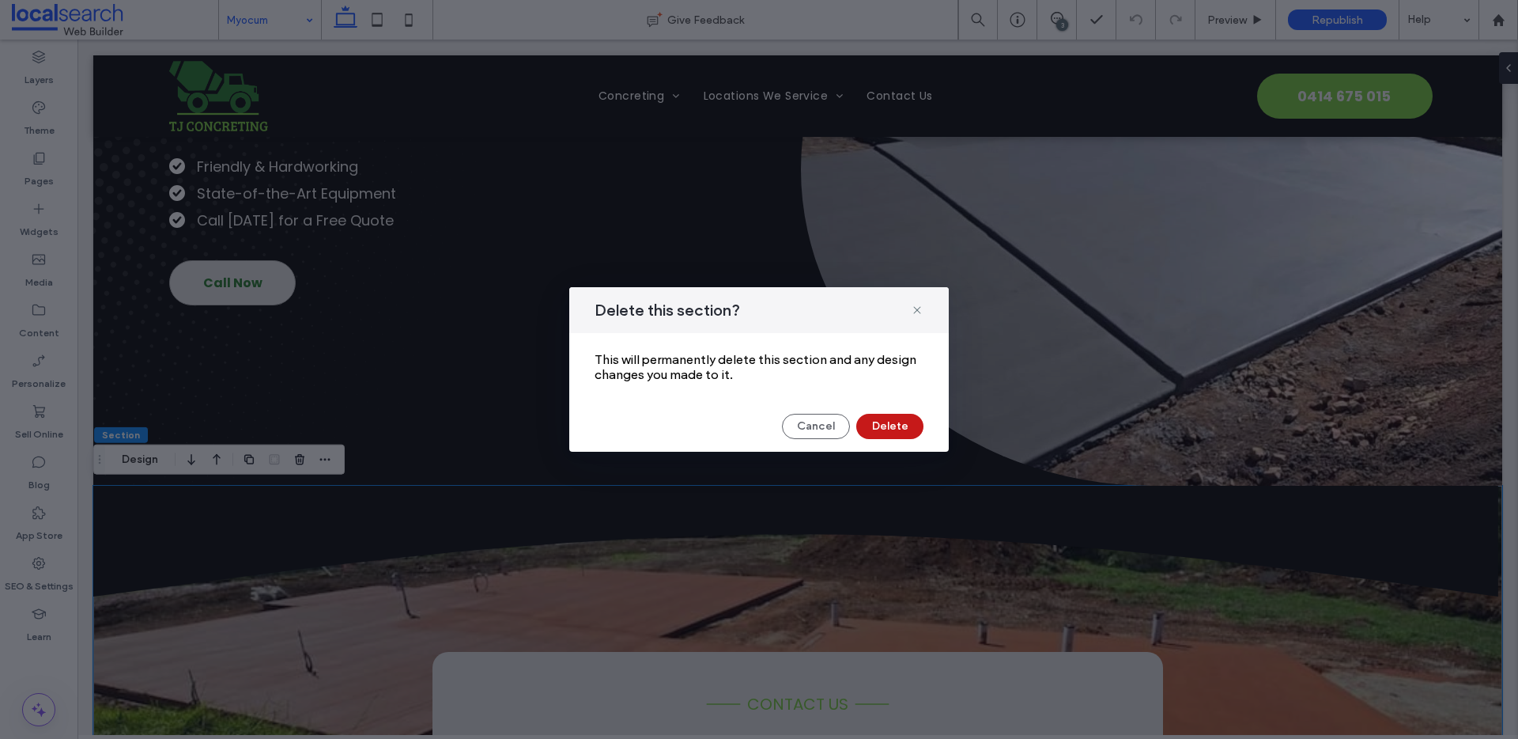
click at [889, 432] on button "Delete" at bounding box center [889, 426] width 67 height 25
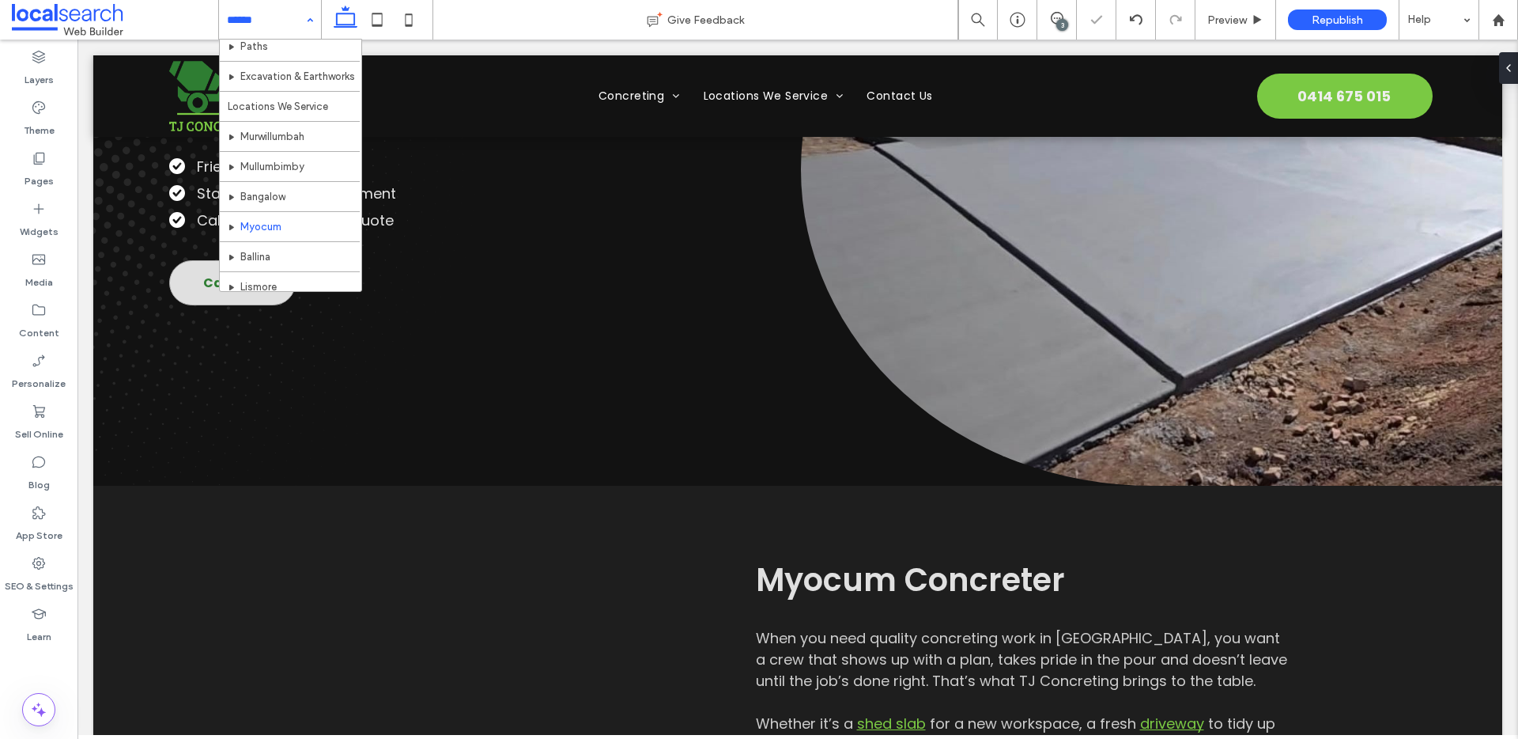
scroll to position [257, 0]
click at [269, 17] on input at bounding box center [266, 20] width 78 height 40
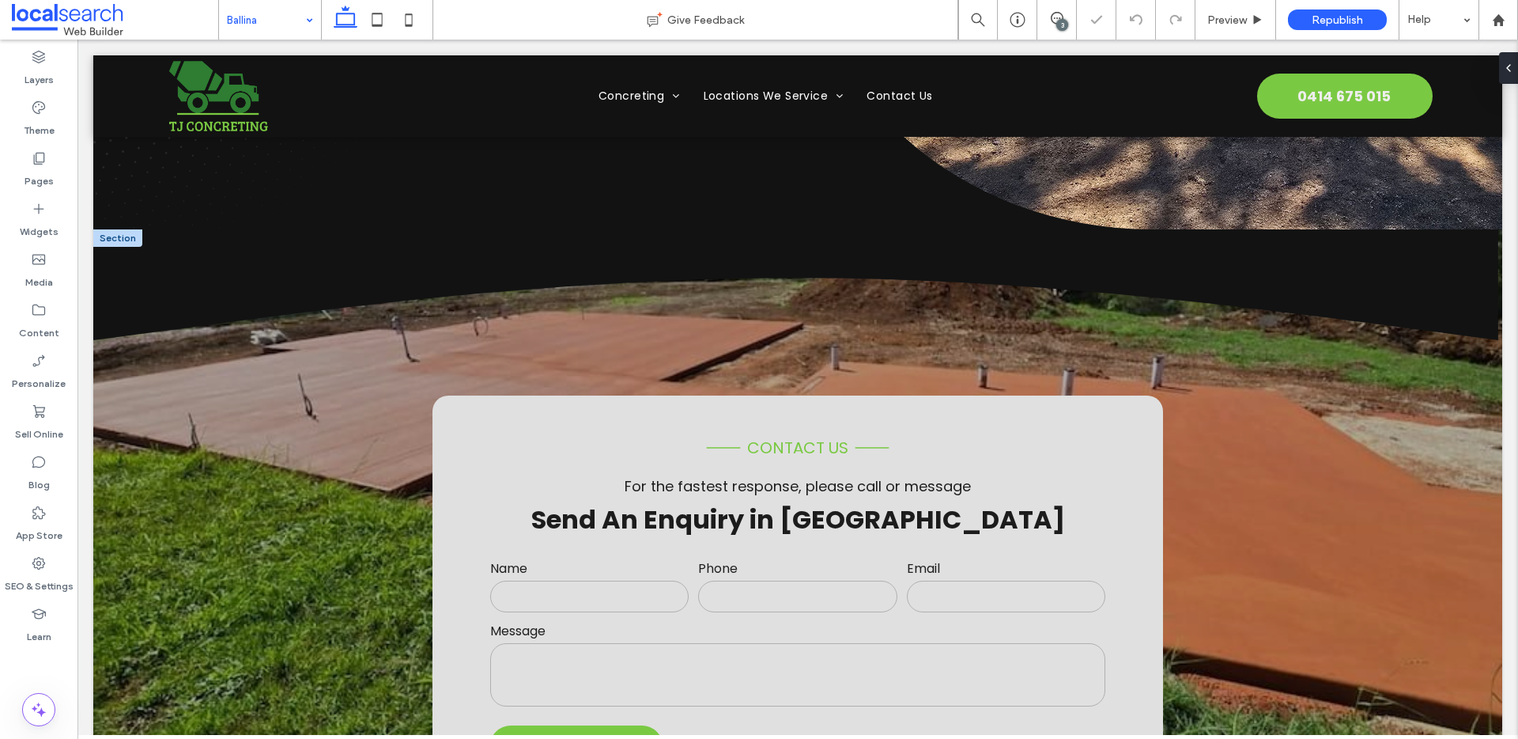
click at [112, 240] on div at bounding box center [117, 237] width 49 height 17
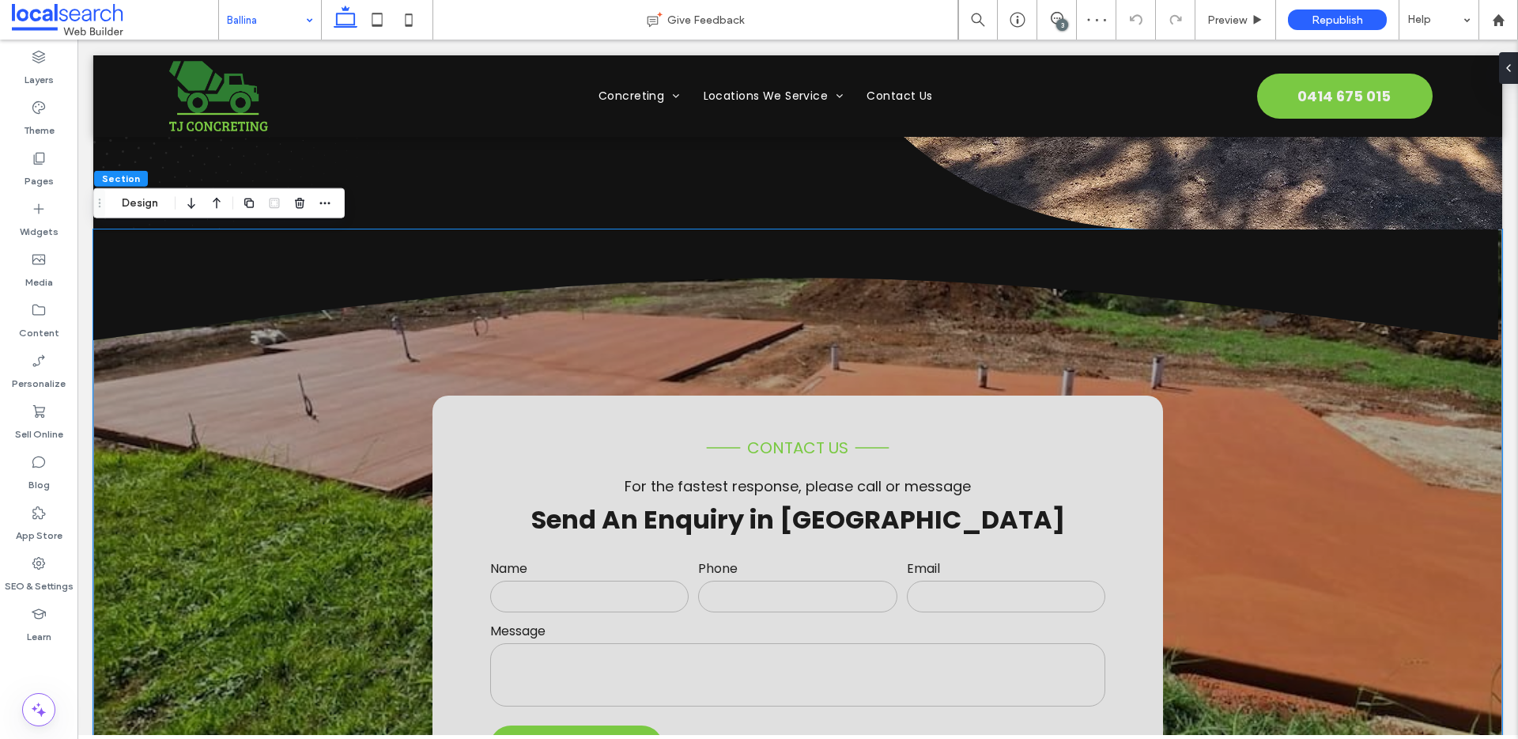
click at [309, 204] on div at bounding box center [287, 203] width 95 height 28
click at [304, 204] on icon "button" at bounding box center [299, 203] width 13 height 13
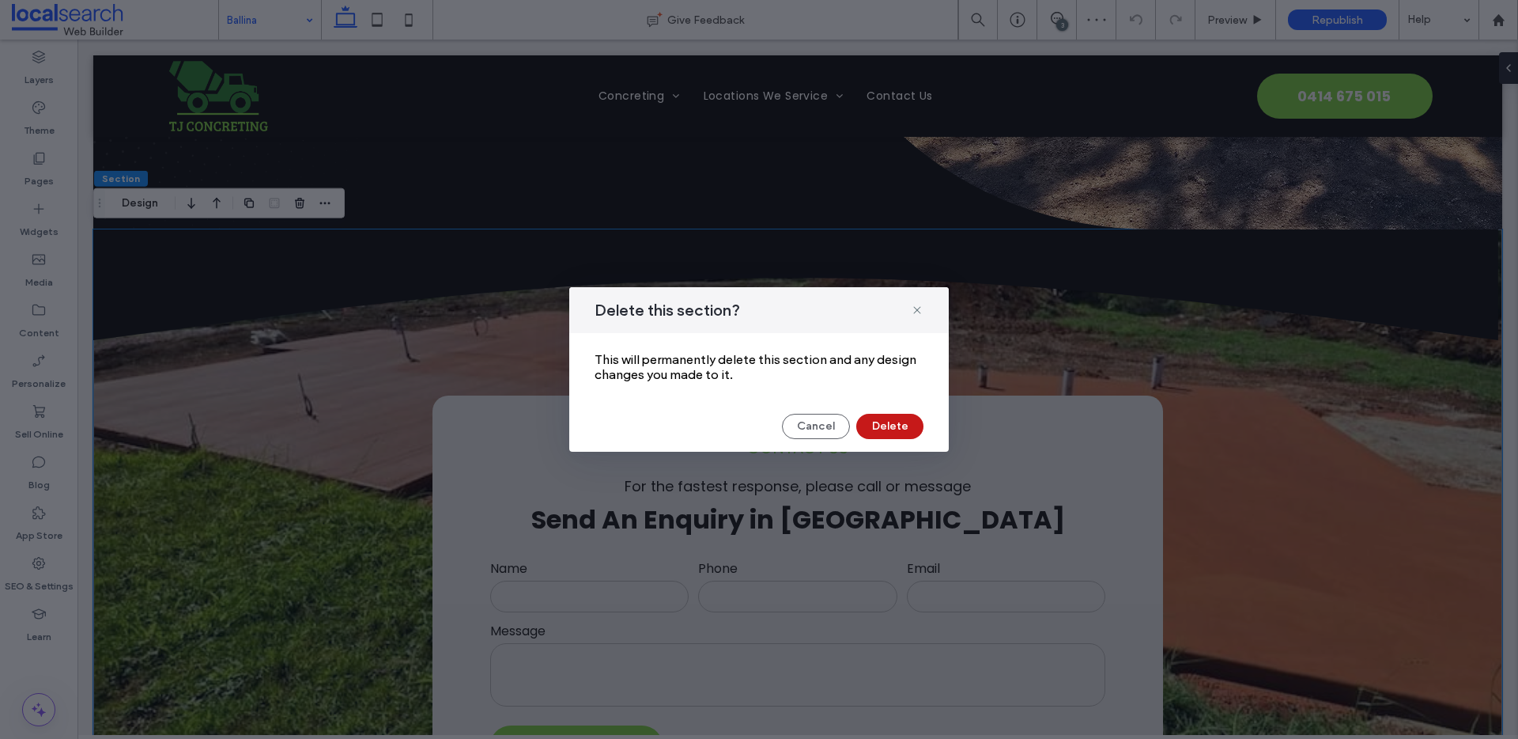
click at [888, 418] on button "Delete" at bounding box center [889, 426] width 67 height 25
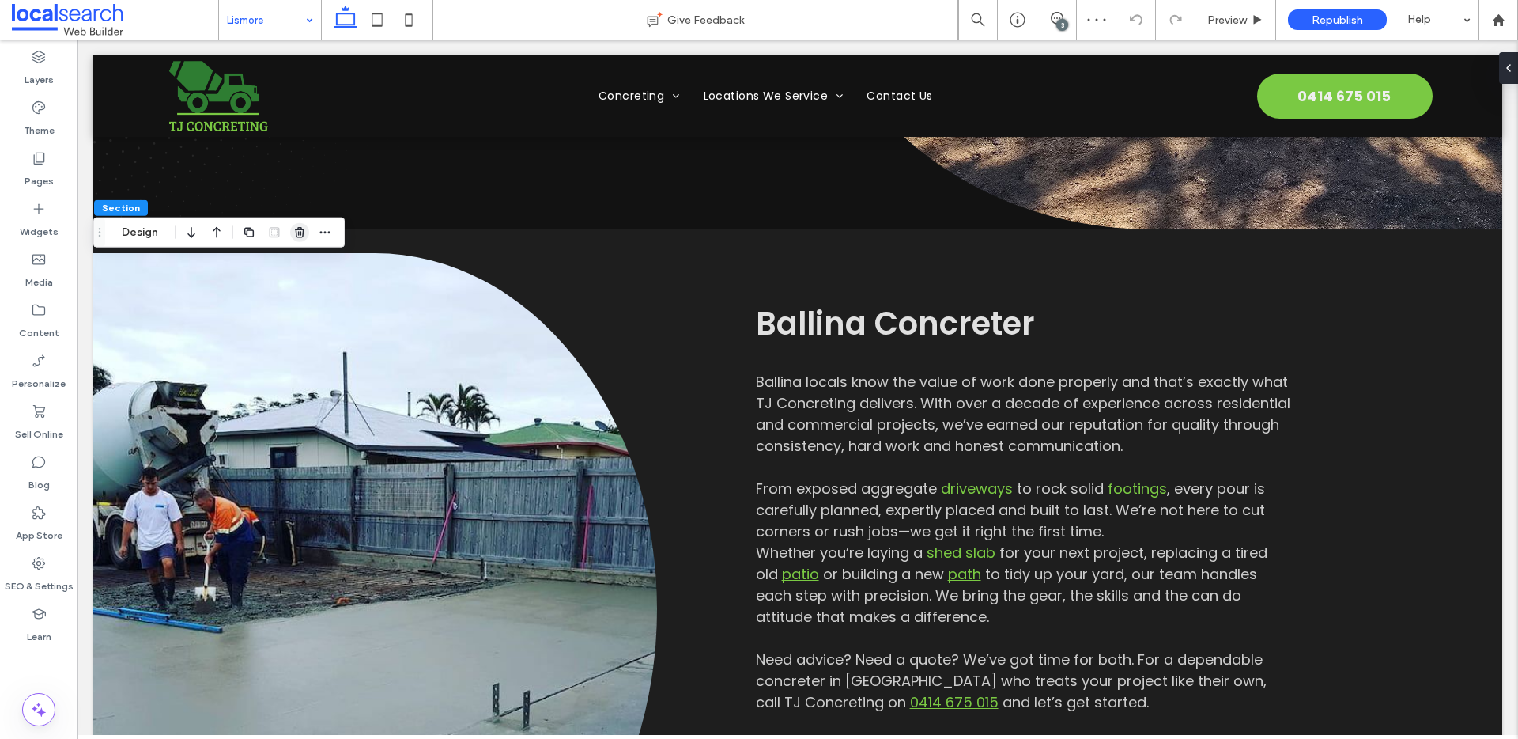
click at [297, 236] on use "button" at bounding box center [299, 232] width 9 height 10
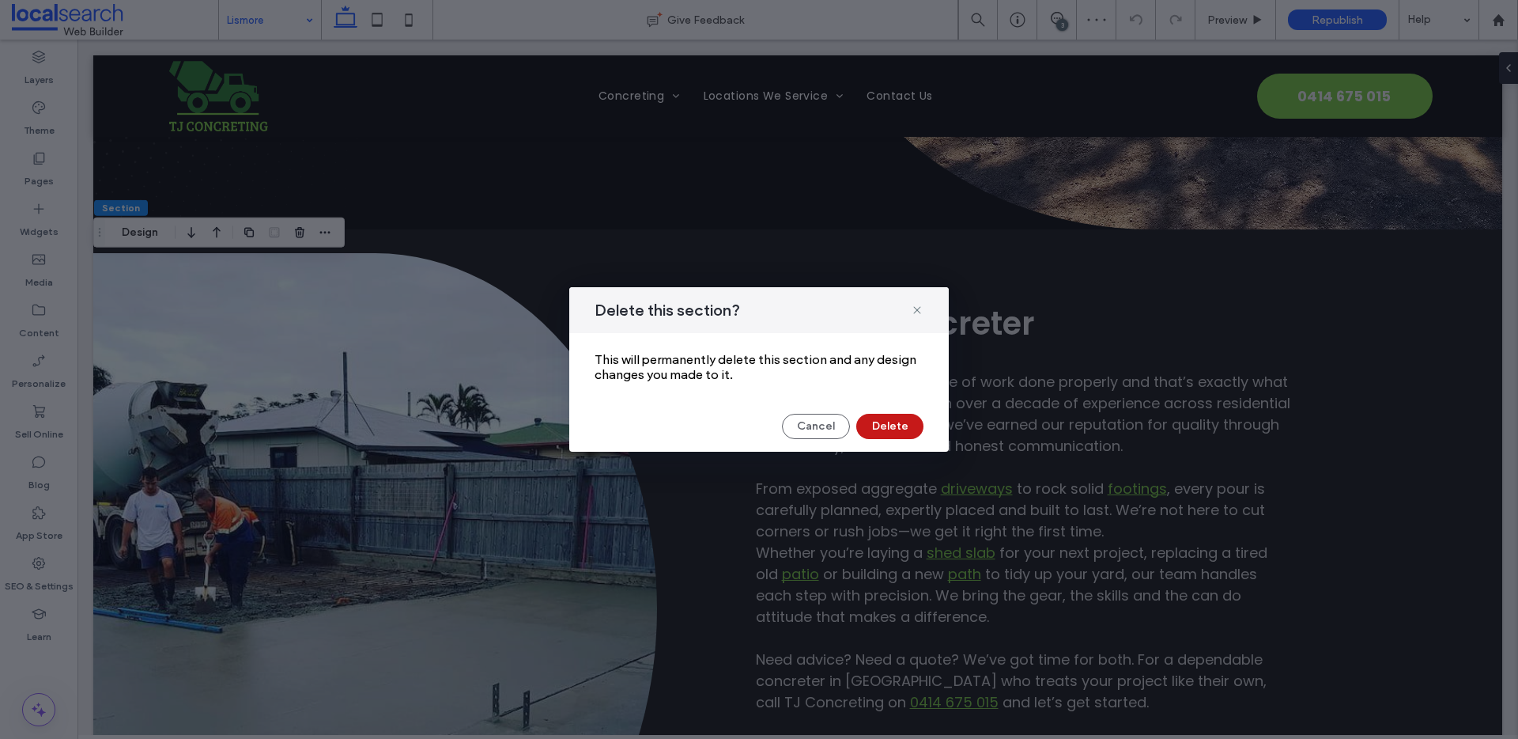
click at [879, 420] on button "Delete" at bounding box center [889, 426] width 67 height 25
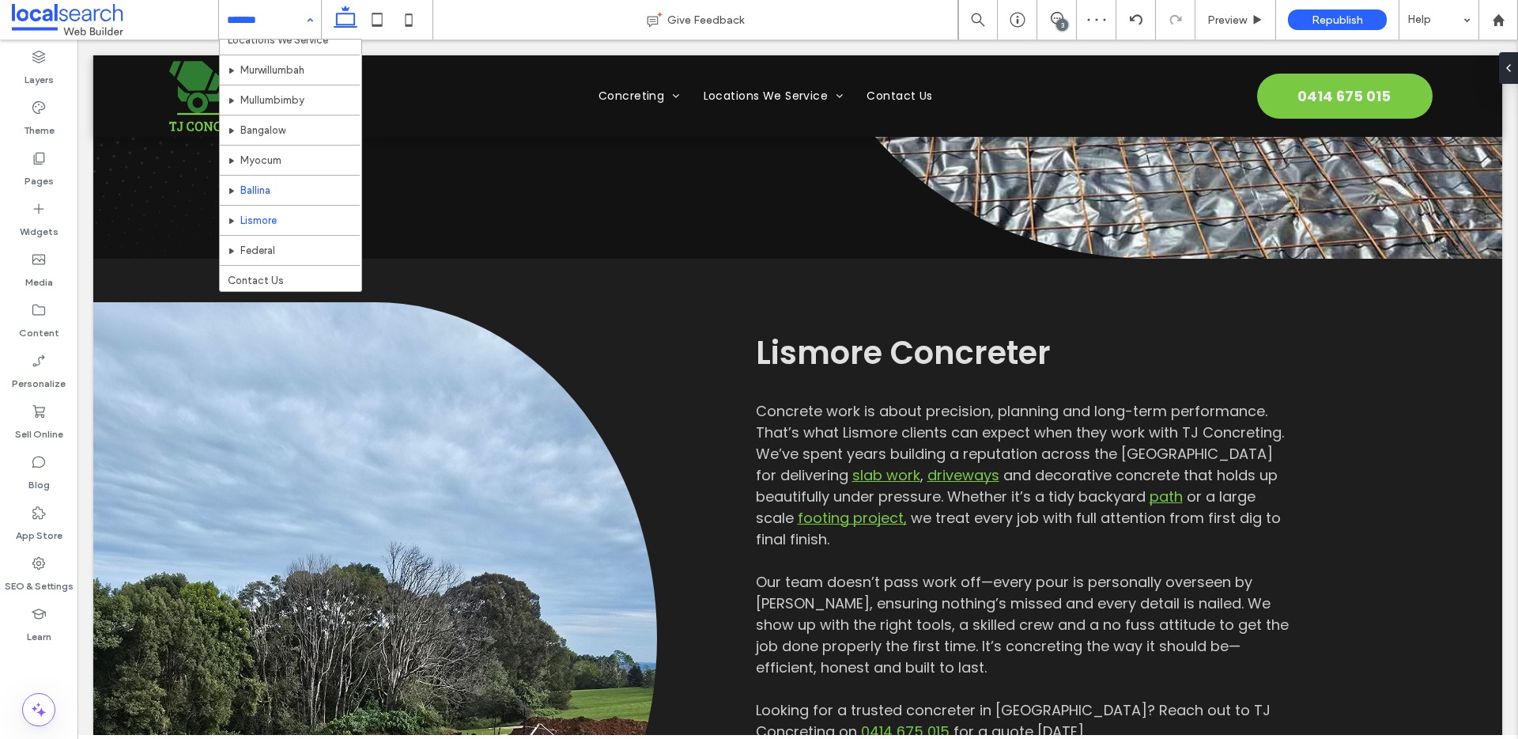
scroll to position [257, 0]
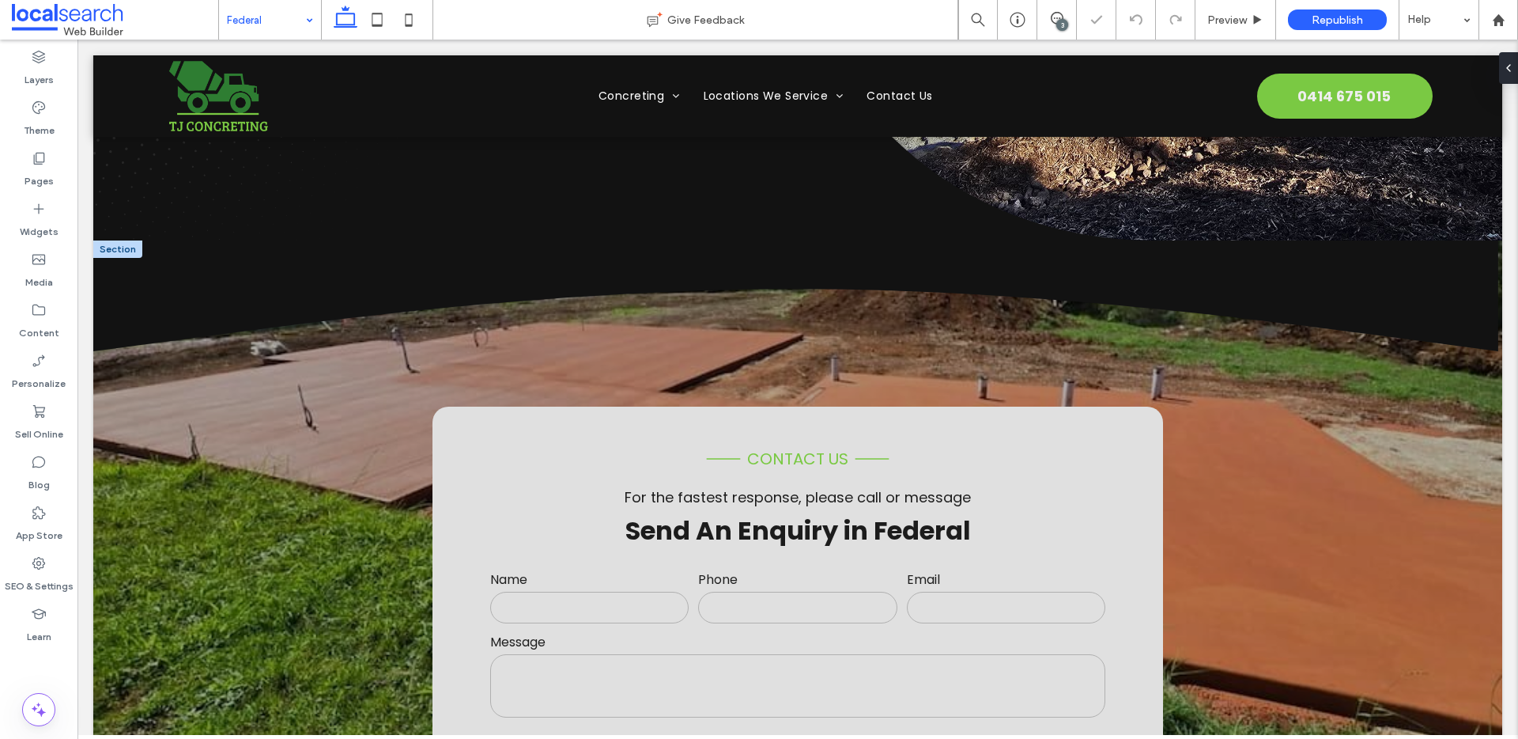
click at [130, 251] on div at bounding box center [117, 248] width 49 height 17
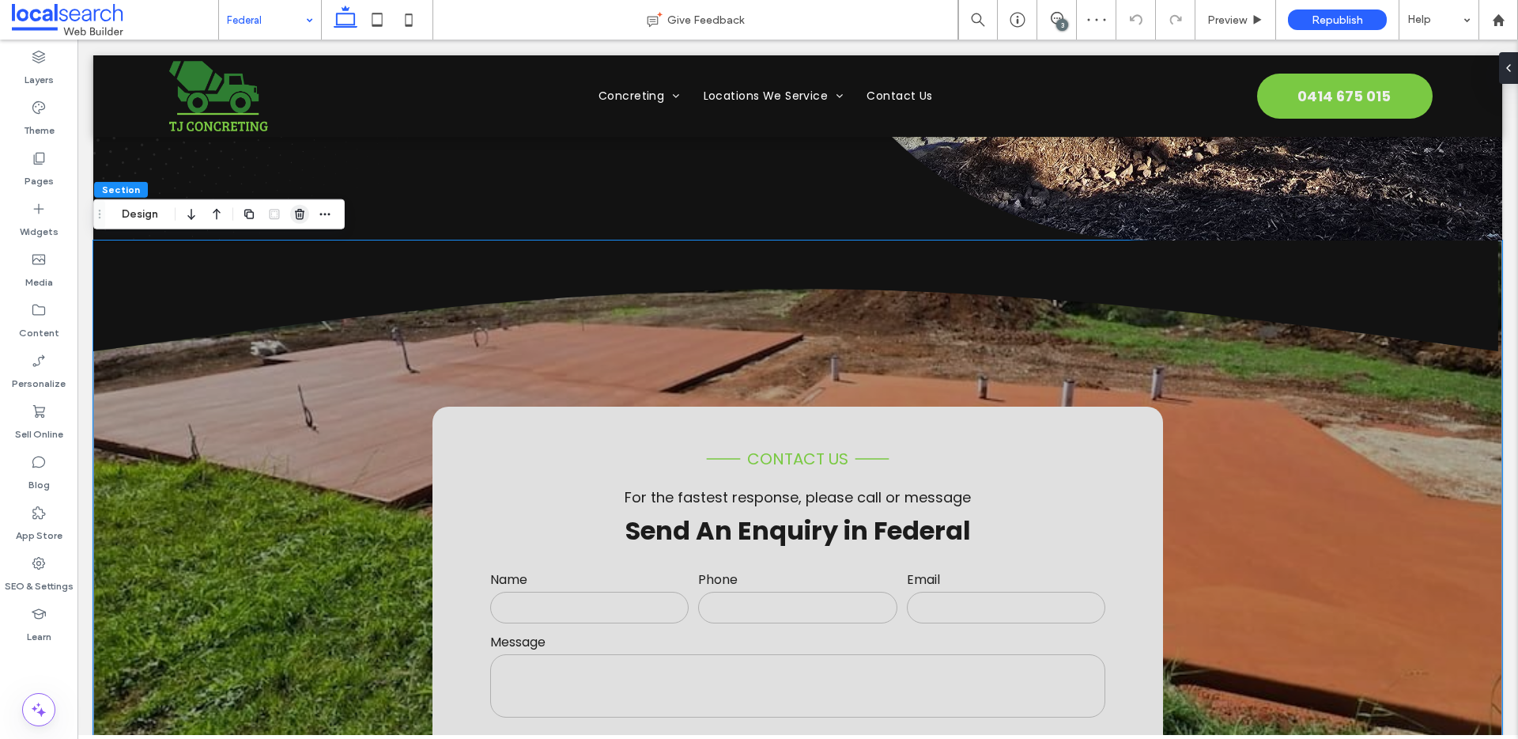
click at [296, 212] on use "button" at bounding box center [299, 214] width 9 height 10
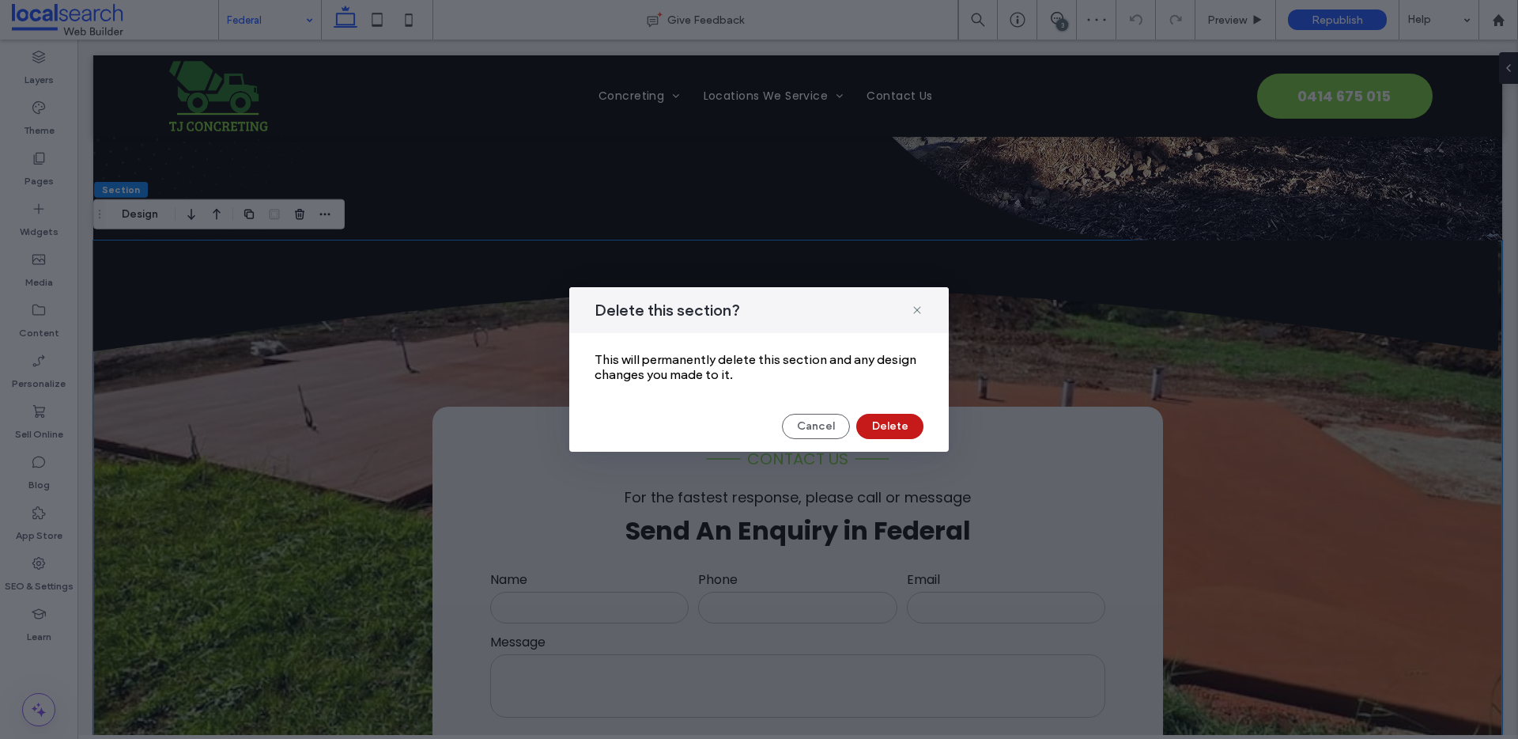
click at [905, 426] on button "Delete" at bounding box center [889, 426] width 67 height 25
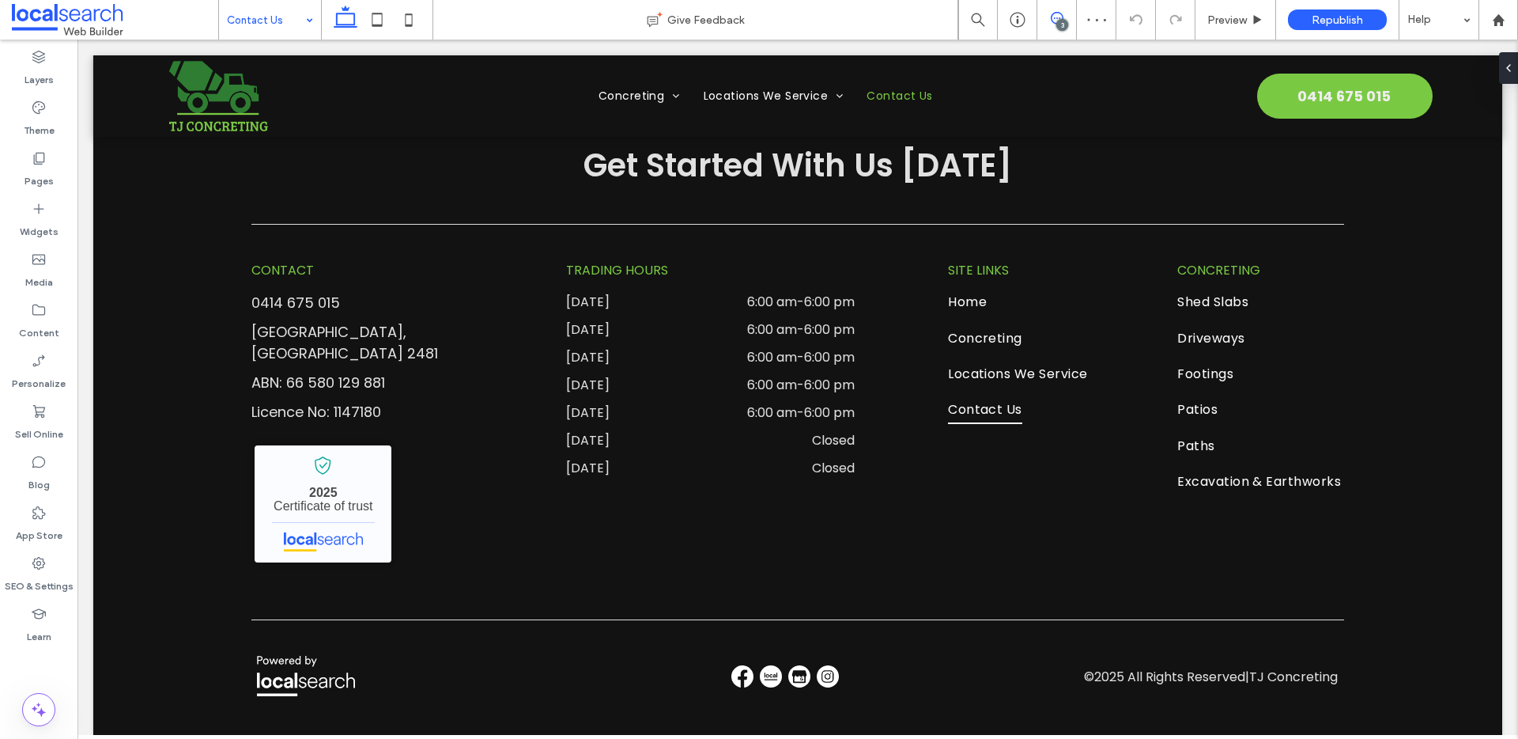
click at [1072, 20] on span at bounding box center [1057, 18] width 39 height 13
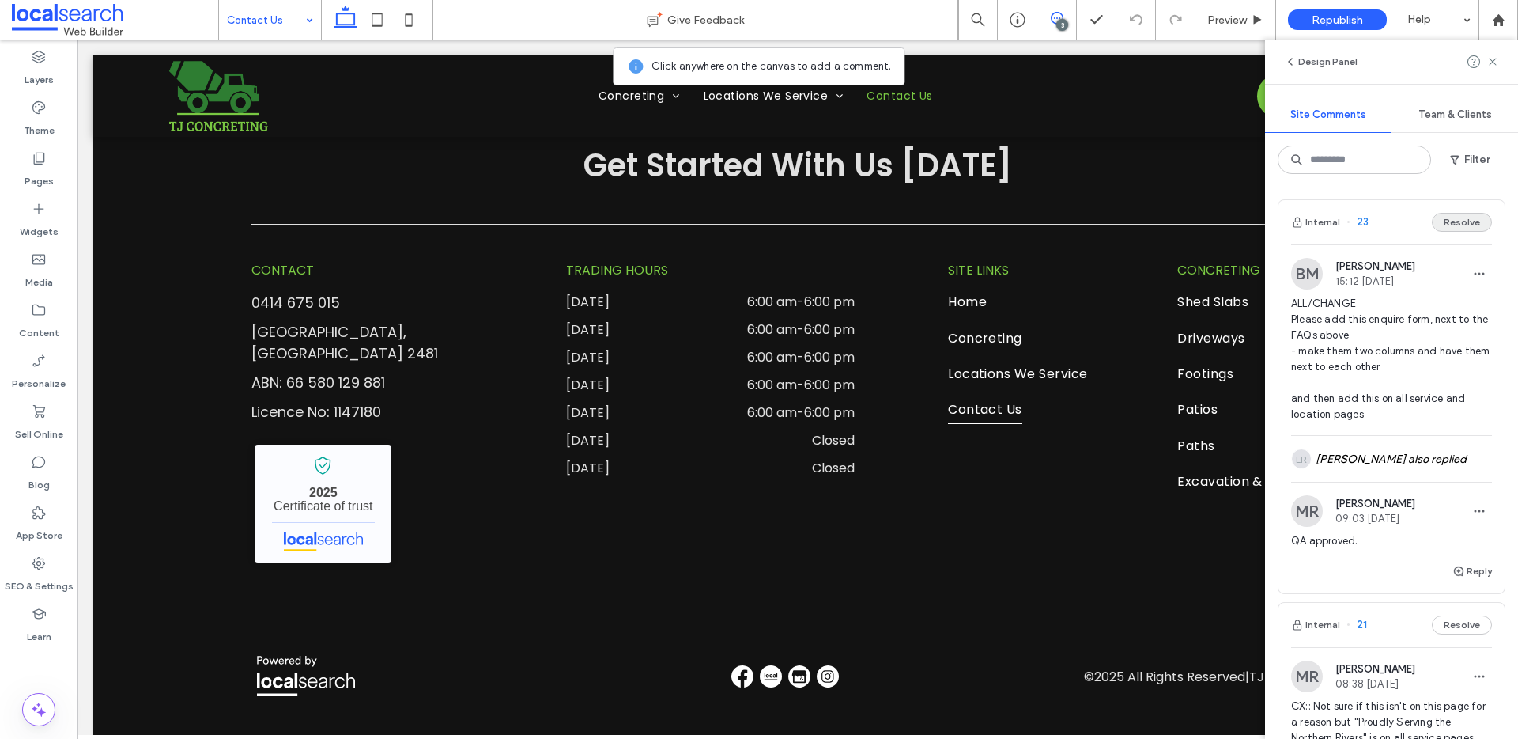
click at [1446, 225] on button "Resolve" at bounding box center [1462, 222] width 60 height 19
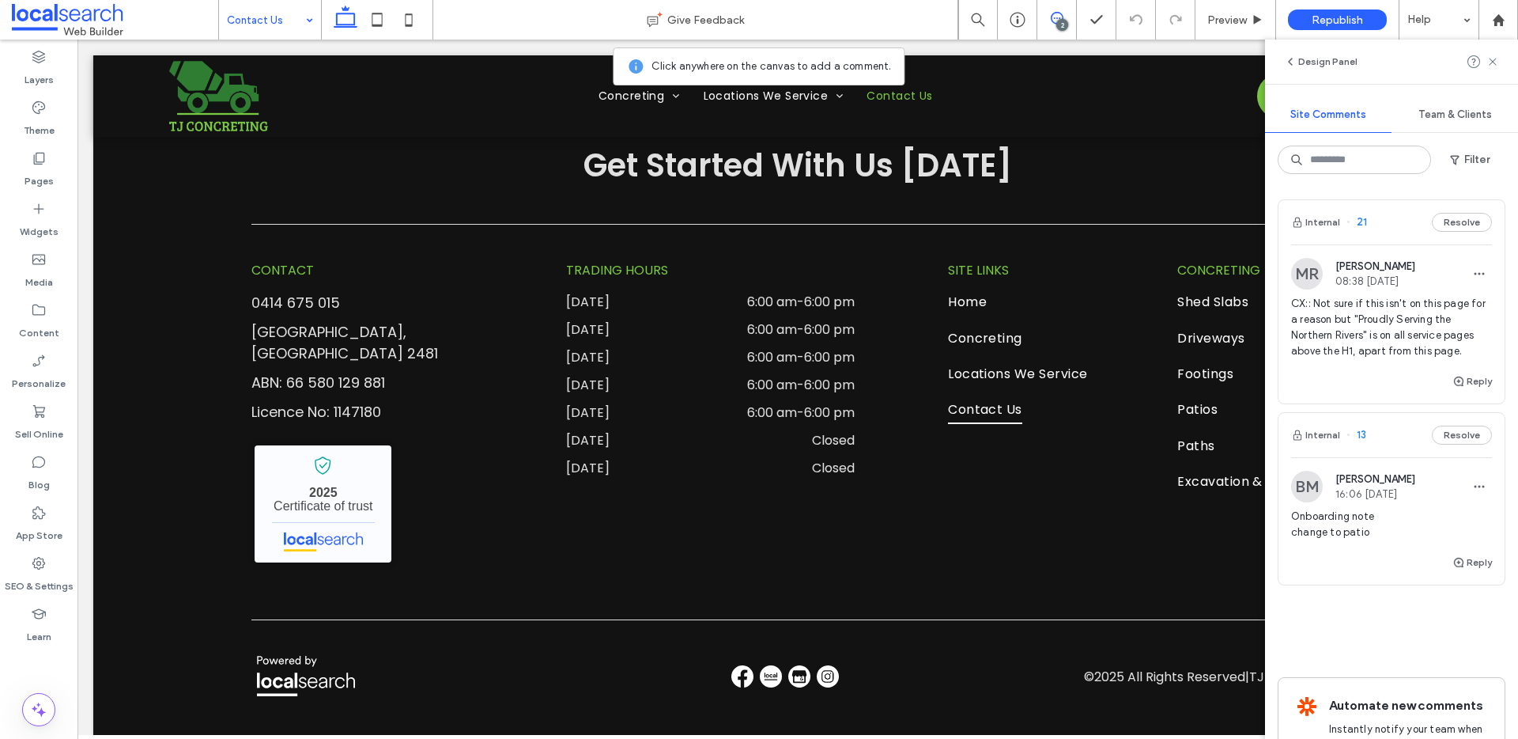
click at [1446, 225] on button "Resolve" at bounding box center [1462, 222] width 60 height 19
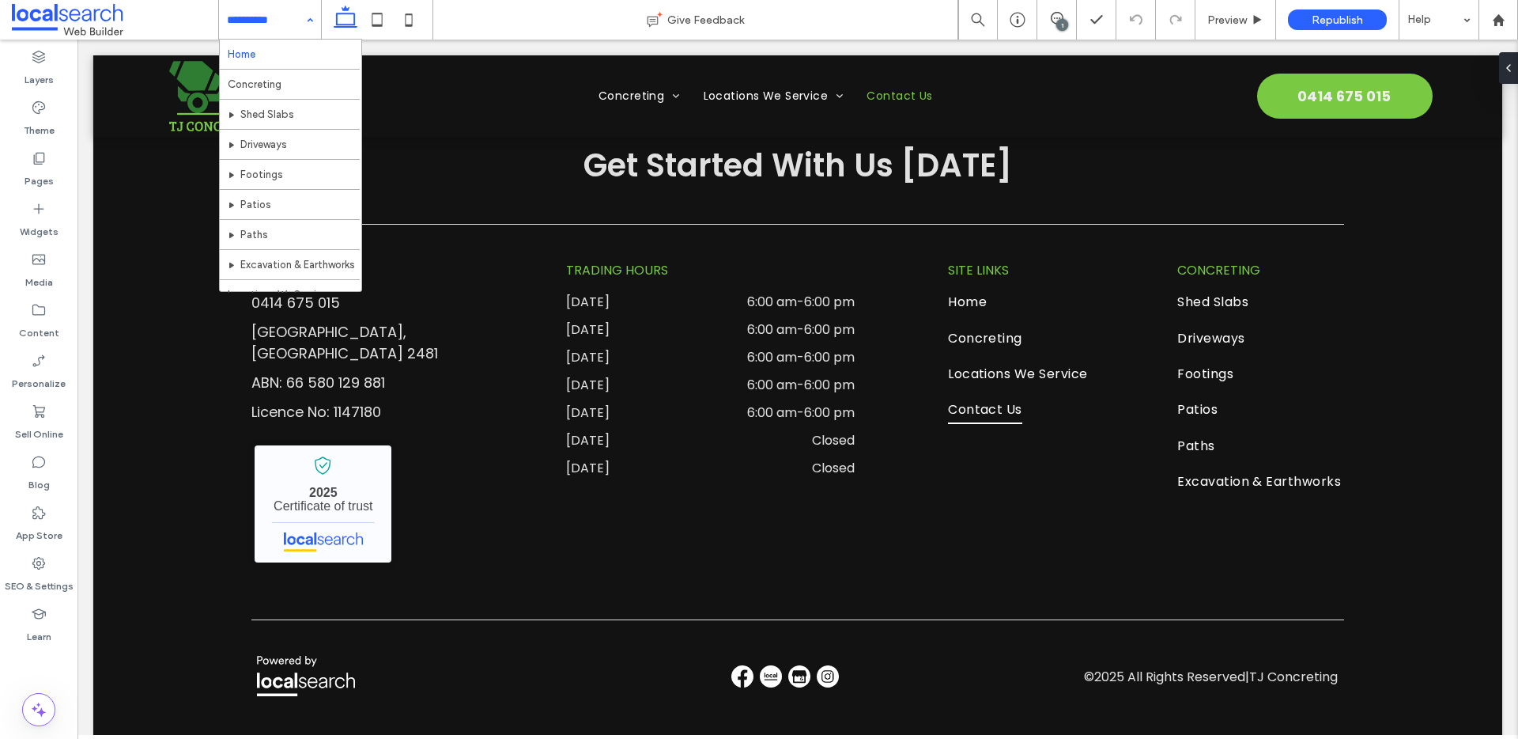
drag, startPoint x: 282, startPoint y: 34, endPoint x: 282, endPoint y: 52, distance: 18.2
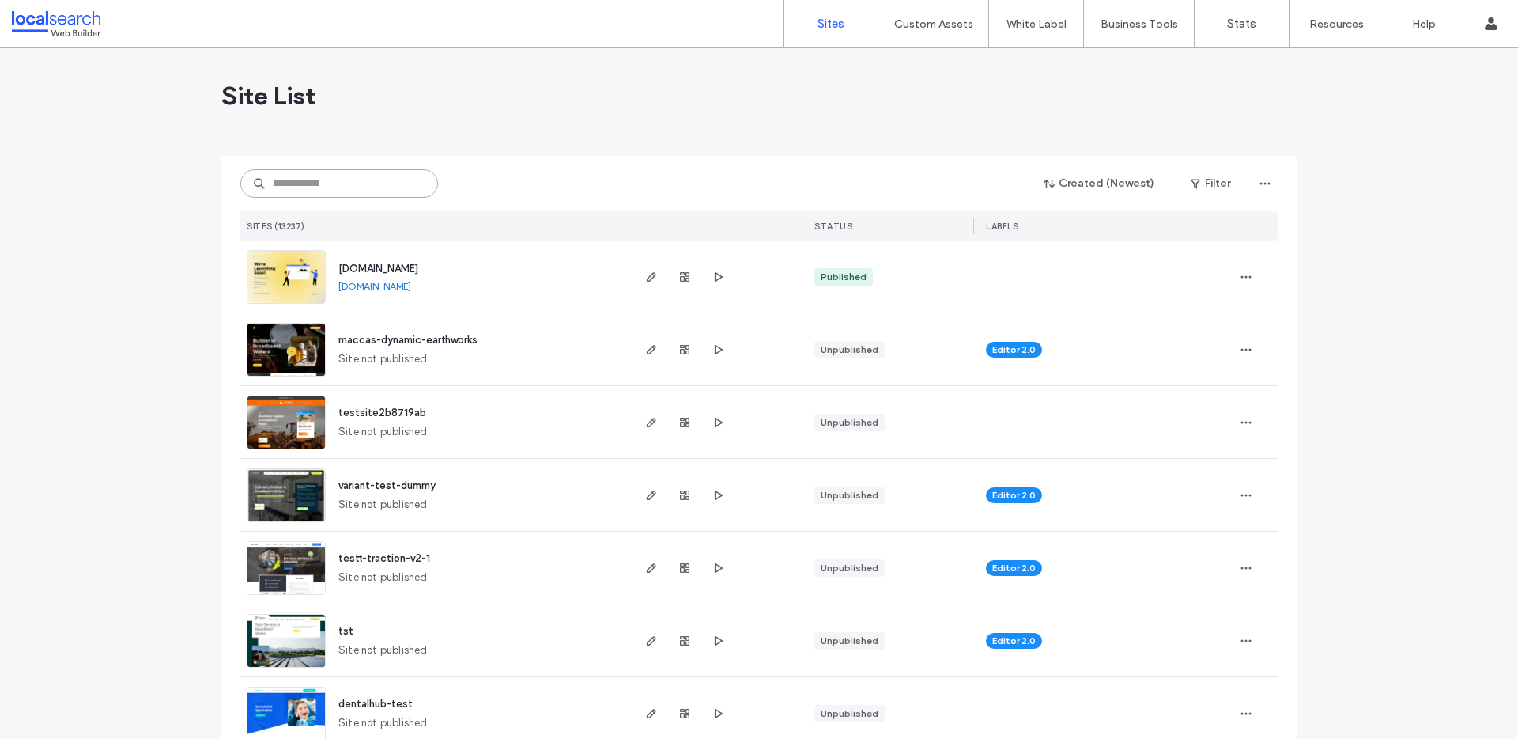
paste input "********"
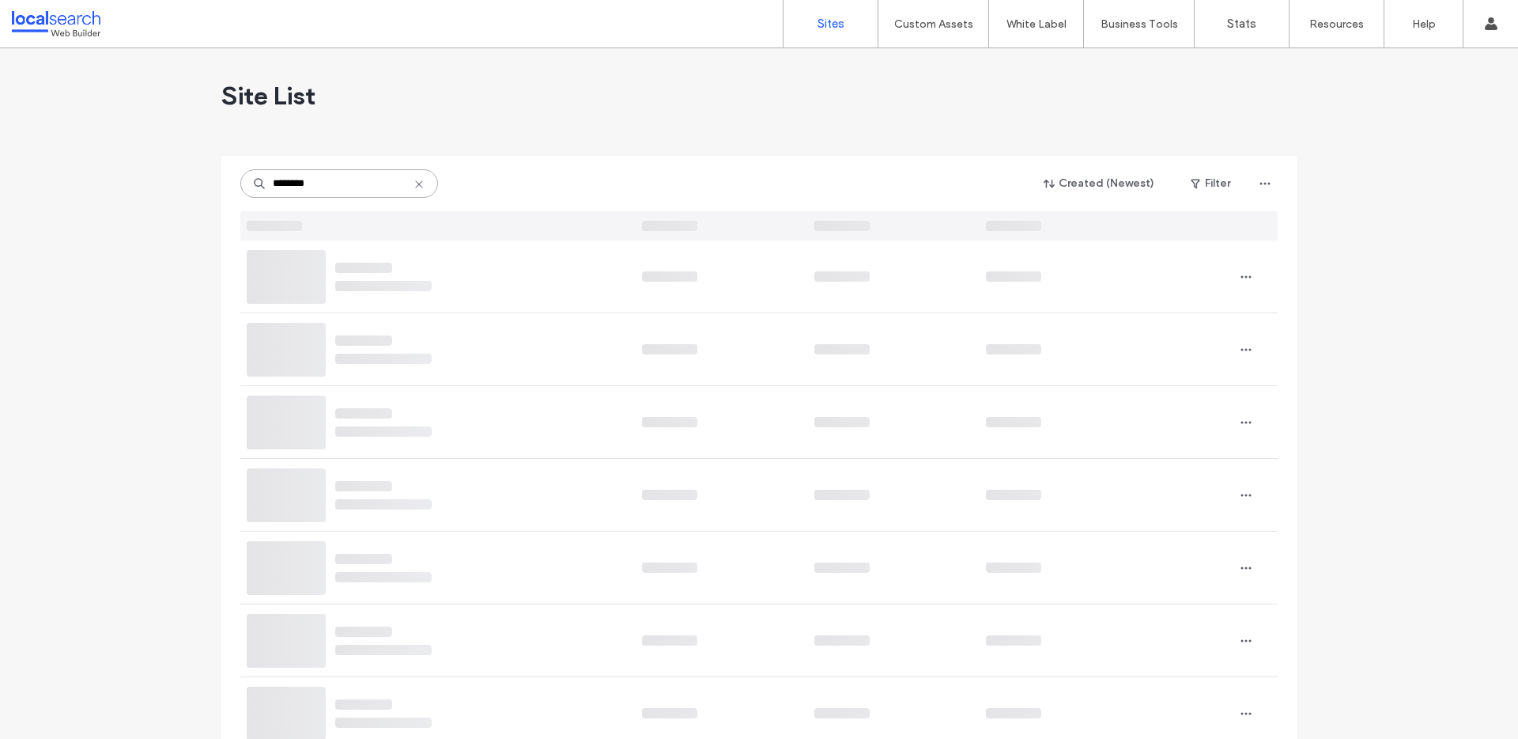
type input "********"
click at [304, 282] on div at bounding box center [286, 277] width 79 height 54
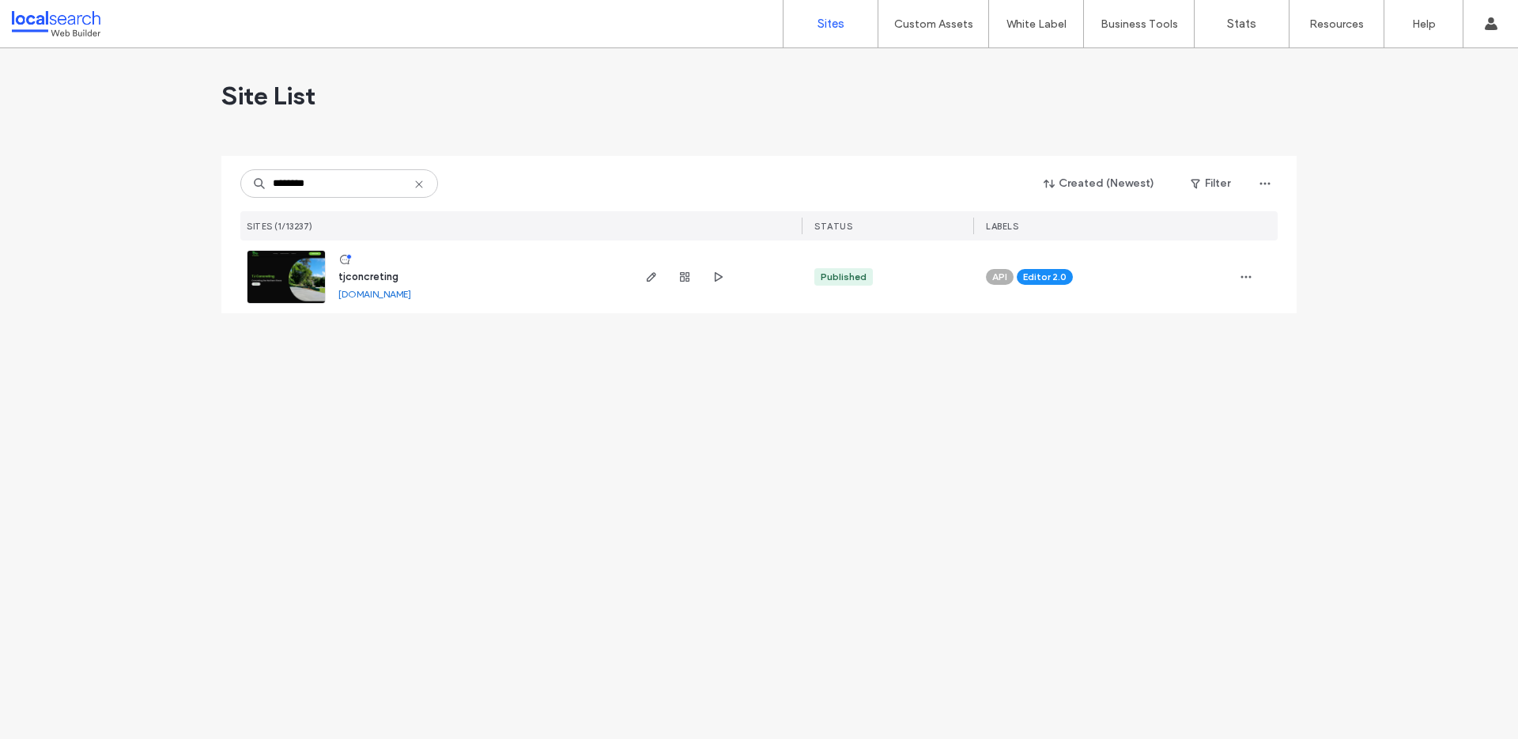
drag, startPoint x: 308, startPoint y: 282, endPoint x: 301, endPoint y: 274, distance: 10.6
click at [301, 274] on link at bounding box center [286, 277] width 79 height 54
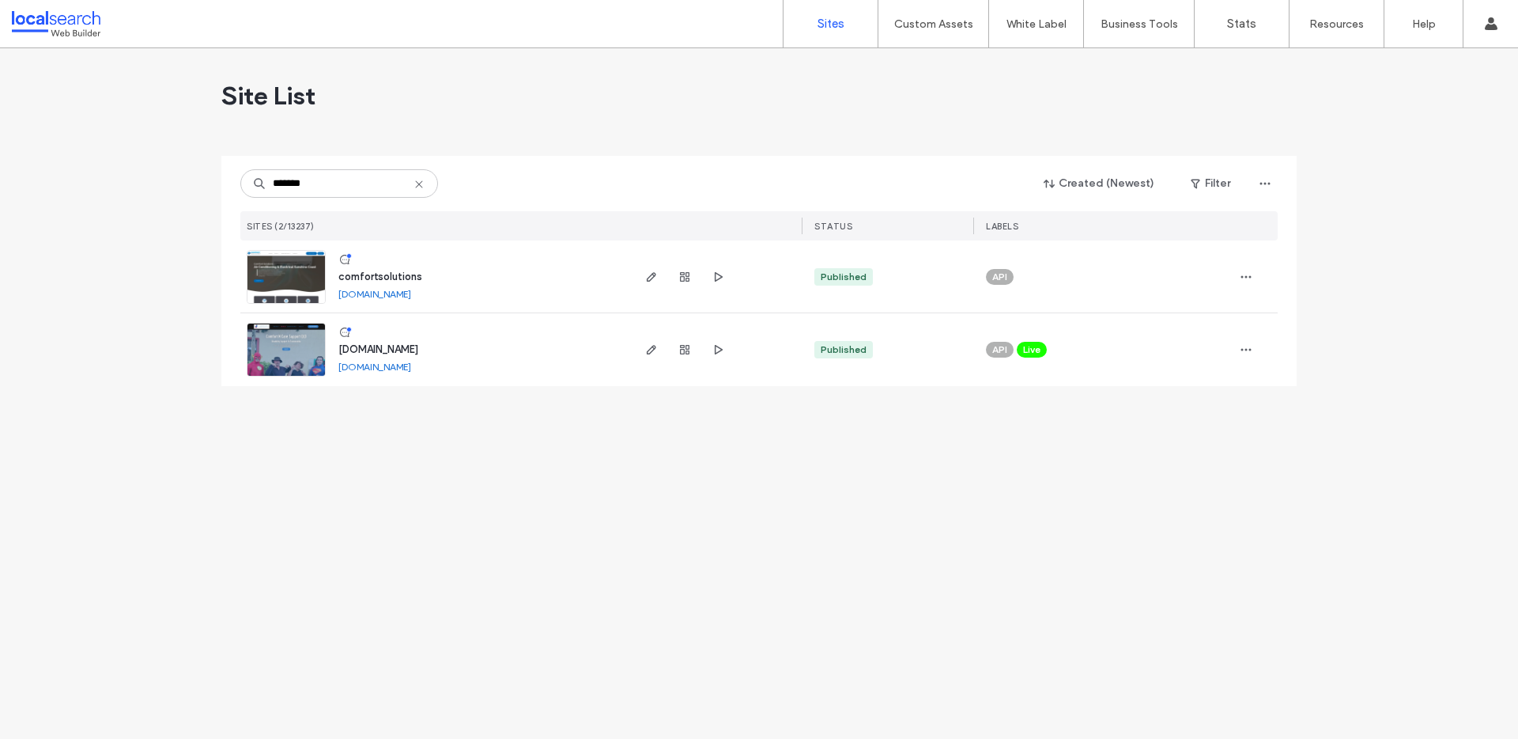
type input "*******"
click at [300, 273] on img at bounding box center [286, 305] width 77 height 108
